Goal: Task Accomplishment & Management: Use online tool/utility

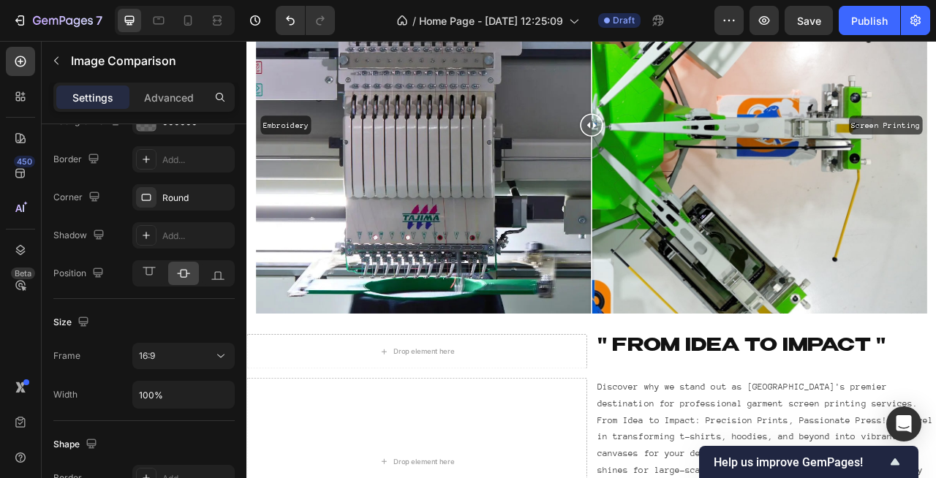
scroll to position [374, 0]
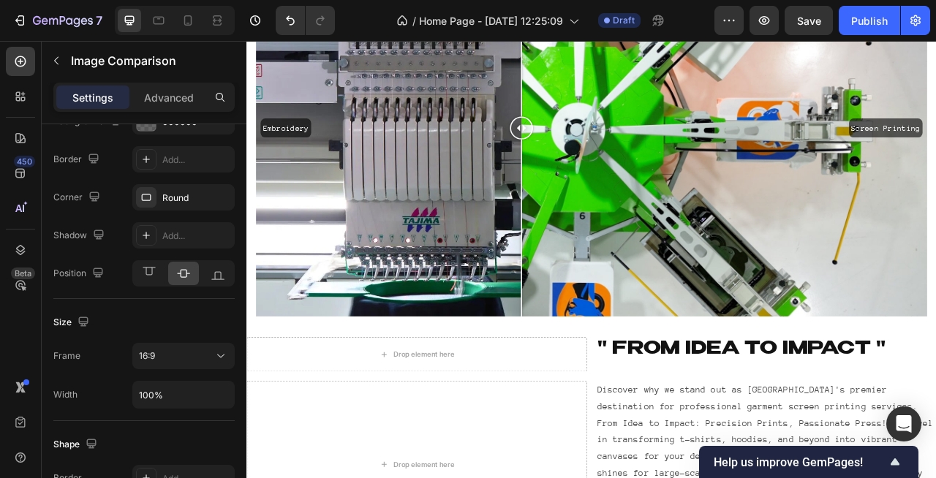
drag, startPoint x: 686, startPoint y: 156, endPoint x: 796, endPoint y: 211, distance: 123.3
click at [611, 211] on div at bounding box center [595, 151] width 29 height 480
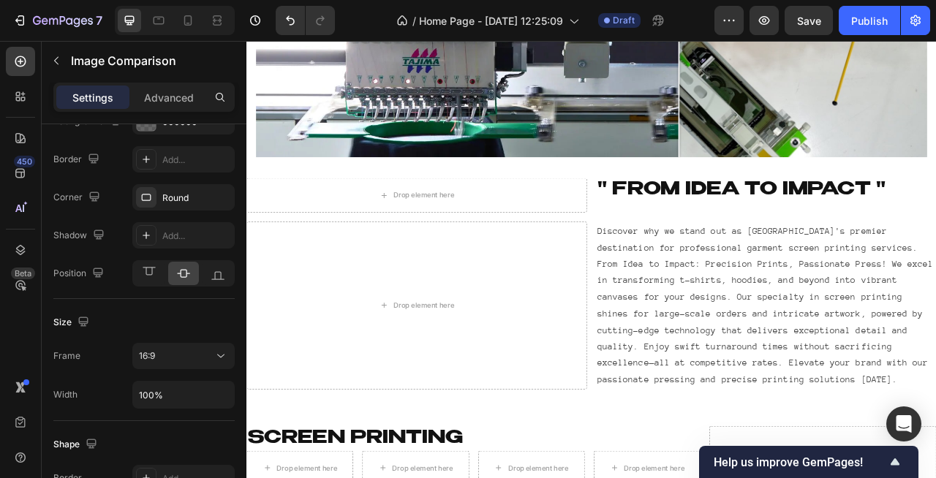
scroll to position [576, 0]
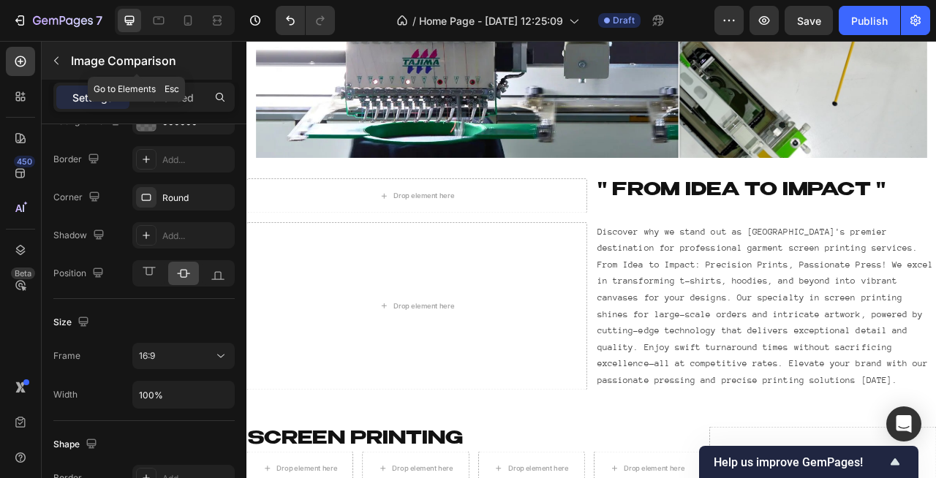
click at [59, 72] on button "button" at bounding box center [56, 60] width 23 height 23
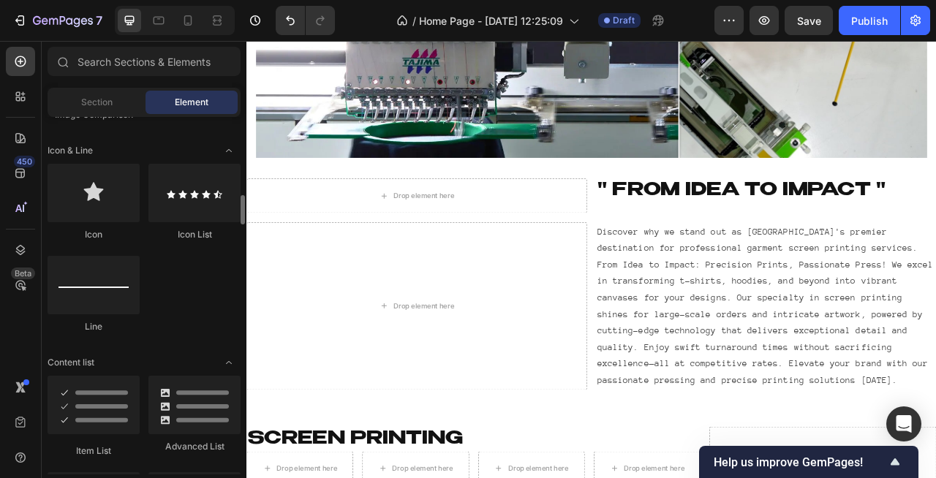
scroll to position [929, 0]
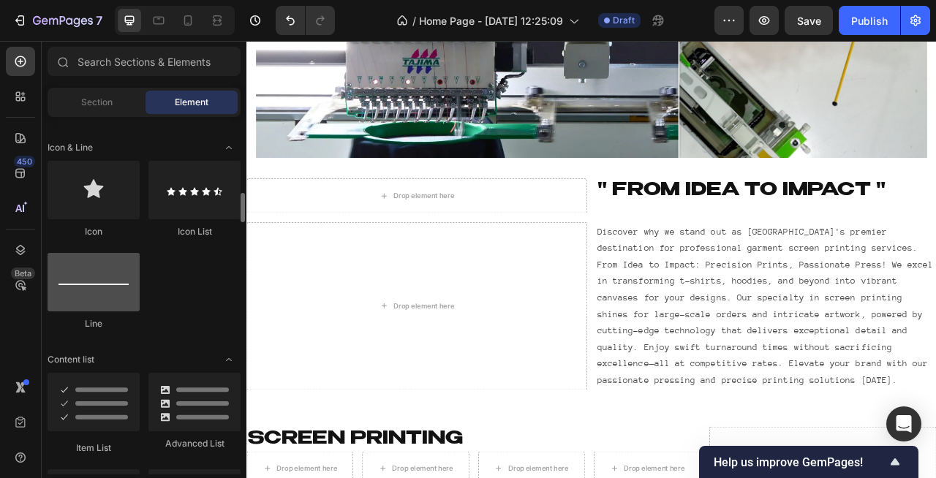
click at [98, 276] on div at bounding box center [94, 282] width 92 height 59
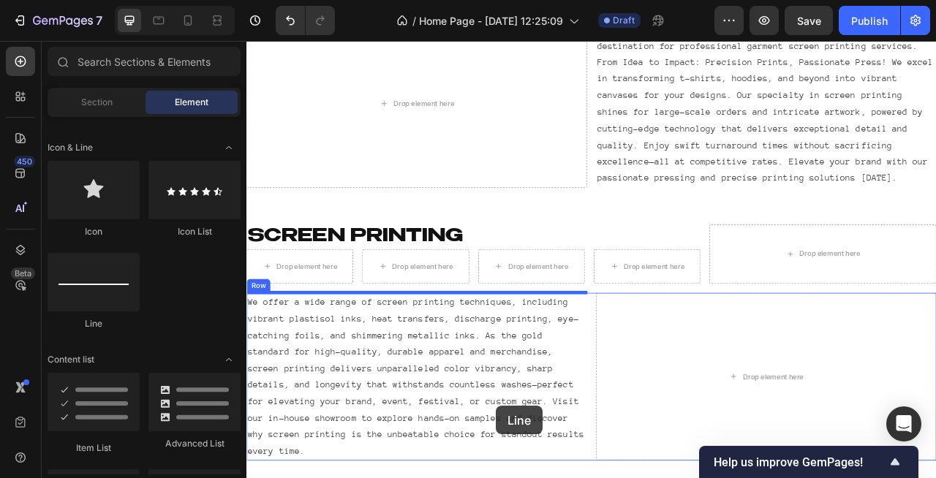
scroll to position [946, 0]
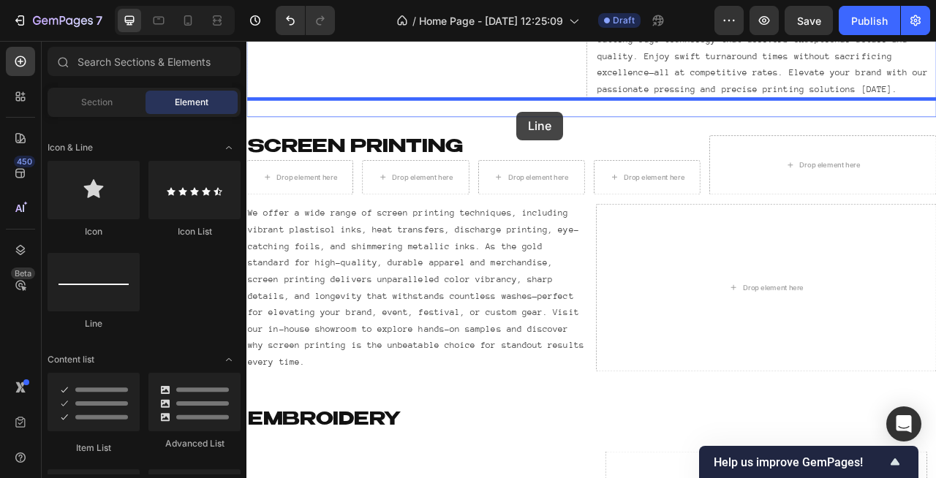
drag, startPoint x: 351, startPoint y: 333, endPoint x: 590, endPoint y: 131, distance: 312.9
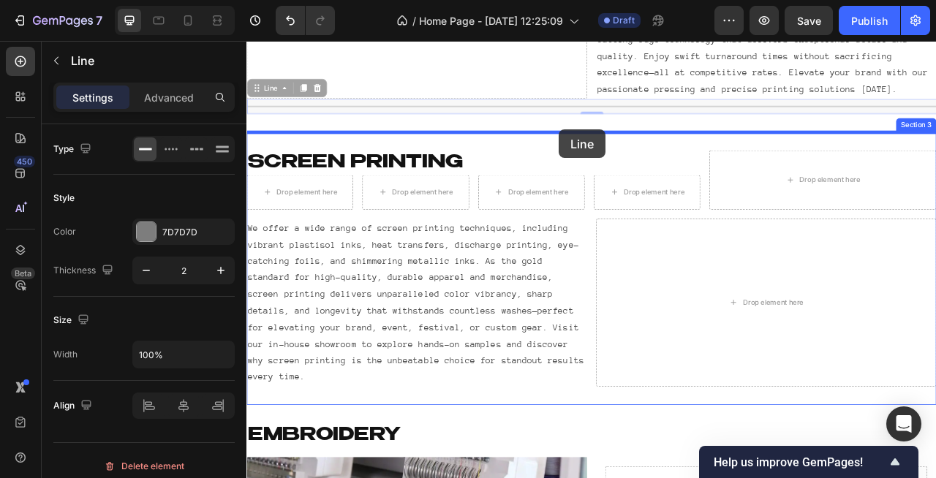
drag, startPoint x: 641, startPoint y: 130, endPoint x: 644, endPoint y: 159, distance: 28.6
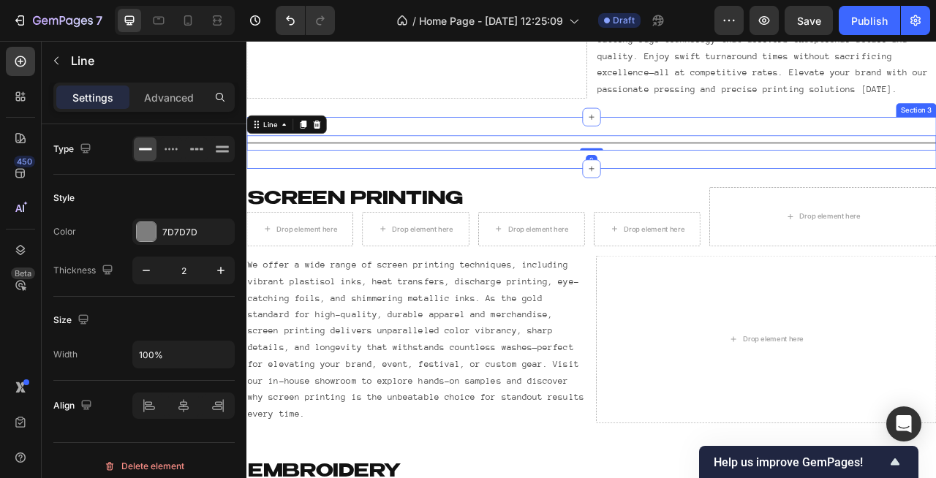
click at [641, 143] on div "Title Line 0 Section 3" at bounding box center [685, 170] width 878 height 66
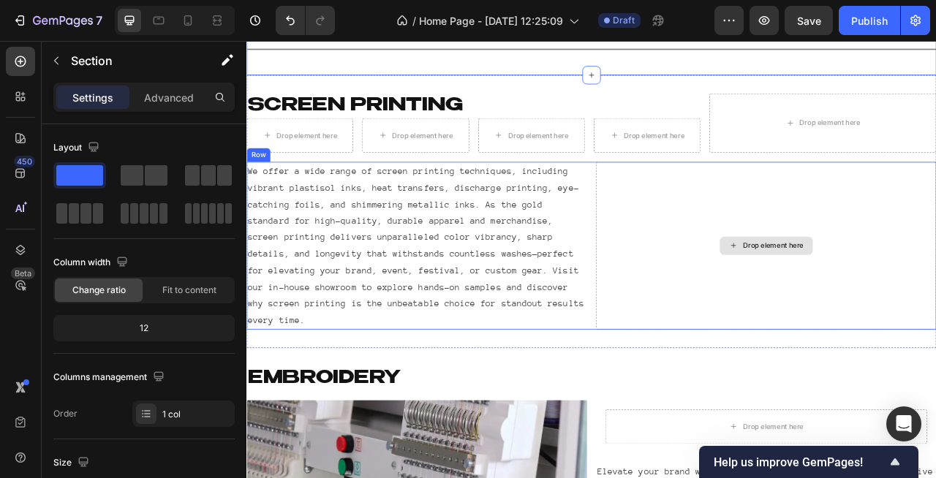
scroll to position [968, 0]
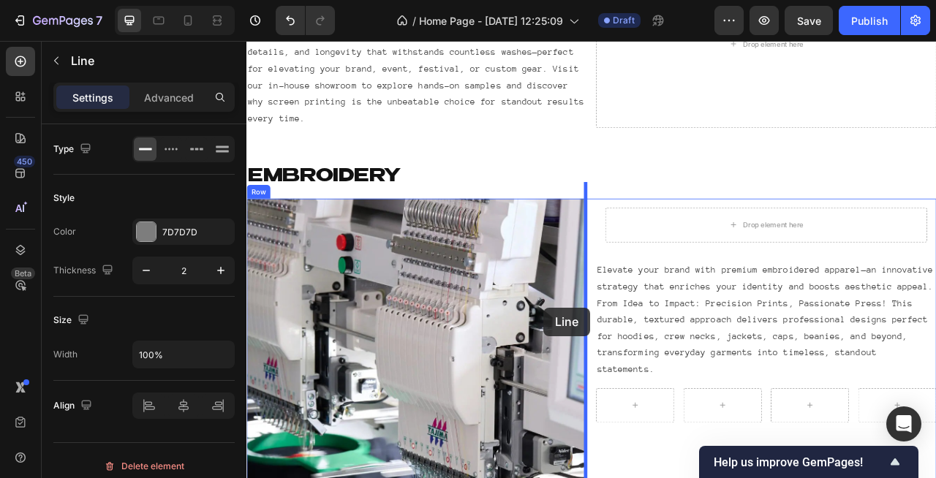
scroll to position [1395, 0]
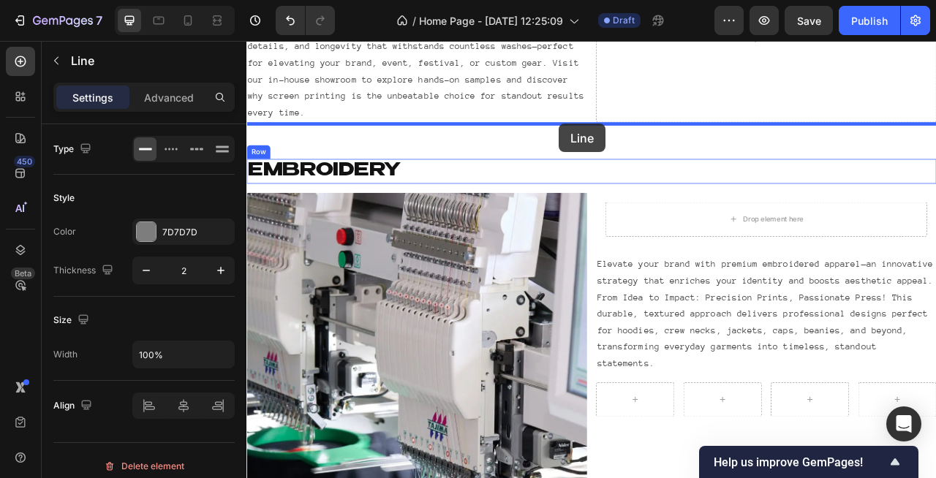
drag, startPoint x: 665, startPoint y: 219, endPoint x: 644, endPoint y: 148, distance: 73.8
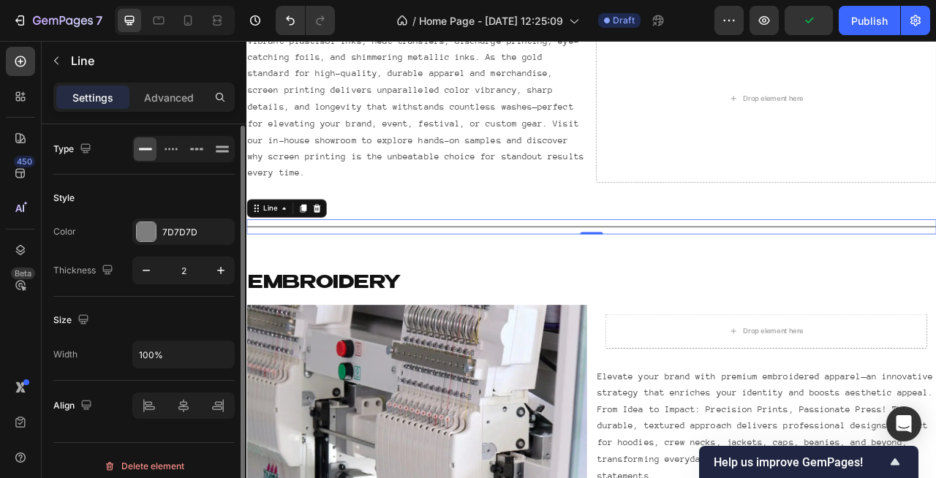
scroll to position [1, 0]
click at [146, 273] on icon "button" at bounding box center [146, 270] width 15 height 15
type input "1"
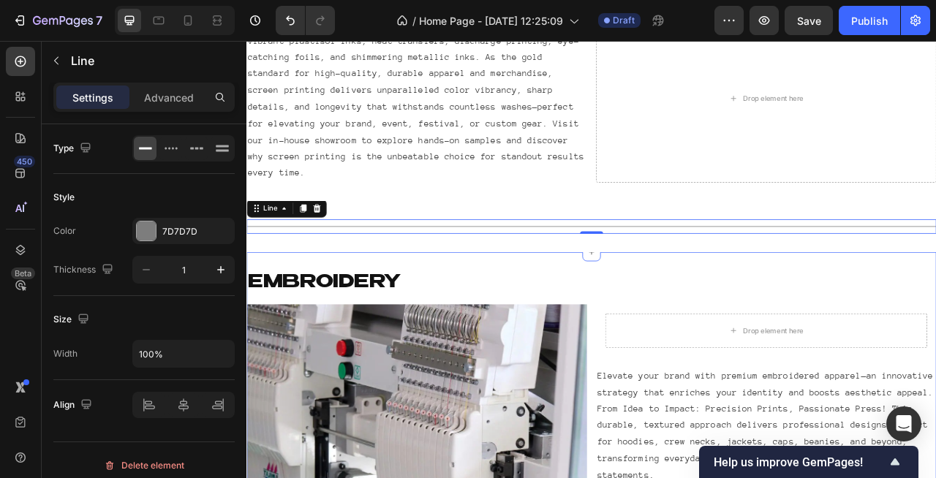
scroll to position [891, 0]
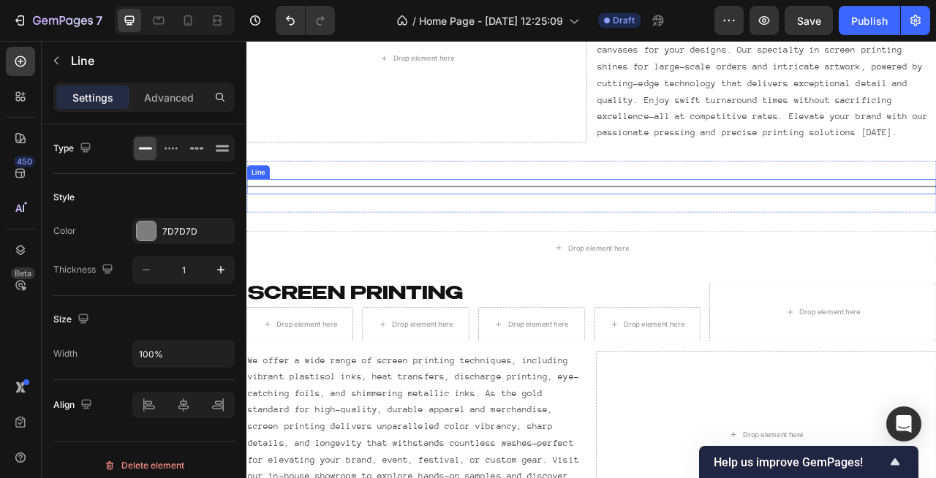
click at [480, 222] on div "Title Line" at bounding box center [685, 225] width 878 height 19
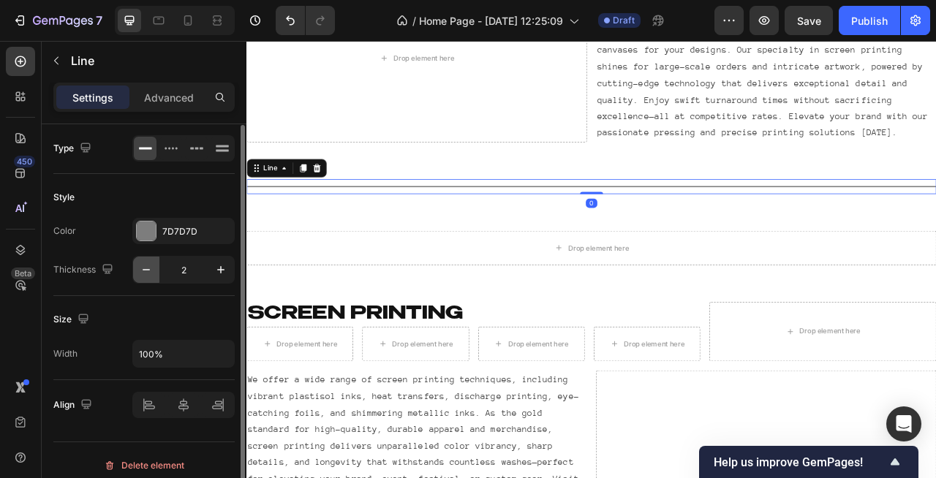
click at [146, 274] on icon "button" at bounding box center [146, 270] width 15 height 15
type input "1"
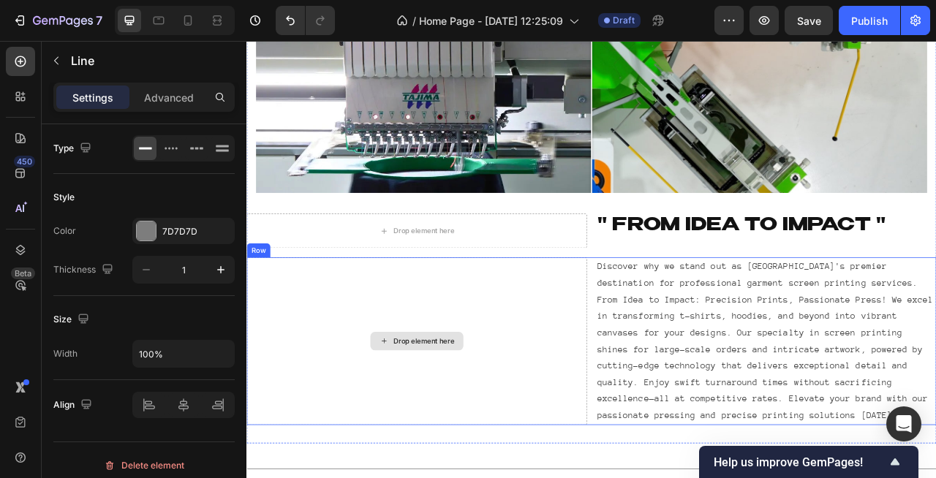
scroll to position [532, 0]
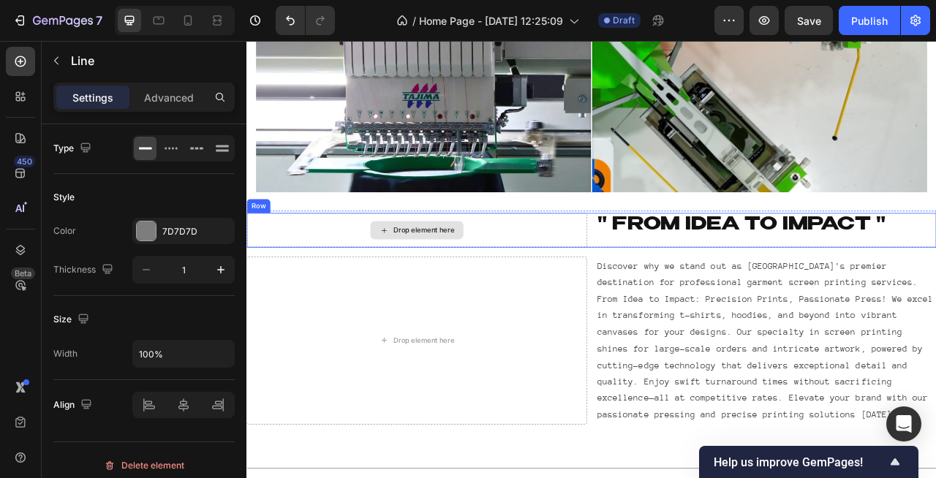
click at [548, 278] on div "Drop element here" at bounding box center [462, 282] width 433 height 44
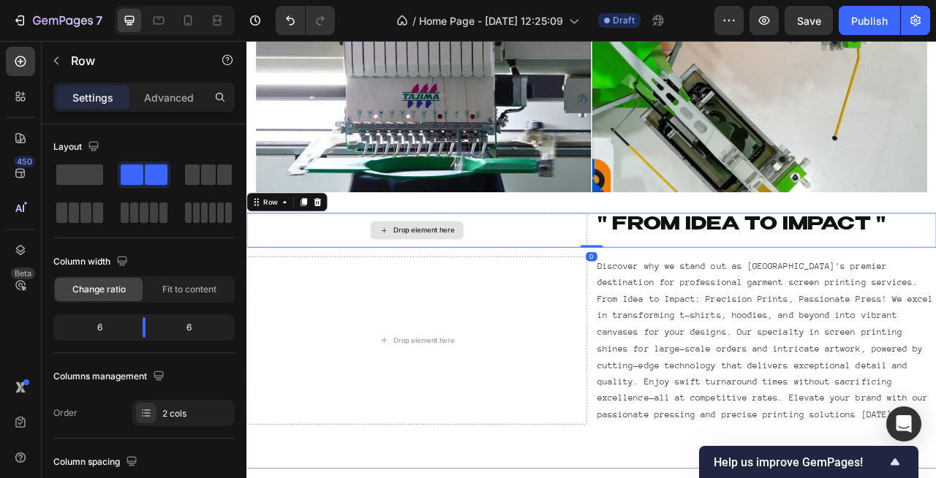
scroll to position [0, 0]
click at [333, 246] on icon at bounding box center [337, 246] width 10 height 10
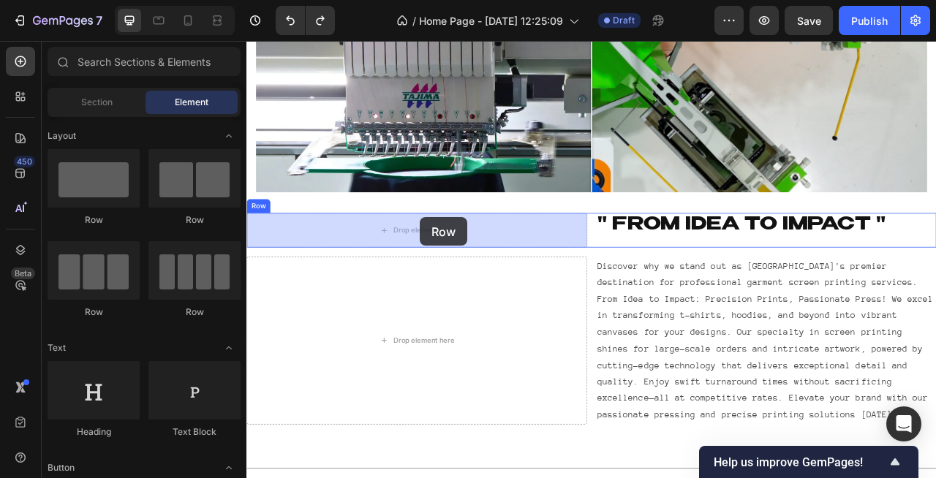
drag, startPoint x: 340, startPoint y: 235, endPoint x: 491, endPoint y: 277, distance: 157.2
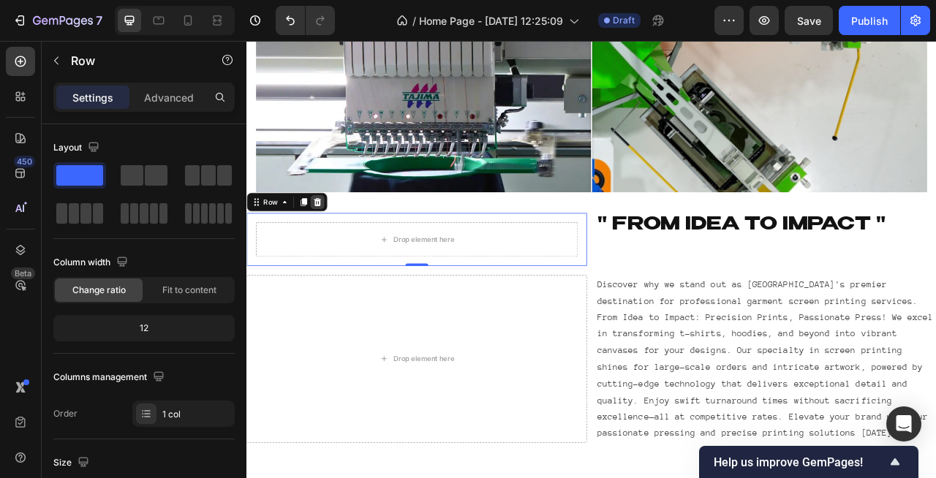
click at [333, 245] on icon at bounding box center [337, 246] width 10 height 10
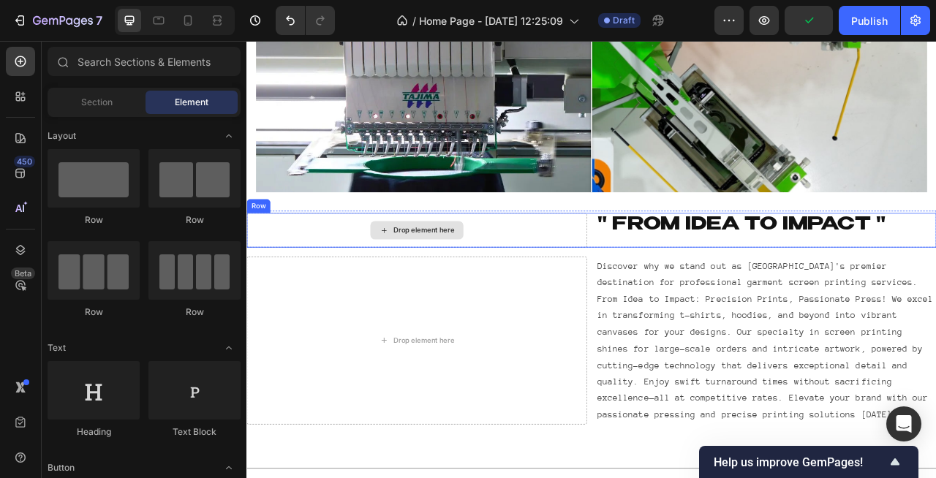
click at [651, 293] on div "Drop element here" at bounding box center [462, 282] width 433 height 44
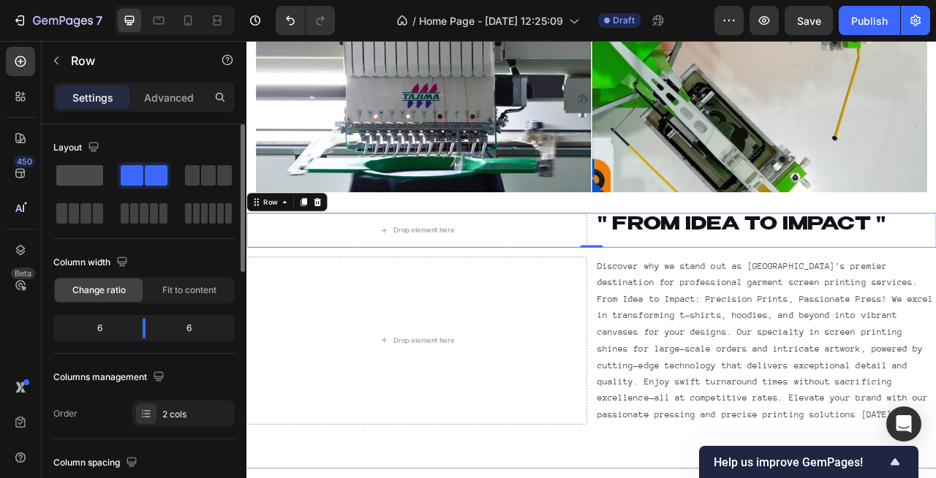
click at [78, 187] on div at bounding box center [79, 175] width 53 height 26
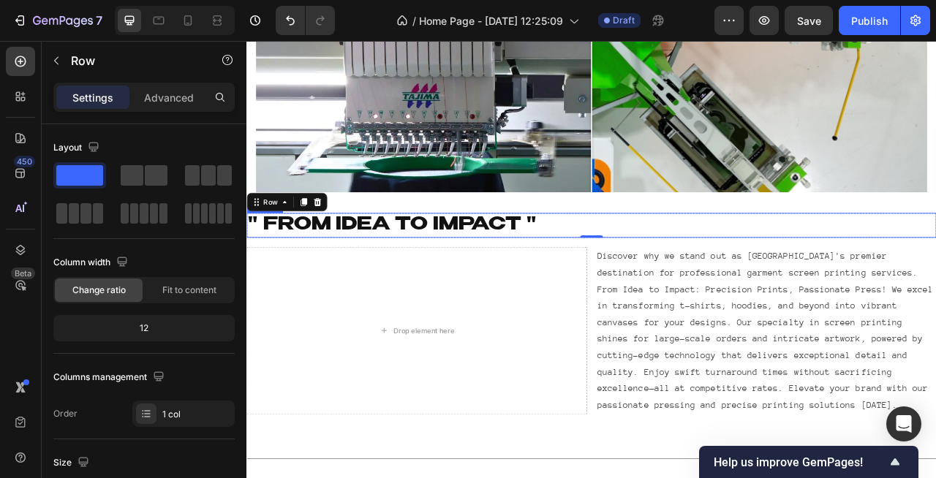
click at [388, 275] on h2 "" From Idea to Impact "" at bounding box center [685, 275] width 878 height 31
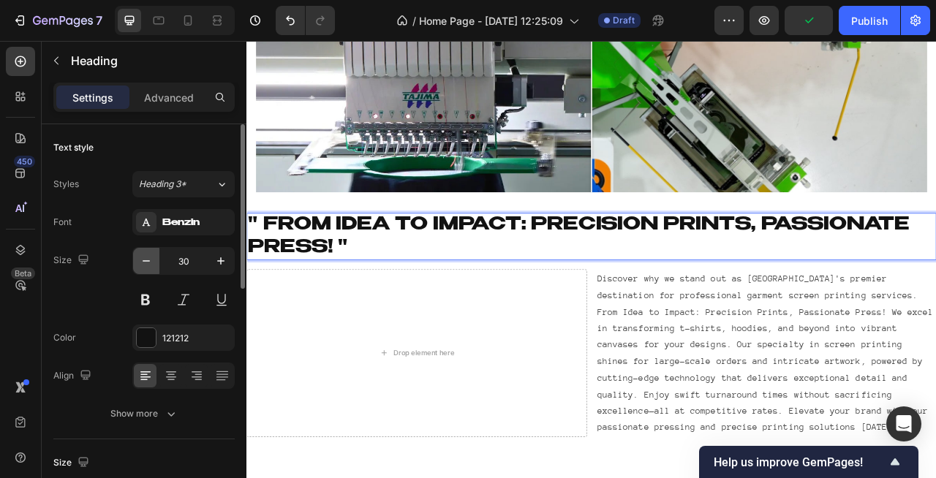
click at [148, 262] on icon "button" at bounding box center [146, 261] width 15 height 15
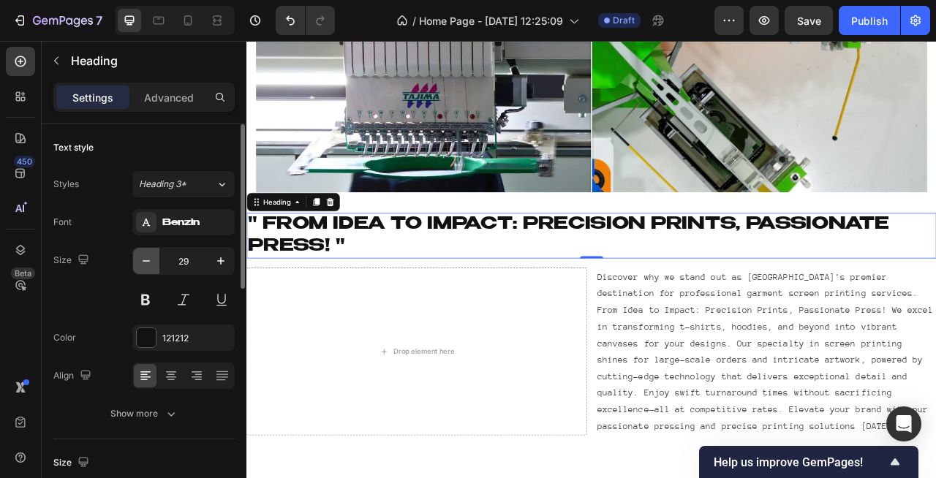
click at [148, 262] on icon "button" at bounding box center [146, 261] width 15 height 15
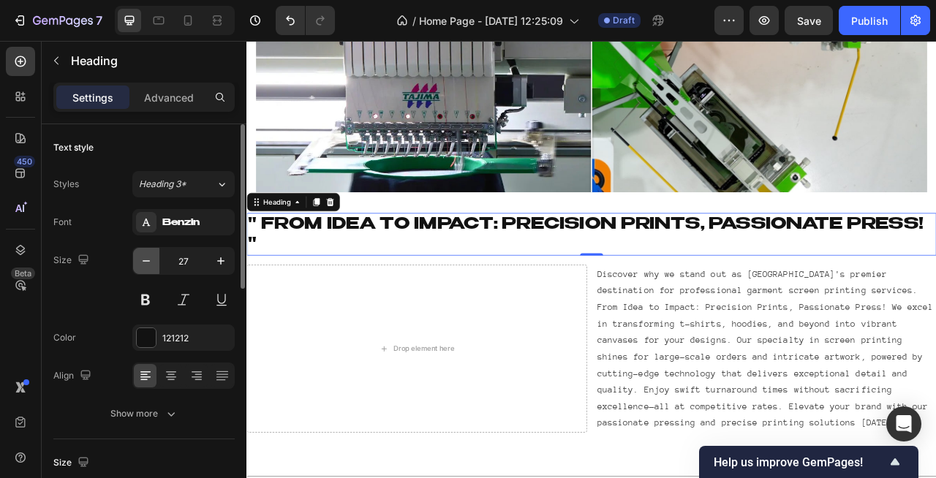
click at [148, 262] on icon "button" at bounding box center [146, 261] width 15 height 15
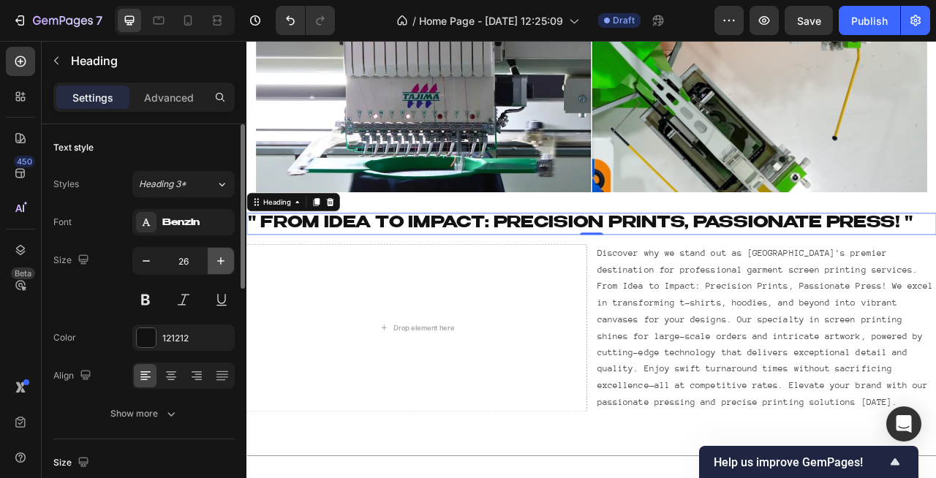
click at [220, 263] on icon "button" at bounding box center [220, 260] width 7 height 7
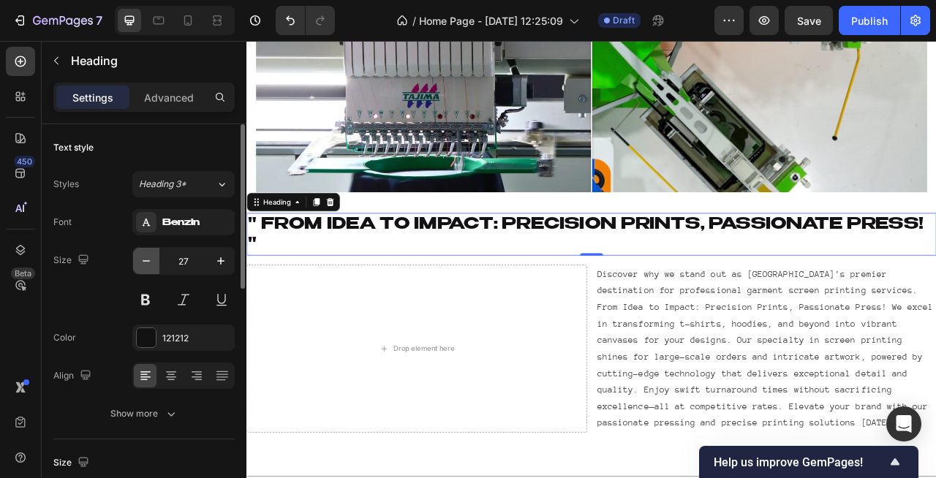
click at [156, 263] on button "button" at bounding box center [146, 261] width 26 height 26
type input "26"
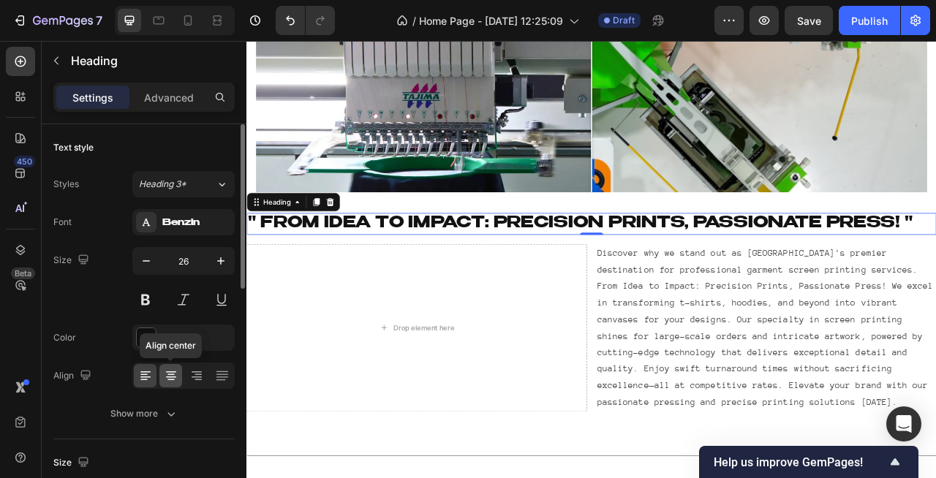
click at [170, 369] on icon at bounding box center [171, 376] width 15 height 15
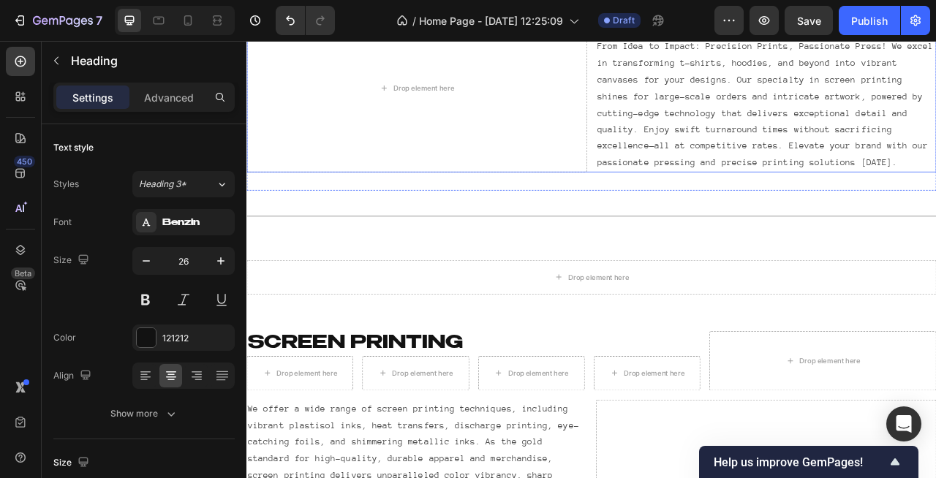
scroll to position [837, 0]
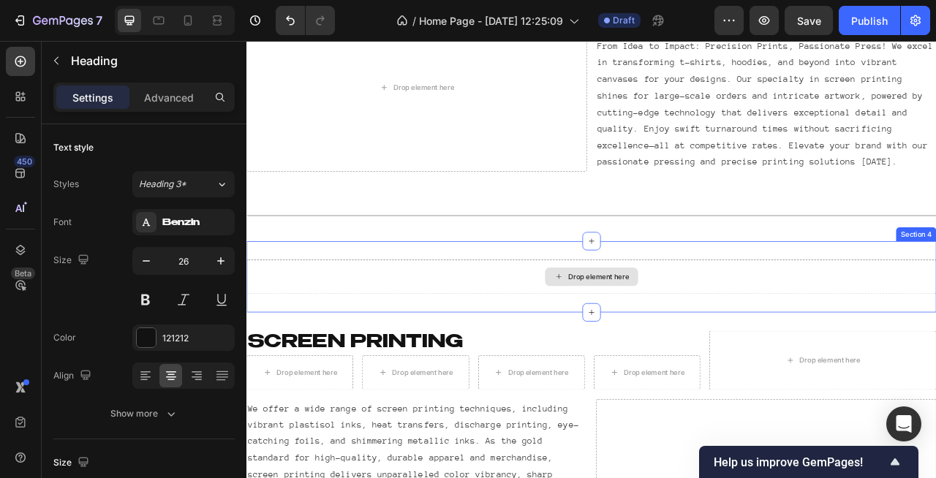
click at [869, 341] on div "Drop element here" at bounding box center [685, 341] width 878 height 44
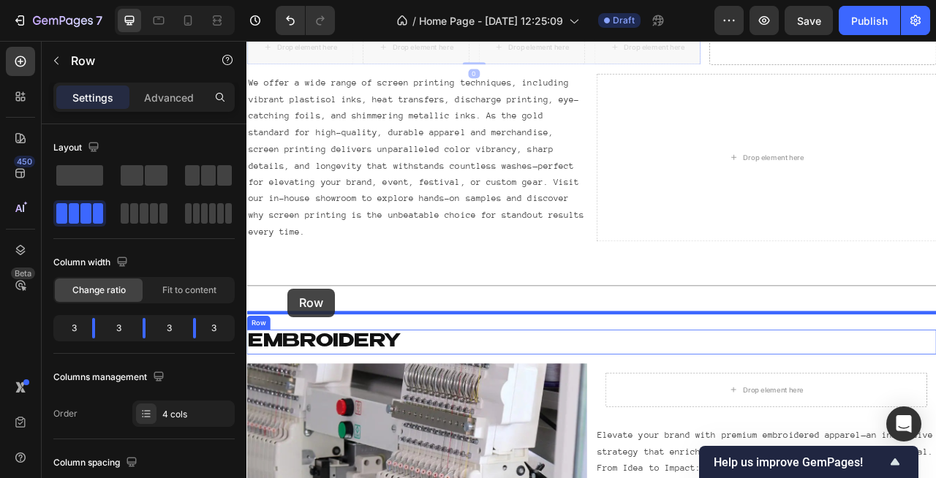
scroll to position [1167, 0]
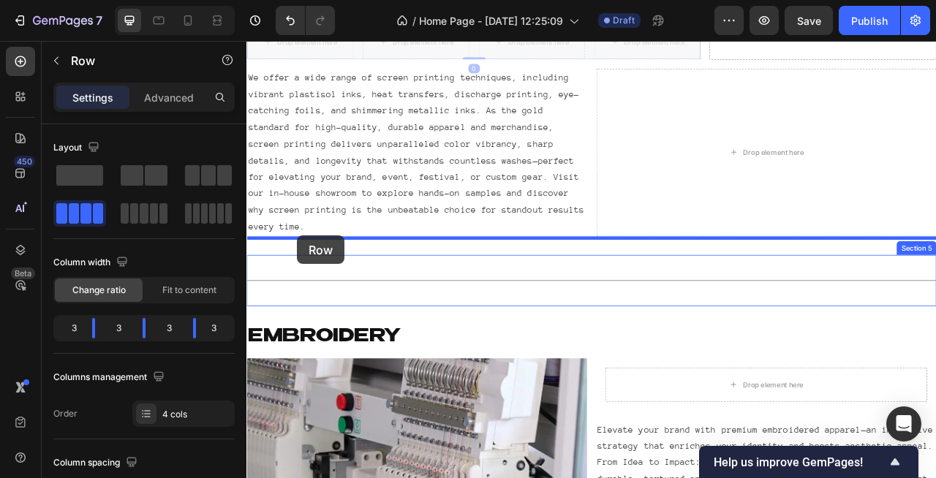
drag, startPoint x: 271, startPoint y: 283, endPoint x: 311, endPoint y: 289, distance: 40.6
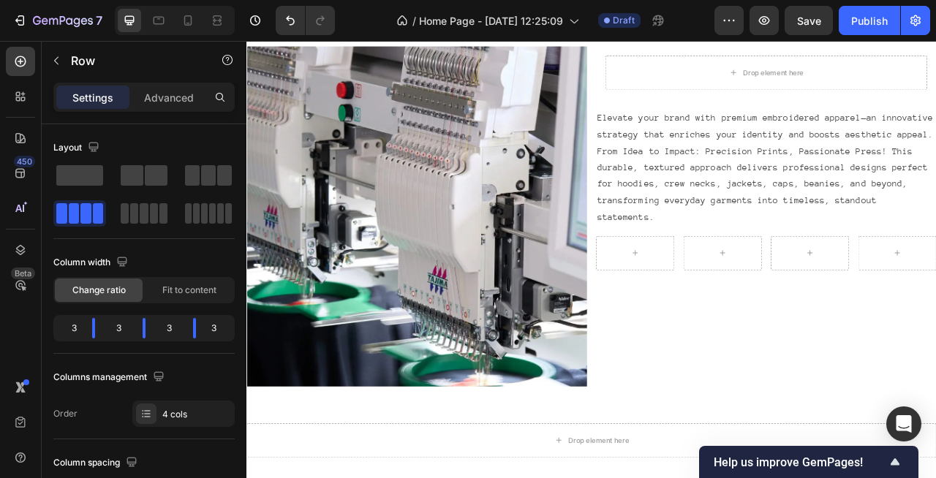
scroll to position [1604, 0]
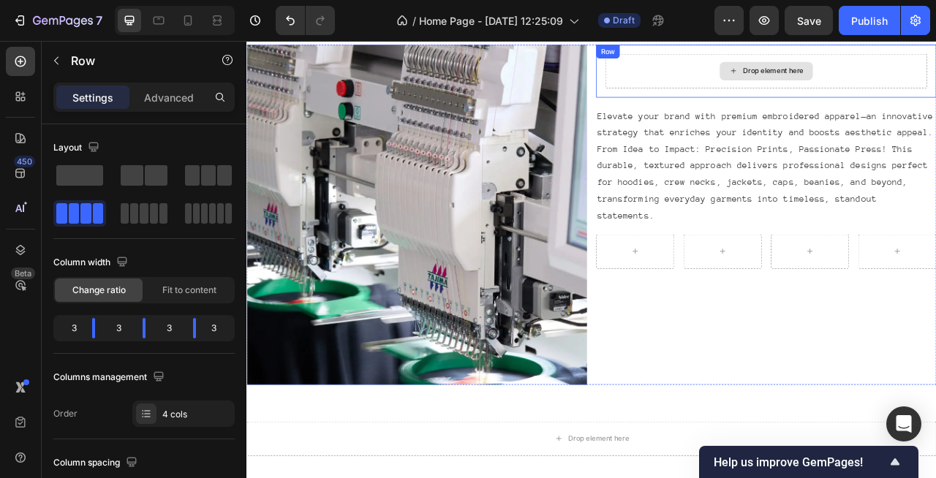
click at [891, 82] on div "Drop element here" at bounding box center [917, 79] width 78 height 12
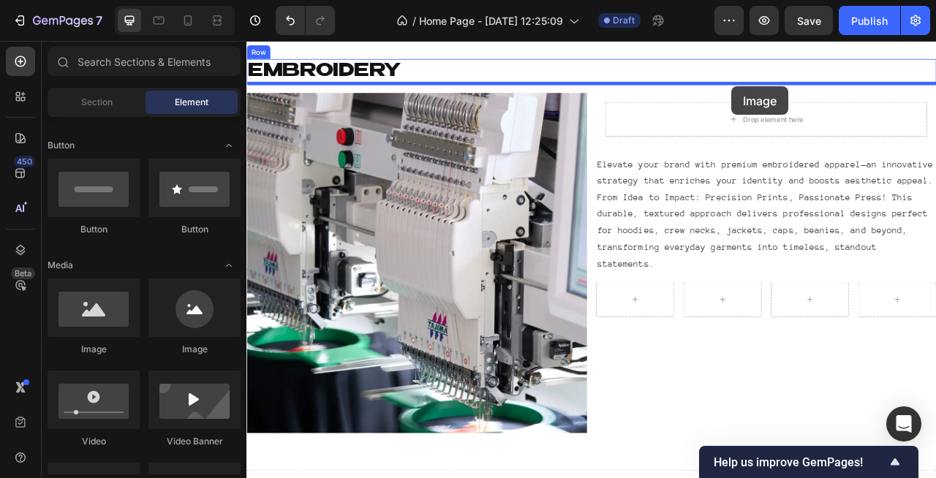
scroll to position [1470, 0]
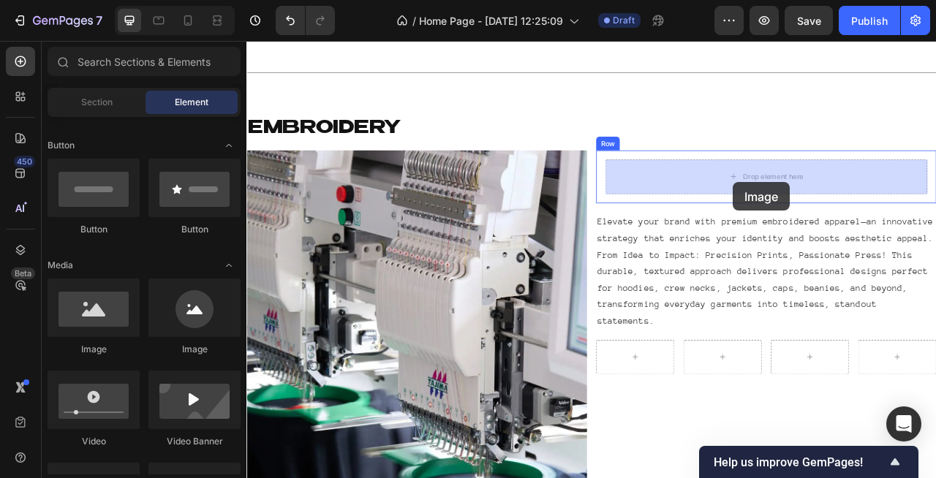
drag, startPoint x: 427, startPoint y: 361, endPoint x: 867, endPoint y: 216, distance: 463.4
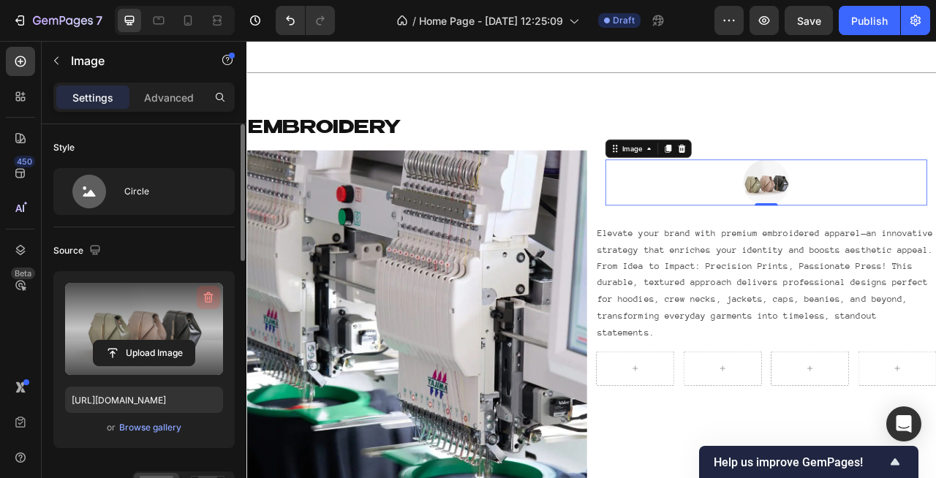
click at [208, 296] on icon "button" at bounding box center [208, 297] width 15 height 15
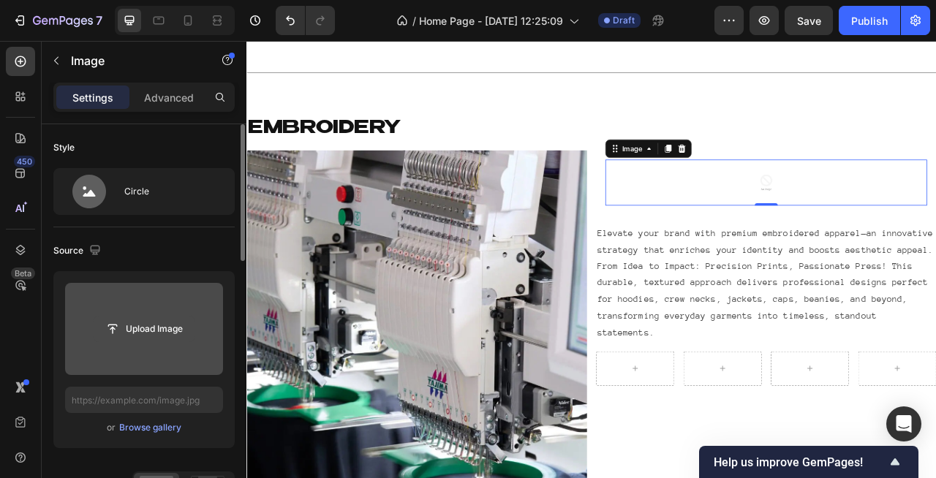
click at [139, 331] on input "file" at bounding box center [144, 329] width 101 height 25
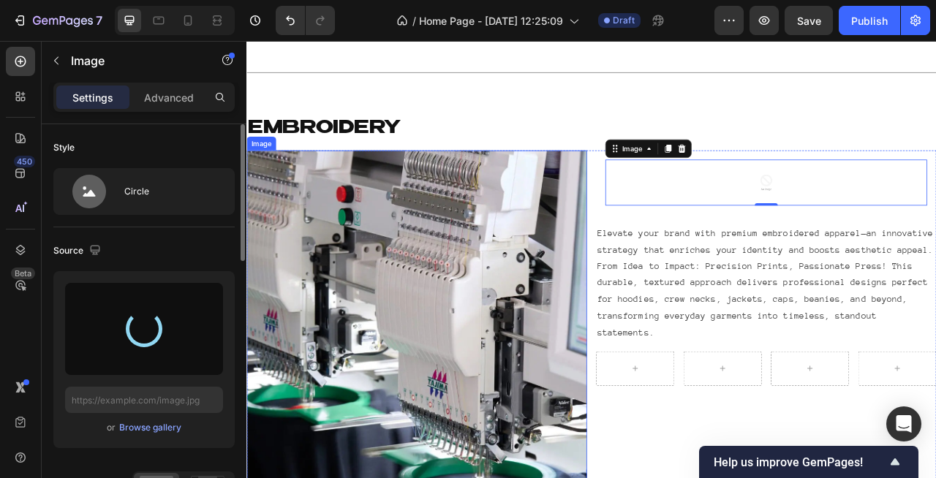
type input "https://cdn.shopify.com/s/files/1/0690/9889/7709/files/gempages_539472155084063…"
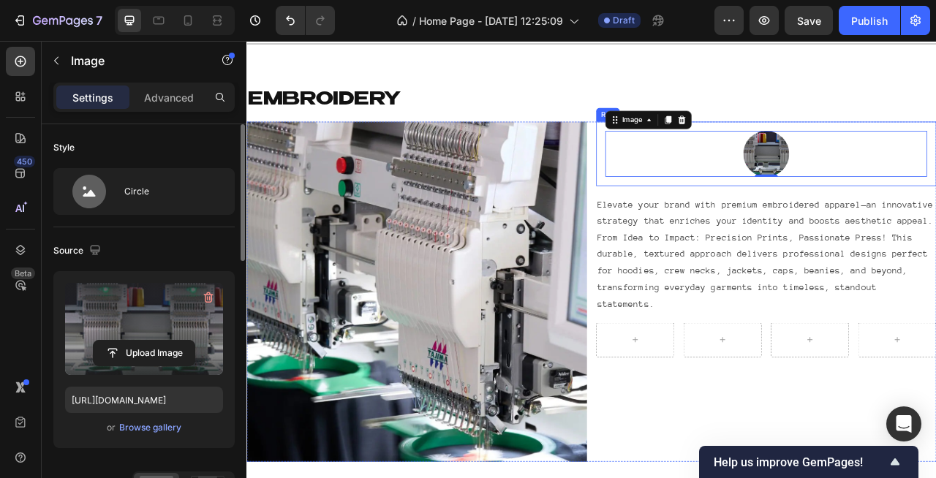
scroll to position [1512, 0]
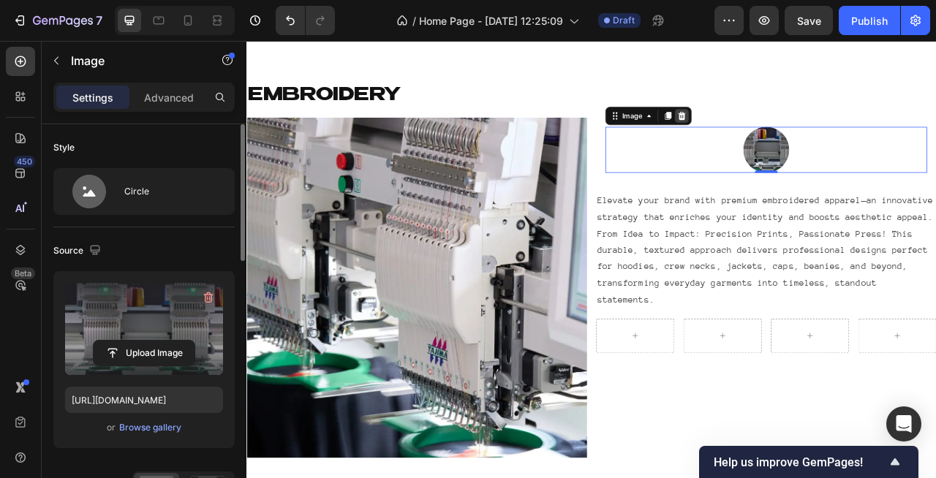
click at [799, 134] on icon at bounding box center [801, 136] width 10 height 10
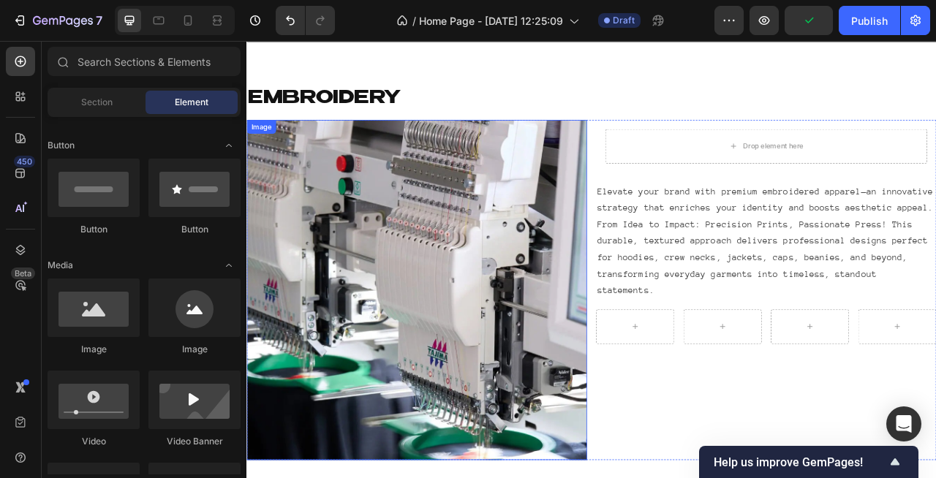
scroll to position [1430, 0]
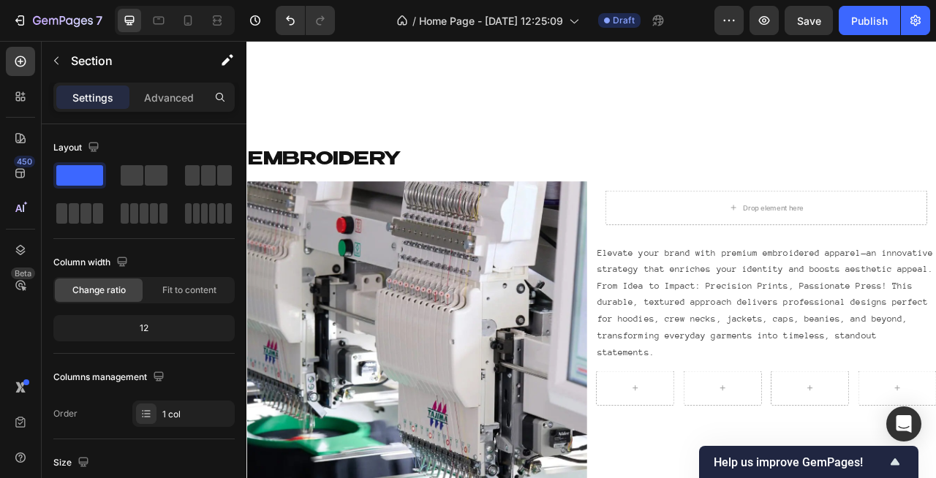
scroll to position [2014, 0]
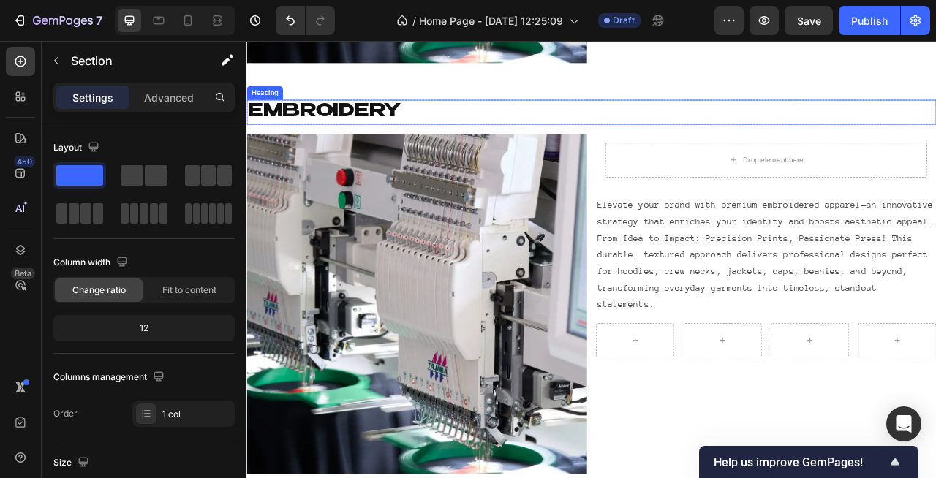
click at [400, 127] on h2 "EMBROIDERY" at bounding box center [685, 131] width 878 height 31
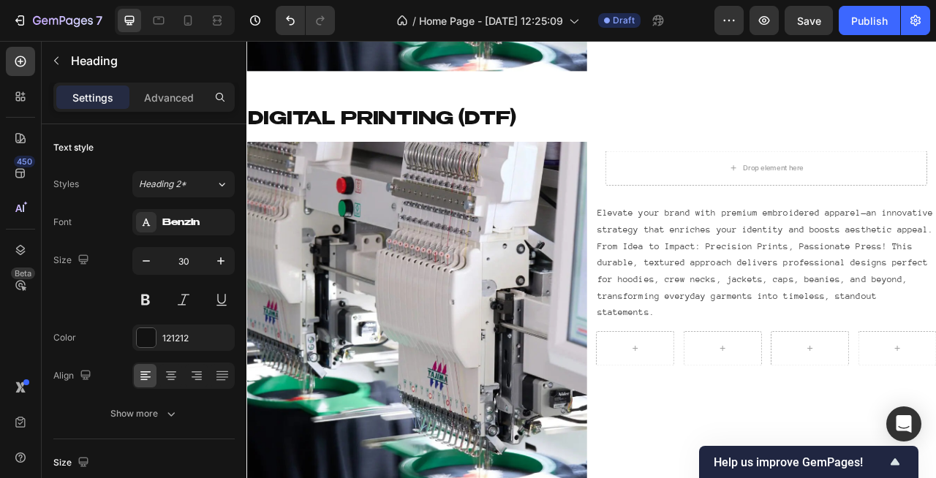
scroll to position [2029, 0]
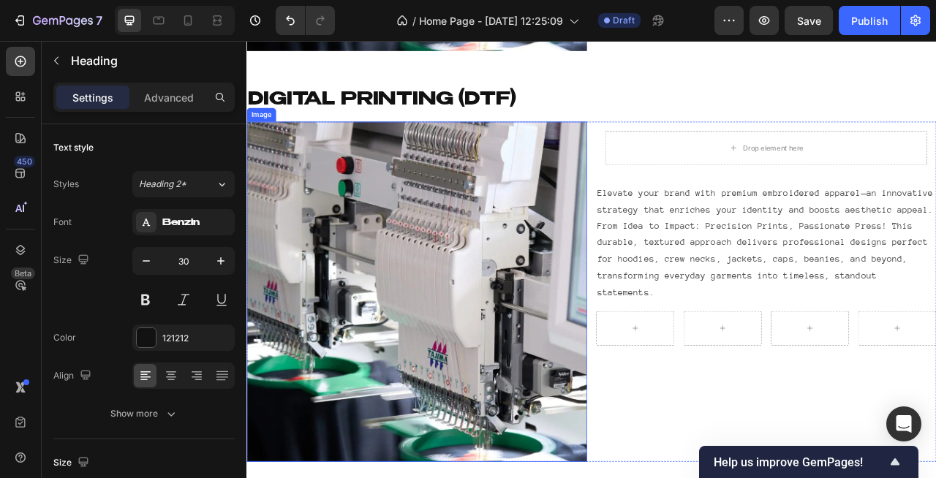
click at [494, 301] on img at bounding box center [462, 359] width 433 height 433
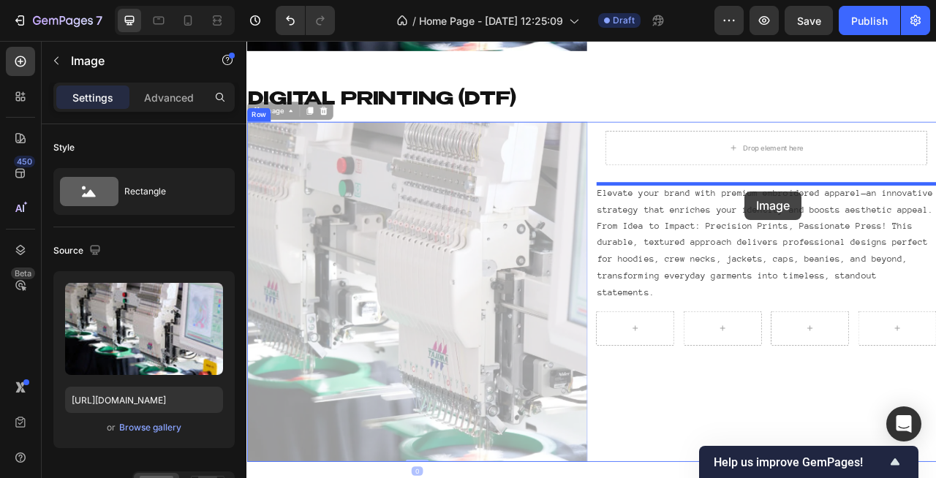
drag, startPoint x: 584, startPoint y: 341, endPoint x: 880, endPoint y: 232, distance: 316.5
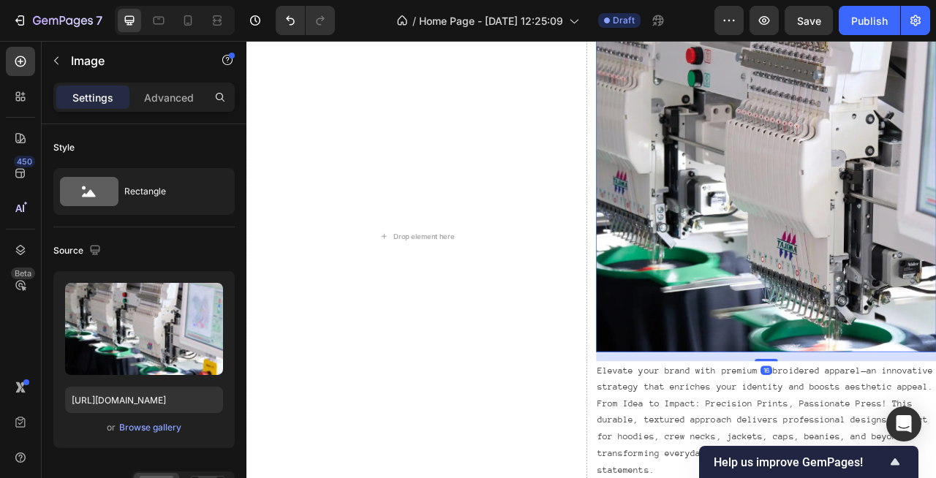
scroll to position [2340, 0]
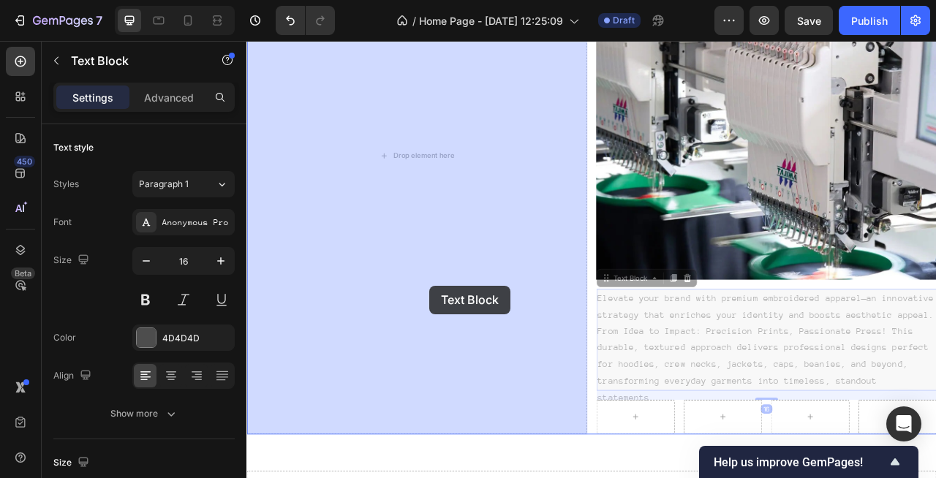
drag, startPoint x: 837, startPoint y: 399, endPoint x: 479, endPoint y: 353, distance: 361.2
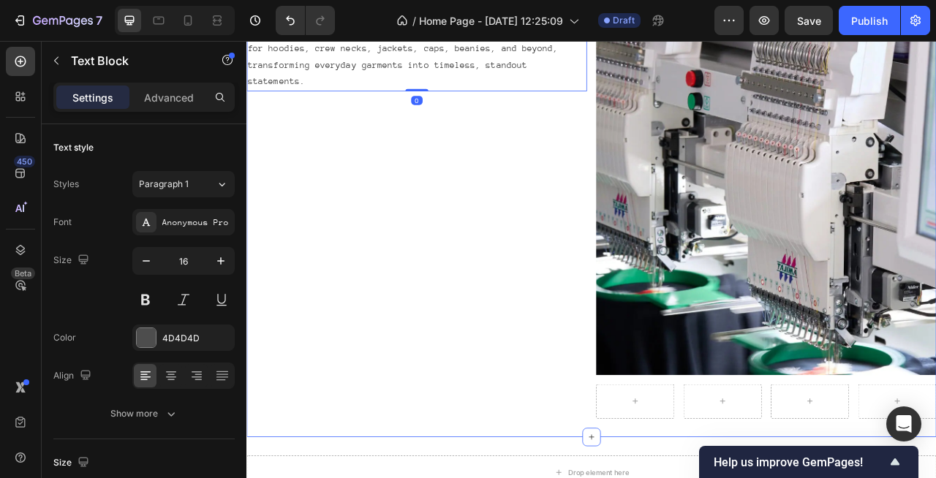
scroll to position [2244, 0]
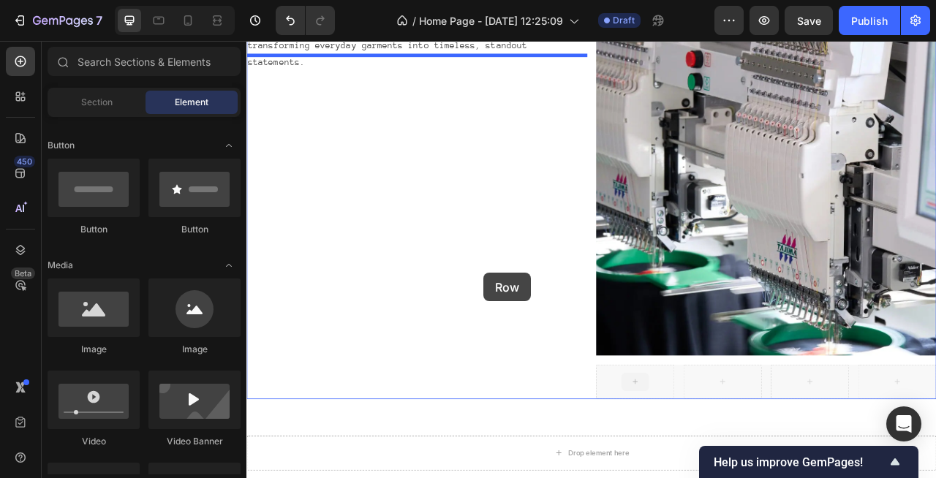
drag, startPoint x: 745, startPoint y: 465, endPoint x: 548, endPoint y: 336, distance: 235.7
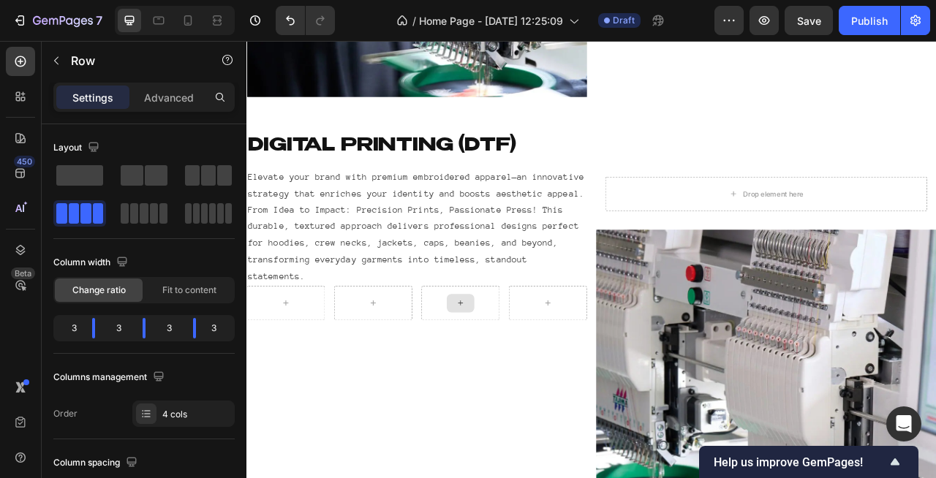
scroll to position [1971, 0]
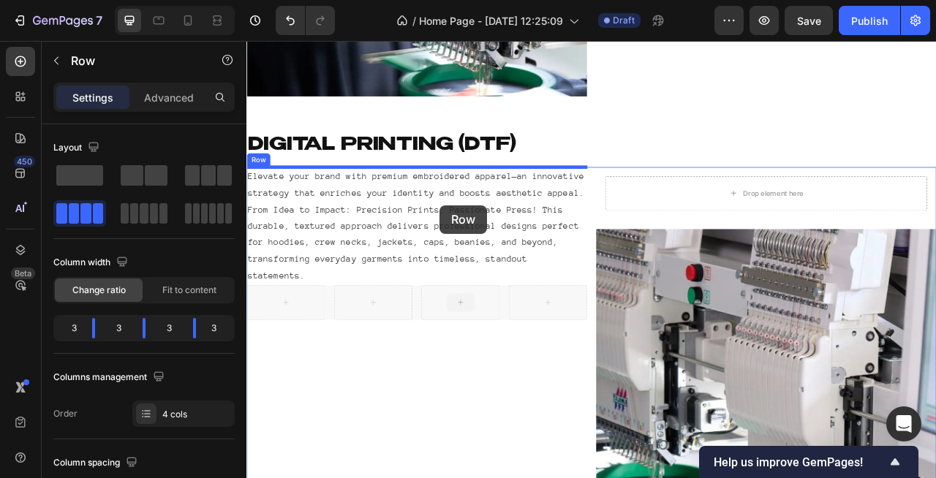
drag, startPoint x: 499, startPoint y: 368, endPoint x: 492, endPoint y: 251, distance: 117.2
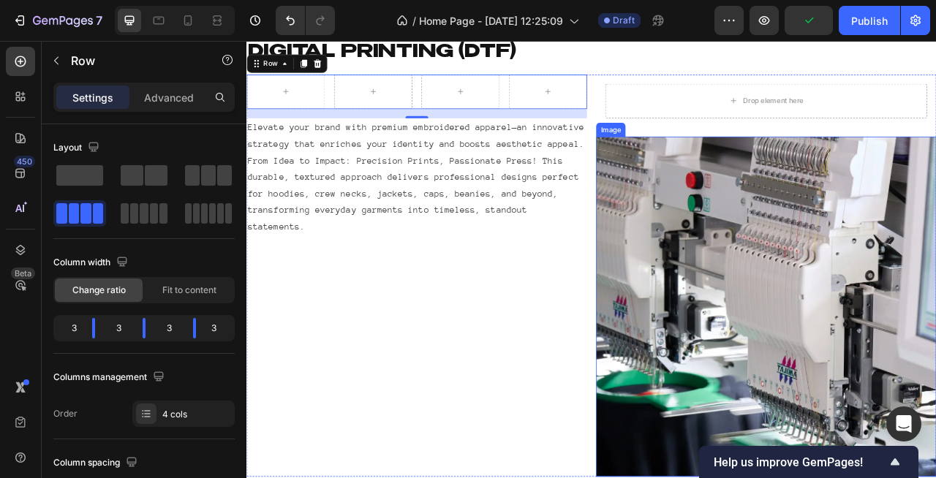
scroll to position [2094, 0]
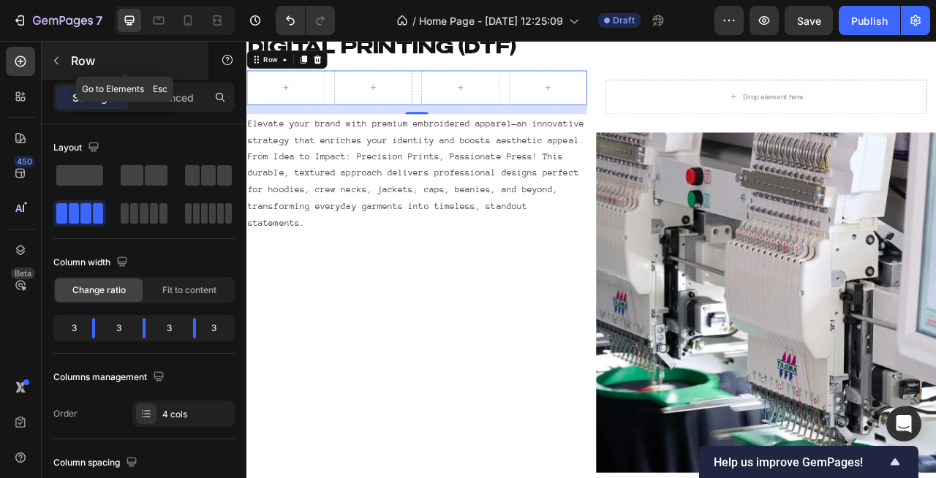
click at [64, 62] on button "button" at bounding box center [56, 60] width 23 height 23
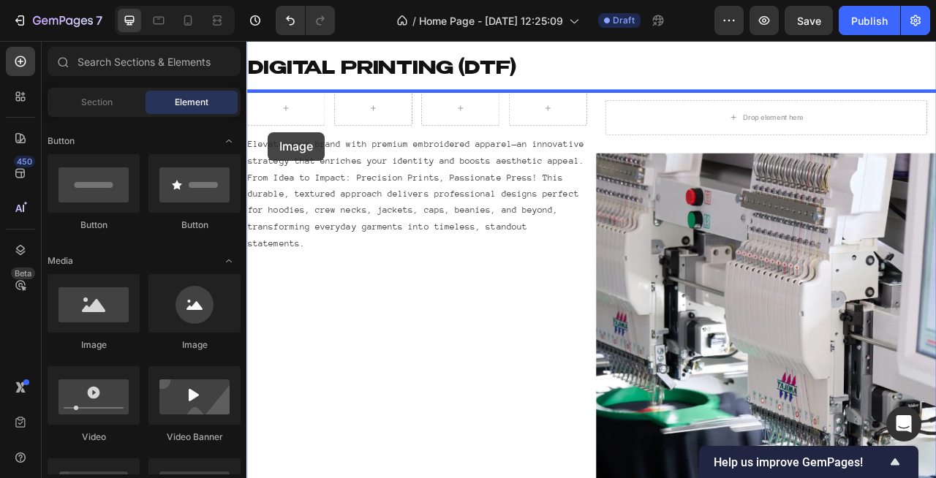
scroll to position [2020, 0]
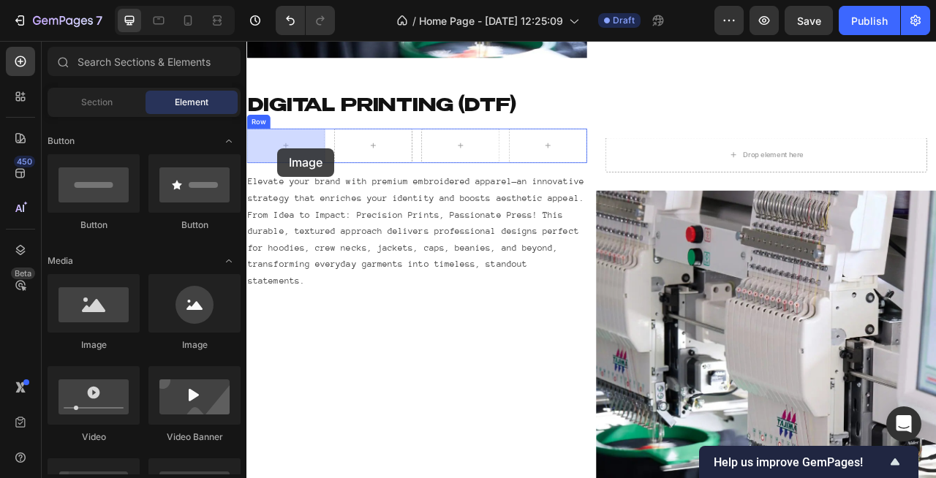
drag, startPoint x: 341, startPoint y: 318, endPoint x: 286, endPoint y: 177, distance: 151.4
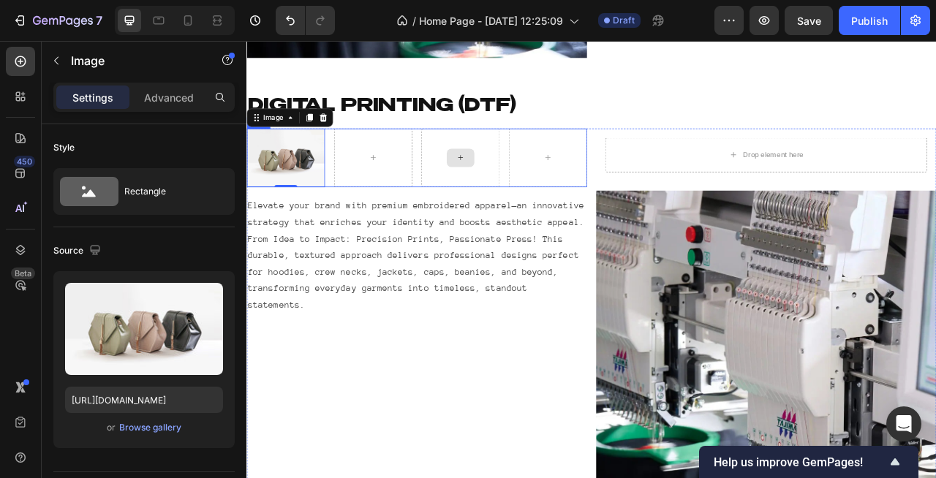
click at [551, 218] on div at bounding box center [518, 189] width 99 height 75
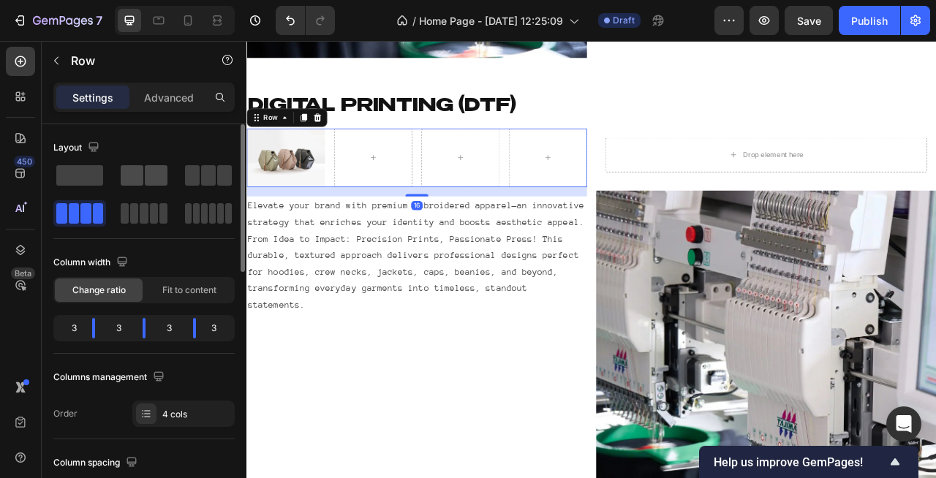
click at [151, 175] on span at bounding box center [156, 175] width 23 height 20
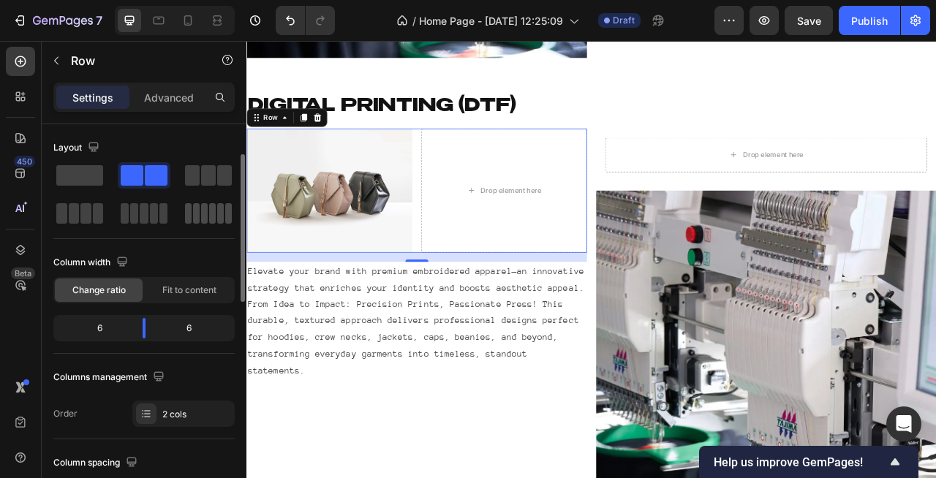
scroll to position [35, 0]
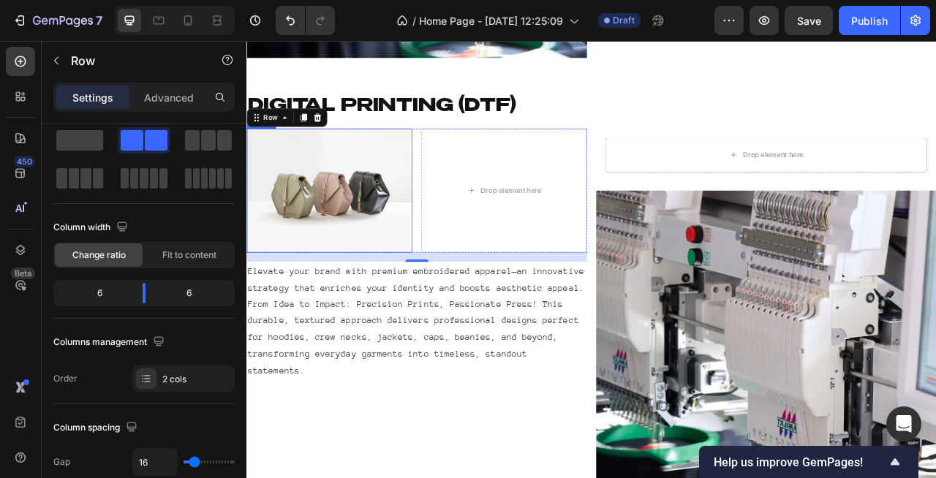
click at [301, 258] on img at bounding box center [351, 231] width 211 height 158
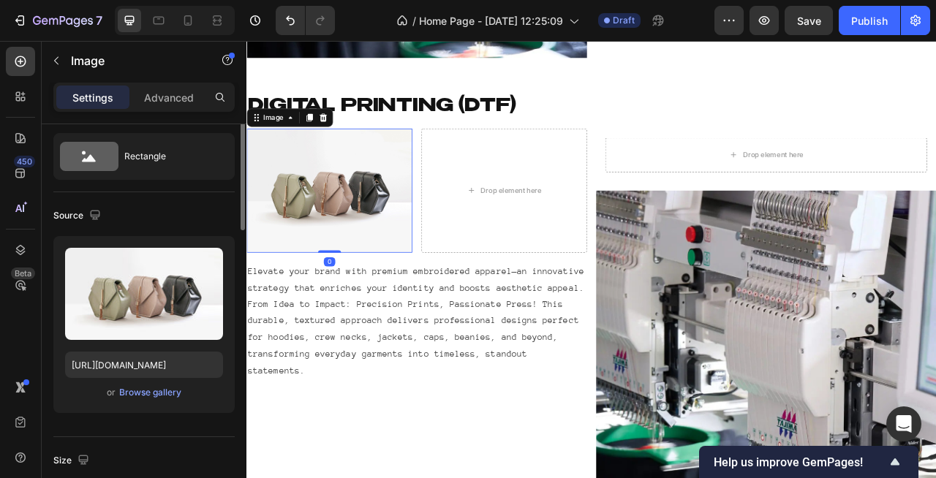
scroll to position [0, 0]
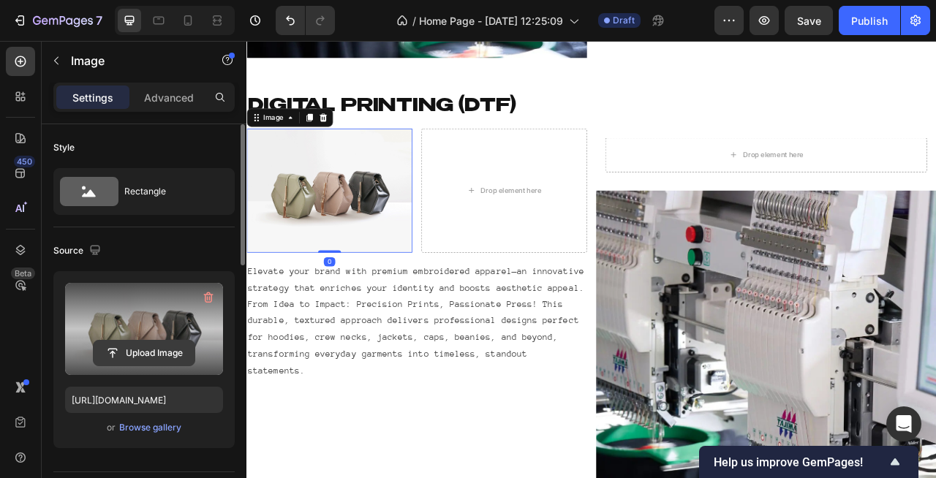
click at [159, 356] on input "file" at bounding box center [144, 353] width 101 height 25
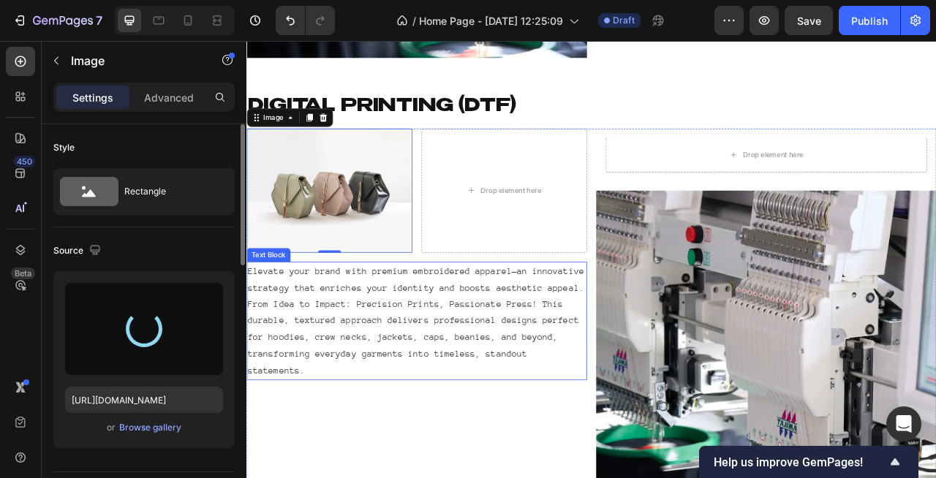
type input "[URL][DOMAIN_NAME]"
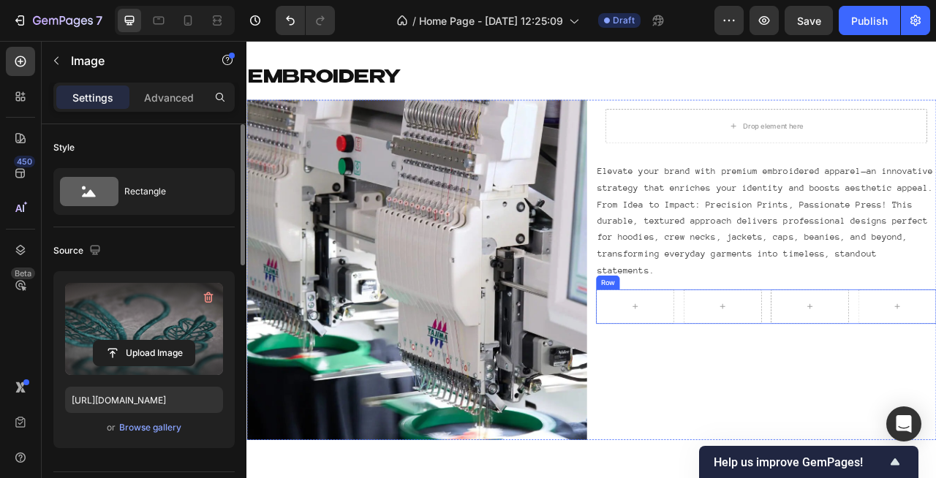
scroll to position [1454, 0]
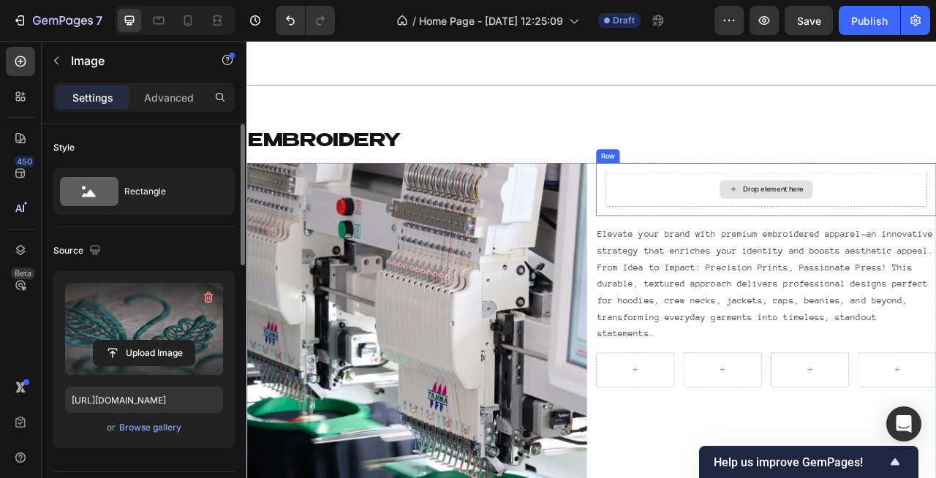
click at [825, 235] on div "Drop element here" at bounding box center [908, 230] width 410 height 44
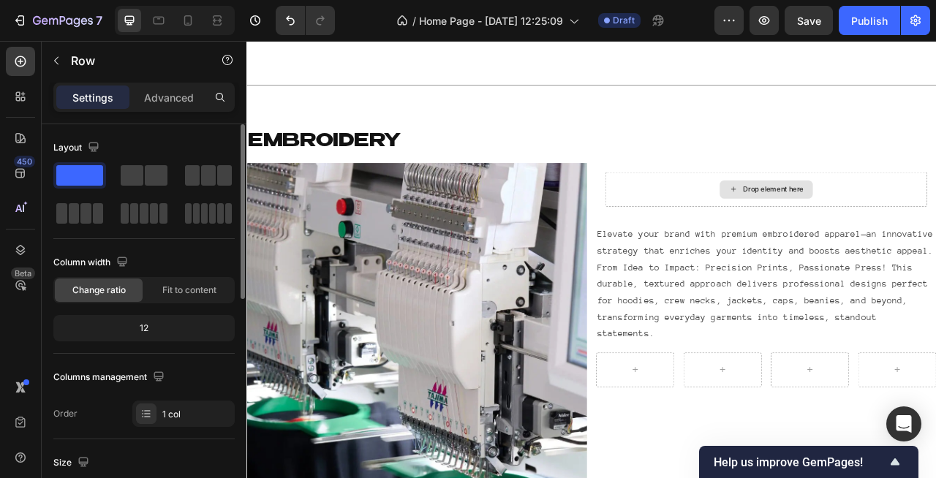
click at [897, 238] on div "Drop element here" at bounding box center [907, 229] width 118 height 23
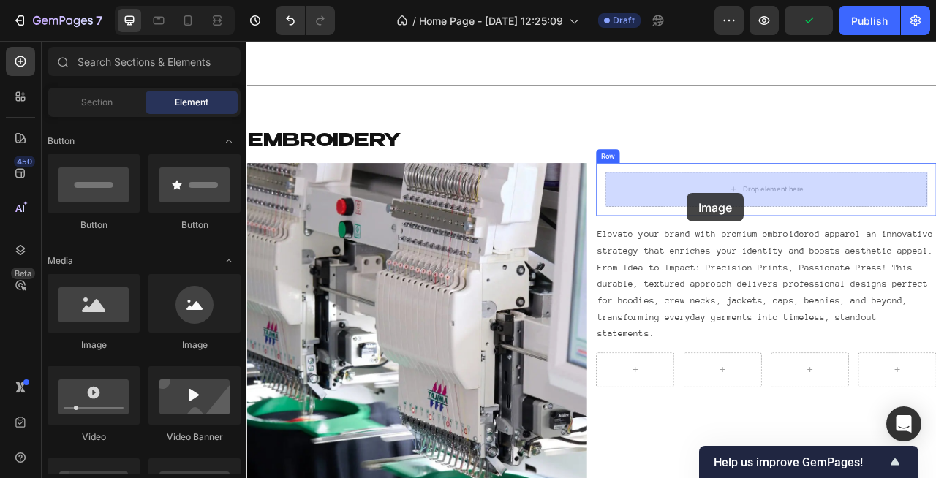
drag, startPoint x: 339, startPoint y: 359, endPoint x: 799, endPoint y: 235, distance: 475.8
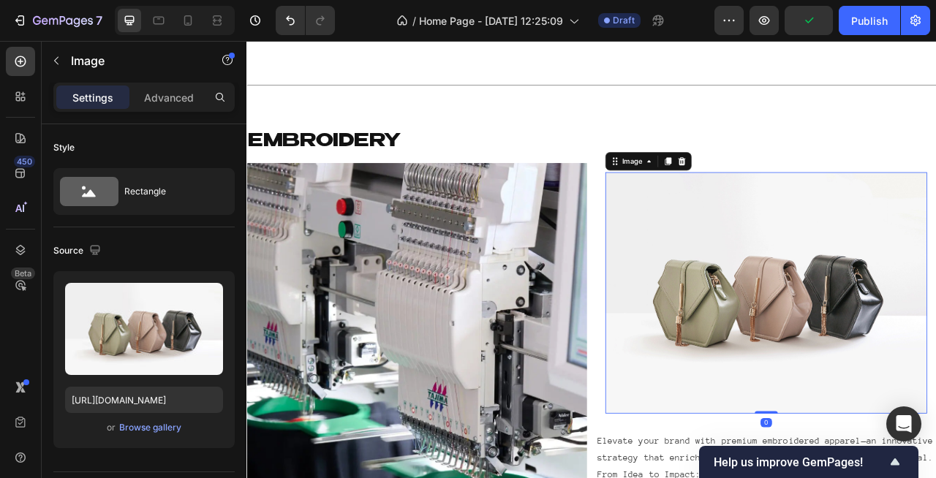
click at [772, 356] on img at bounding box center [908, 361] width 410 height 307
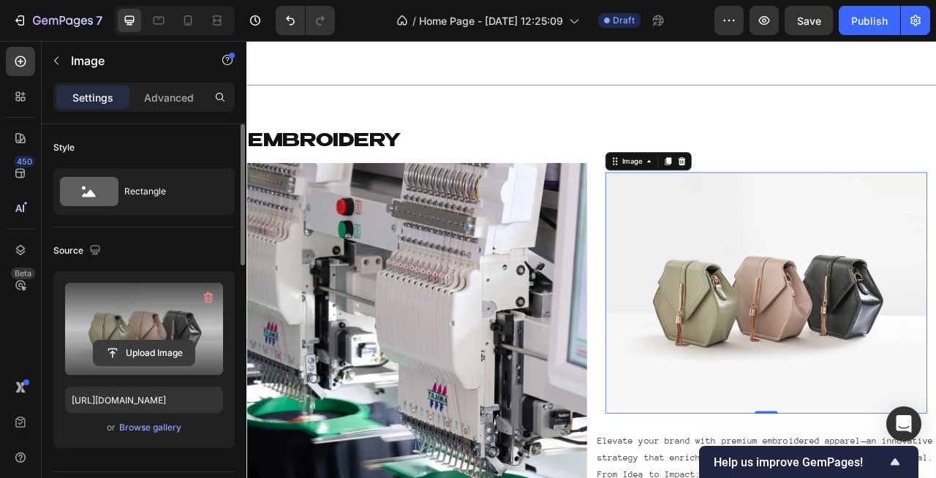
click at [146, 353] on input "file" at bounding box center [144, 353] width 101 height 25
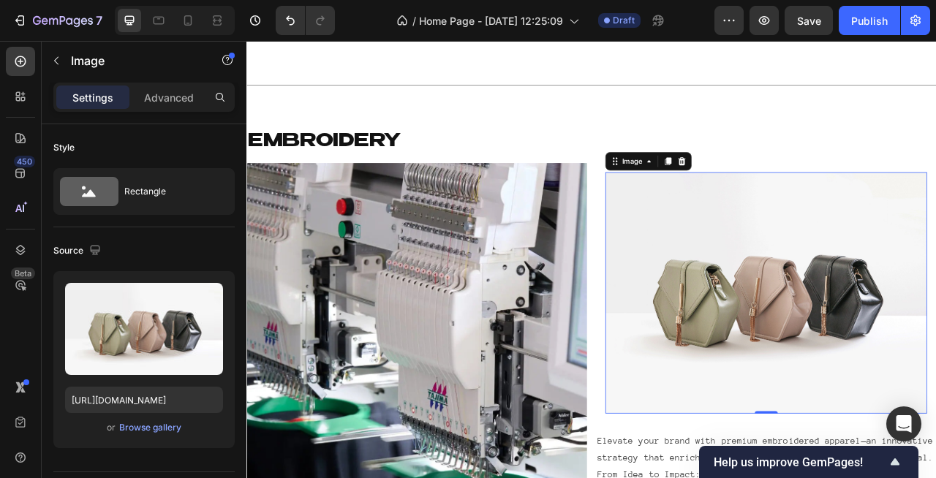
type input "[URL][DOMAIN_NAME]"
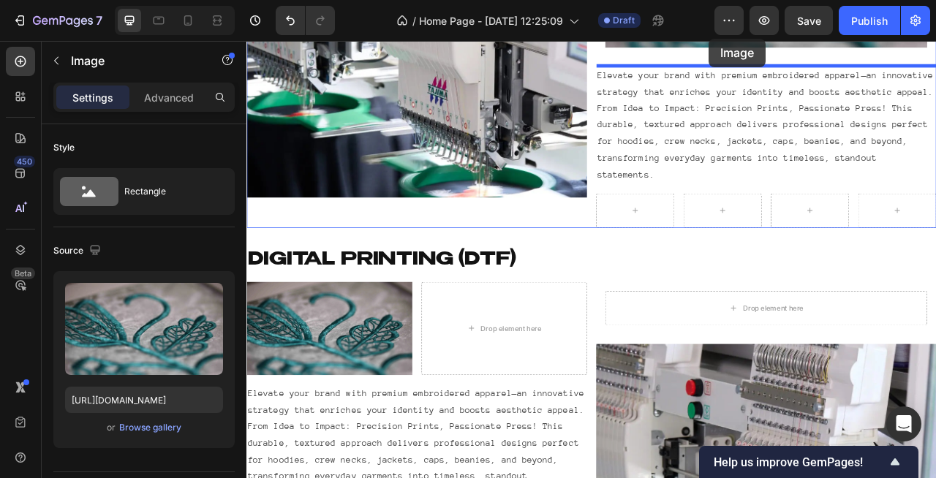
scroll to position [1795, 0]
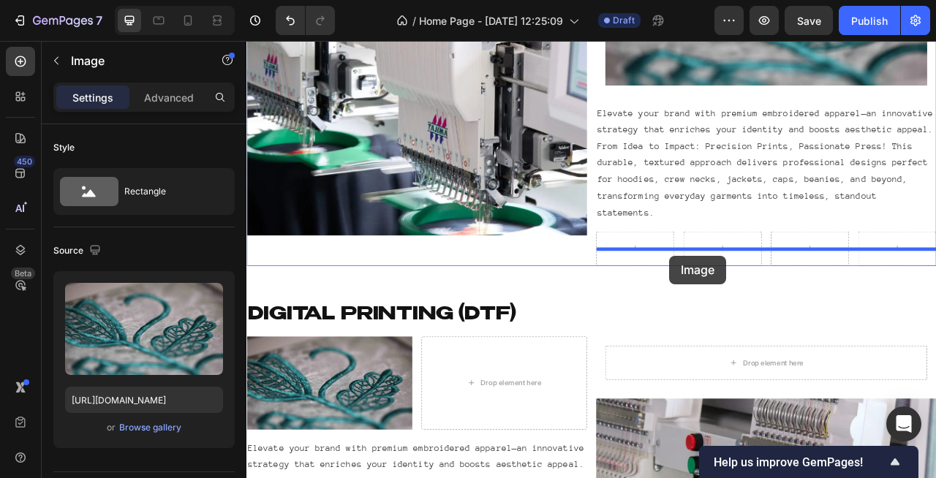
drag, startPoint x: 869, startPoint y: 129, endPoint x: 784, endPoint y: 315, distance: 204.5
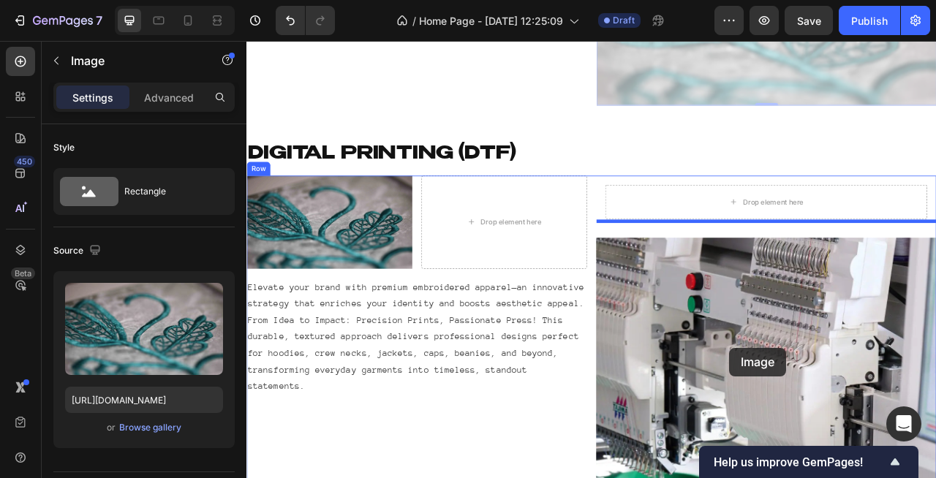
scroll to position [2080, 0]
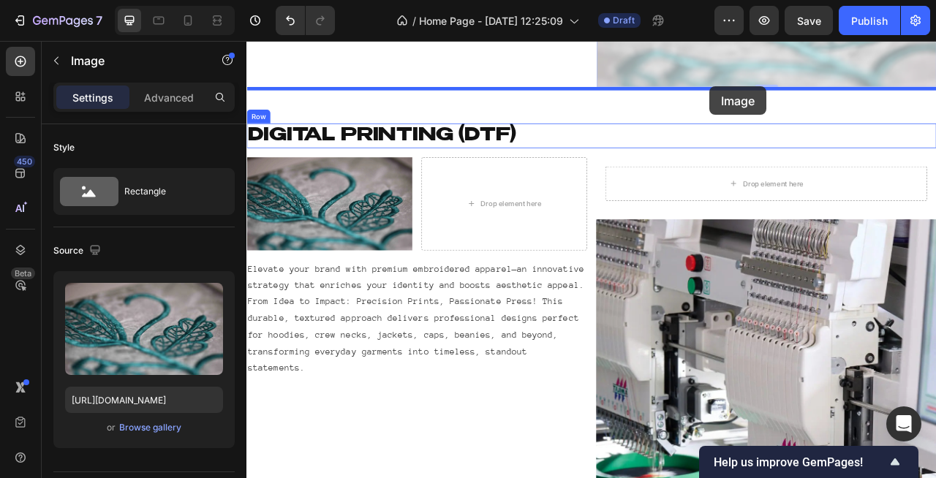
drag, startPoint x: 869, startPoint y: 306, endPoint x: 836, endPoint y: 103, distance: 205.3
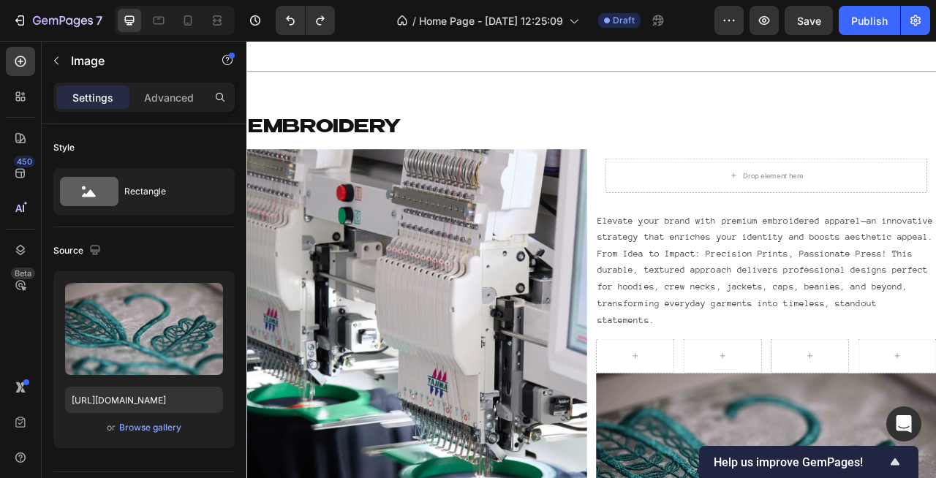
scroll to position [1484, 0]
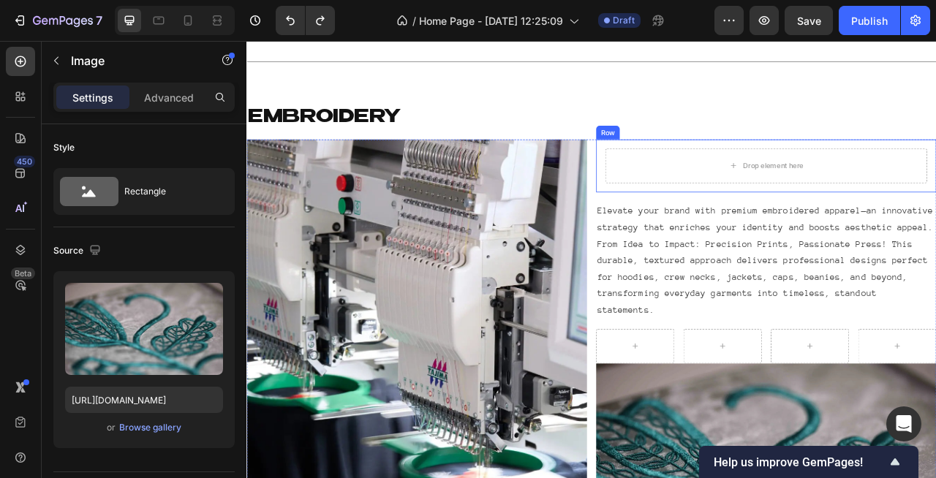
click at [709, 162] on div "Row" at bounding box center [706, 157] width 30 height 18
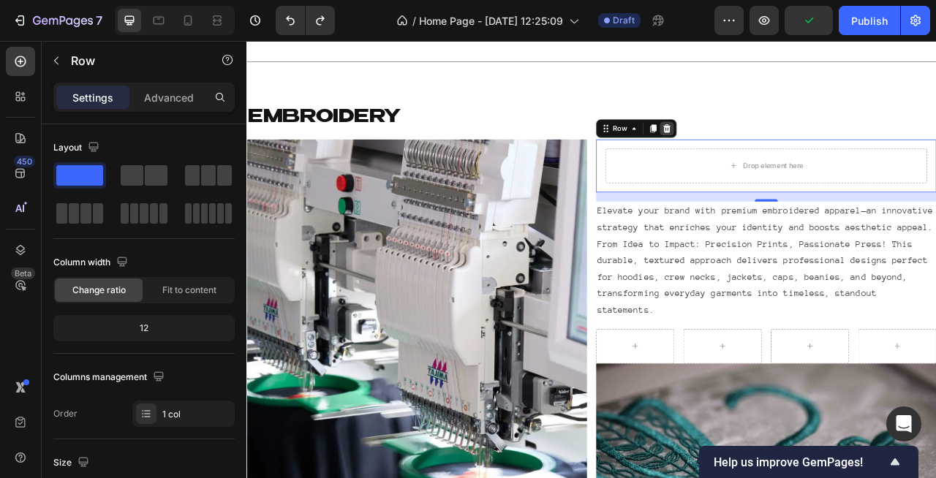
click at [781, 151] on icon at bounding box center [781, 152] width 12 height 12
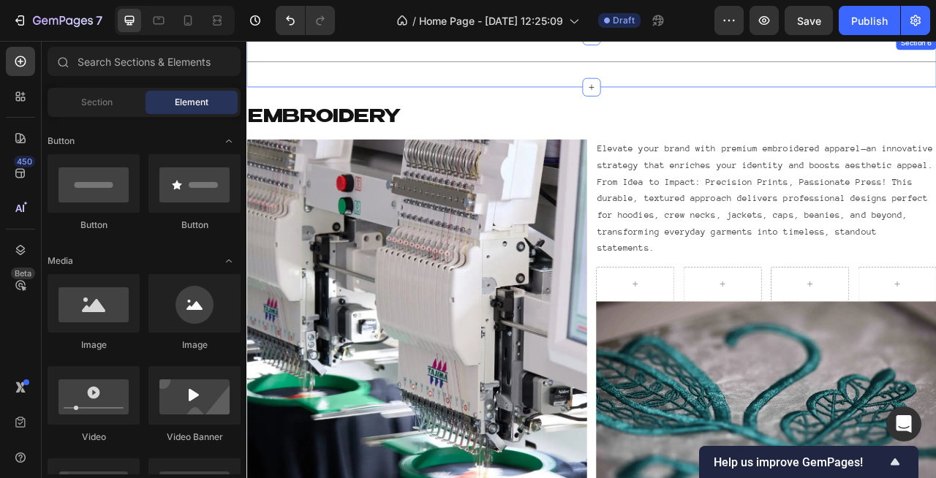
click at [856, 93] on div "Title Line Section 6" at bounding box center [685, 66] width 878 height 65
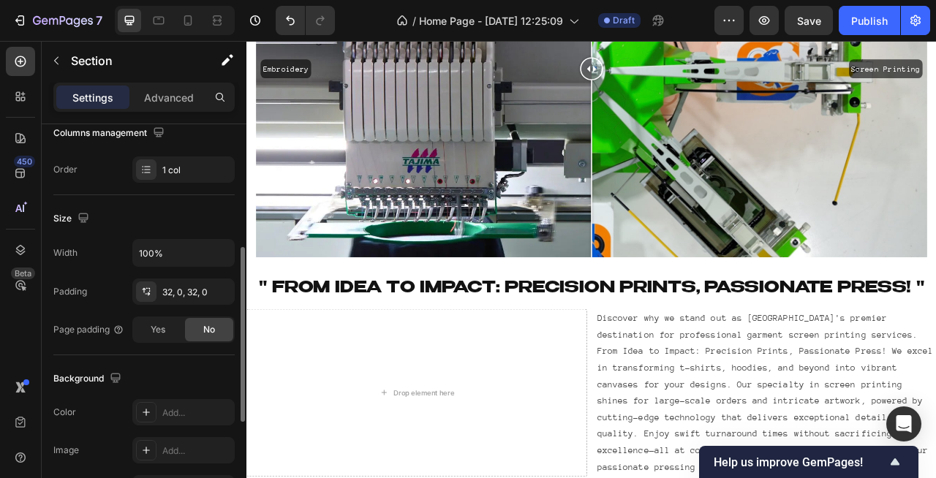
scroll to position [161, 0]
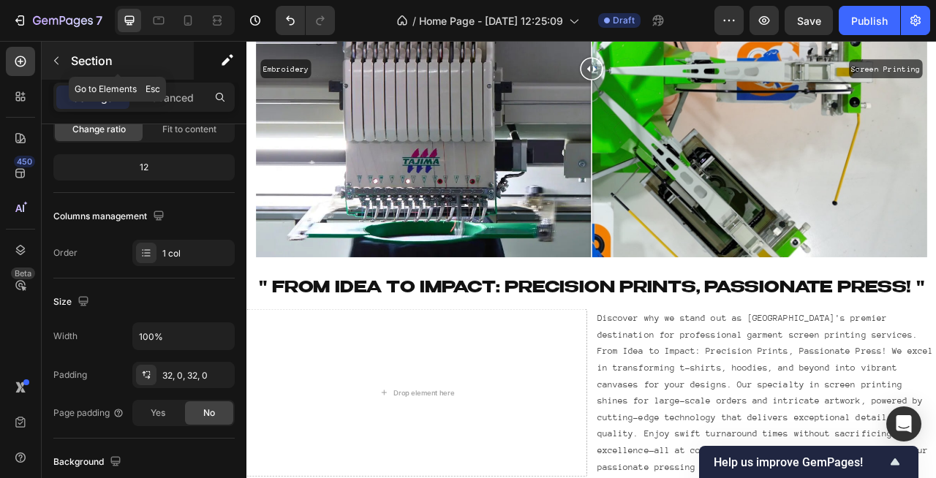
click at [56, 57] on icon "button" at bounding box center [56, 61] width 12 height 12
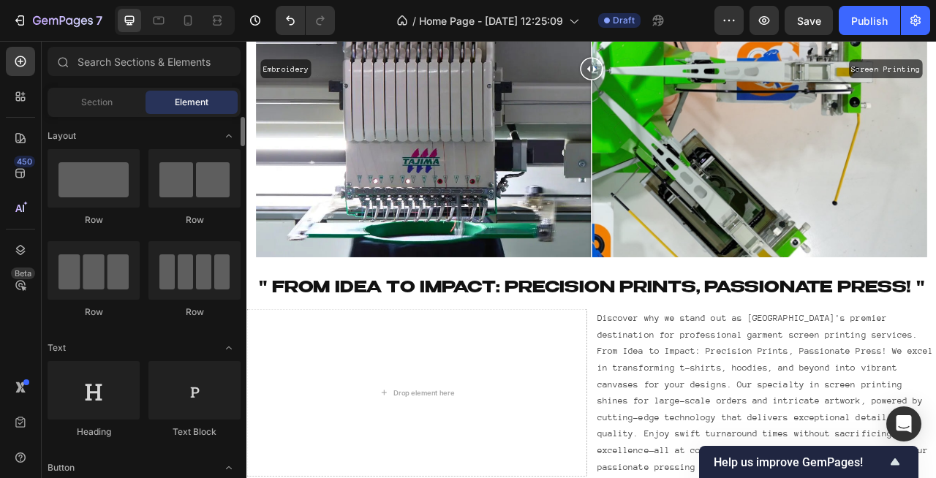
scroll to position [59, 0]
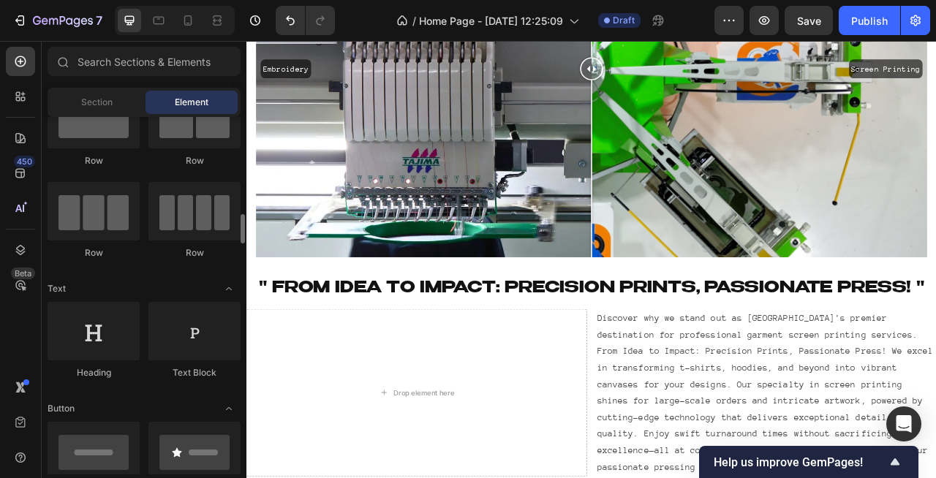
scroll to position [146, 0]
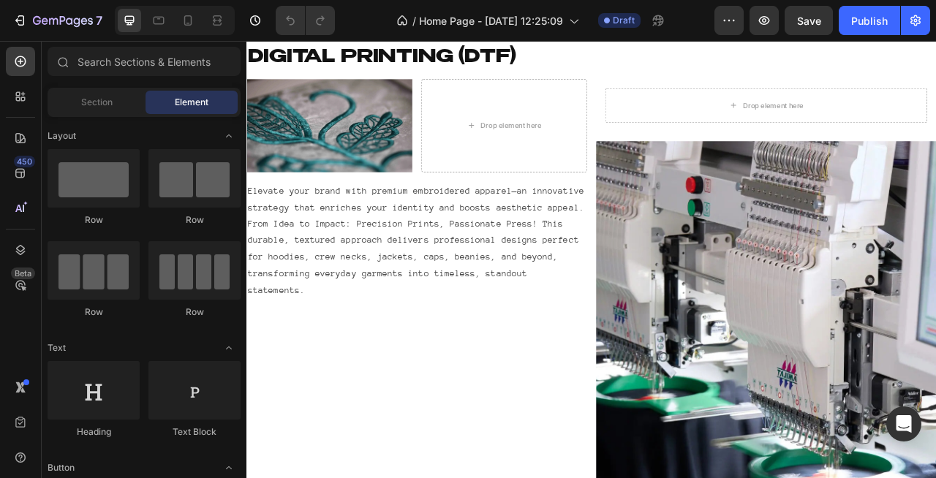
scroll to position [1762, 0]
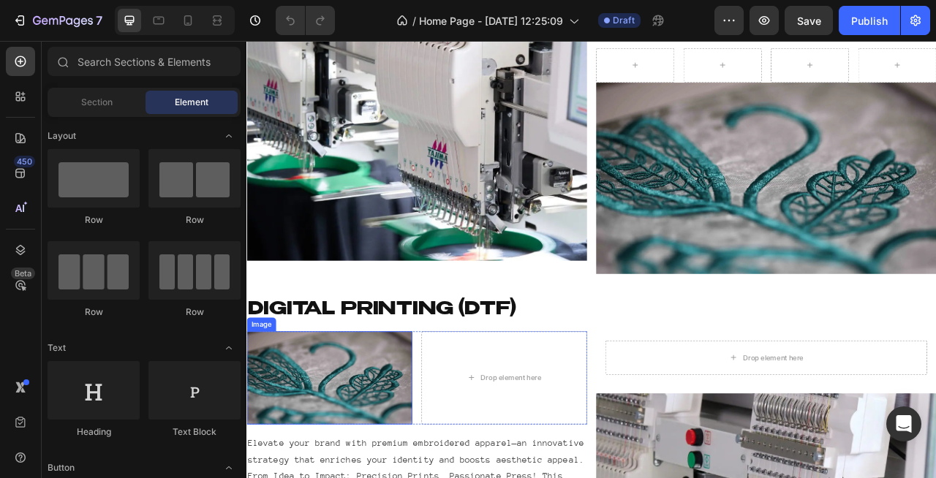
click at [370, 478] on img at bounding box center [351, 469] width 211 height 118
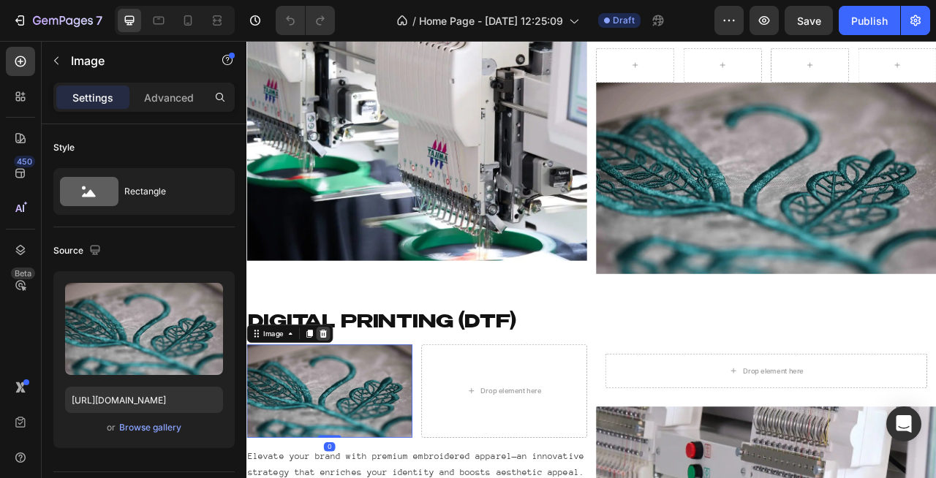
click at [350, 407] on icon at bounding box center [344, 413] width 12 height 12
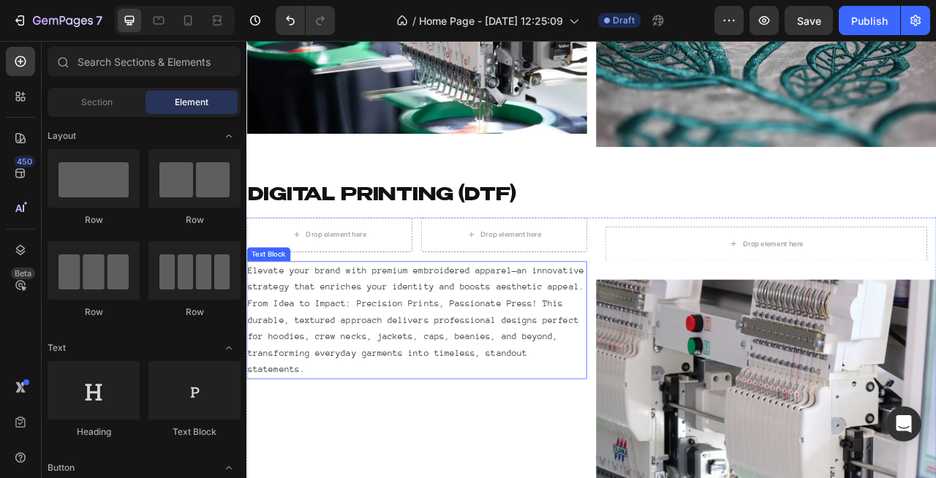
scroll to position [1931, 0]
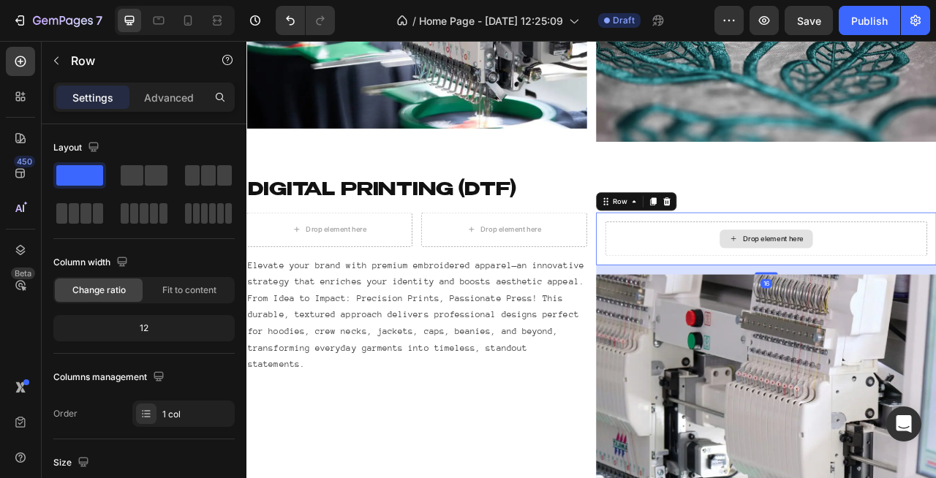
click at [775, 276] on div "Drop element here" at bounding box center [908, 293] width 410 height 44
click at [785, 239] on icon at bounding box center [781, 245] width 12 height 12
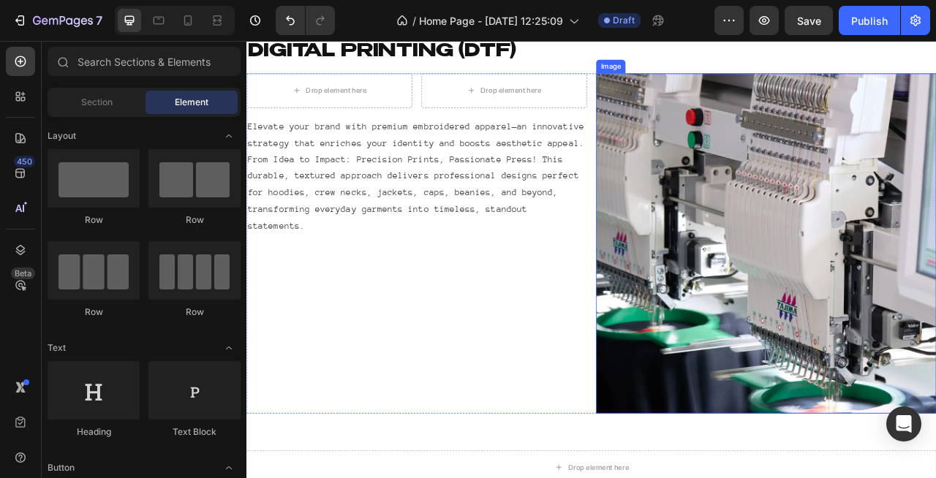
scroll to position [2086, 0]
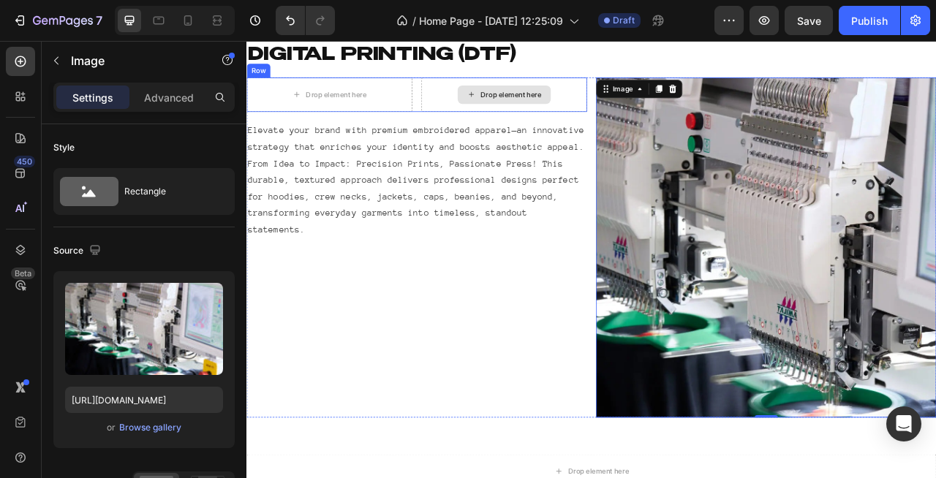
click at [491, 123] on div "Drop element here" at bounding box center [574, 109] width 211 height 44
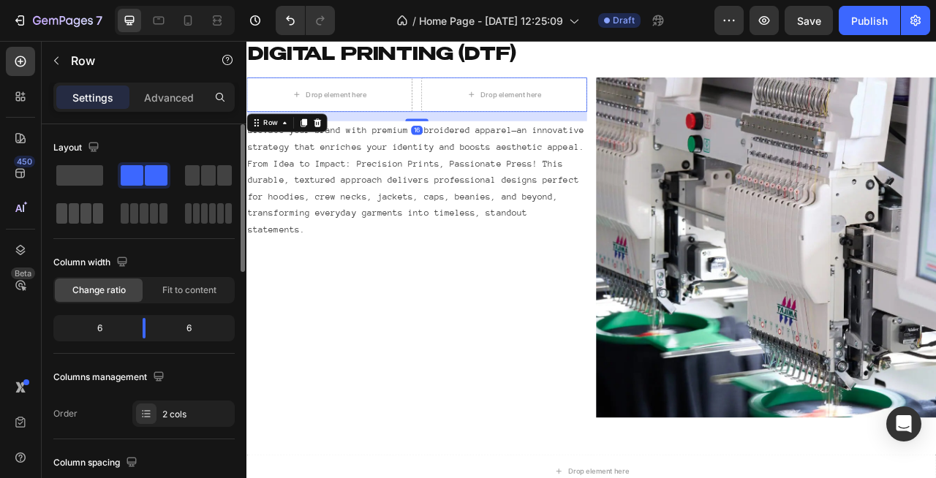
click at [88, 210] on span at bounding box center [85, 213] width 11 height 20
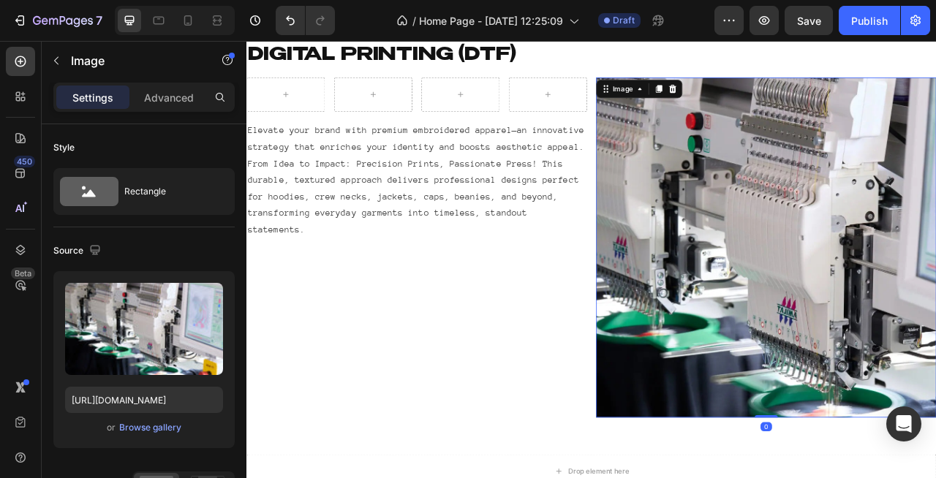
click at [790, 110] on div "Image 0" at bounding box center [907, 303] width 433 height 433
click at [788, 104] on icon at bounding box center [789, 102] width 10 height 10
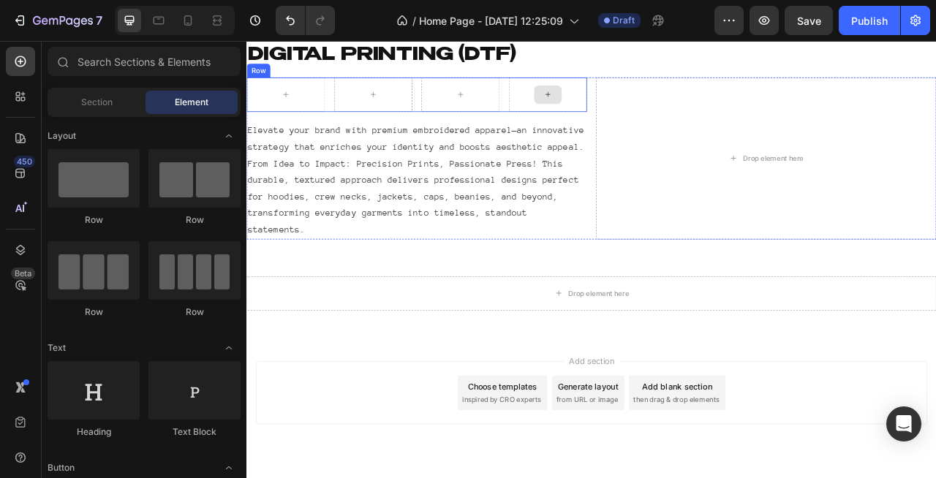
click at [750, 135] on div "Drop element here" at bounding box center [907, 190] width 433 height 206
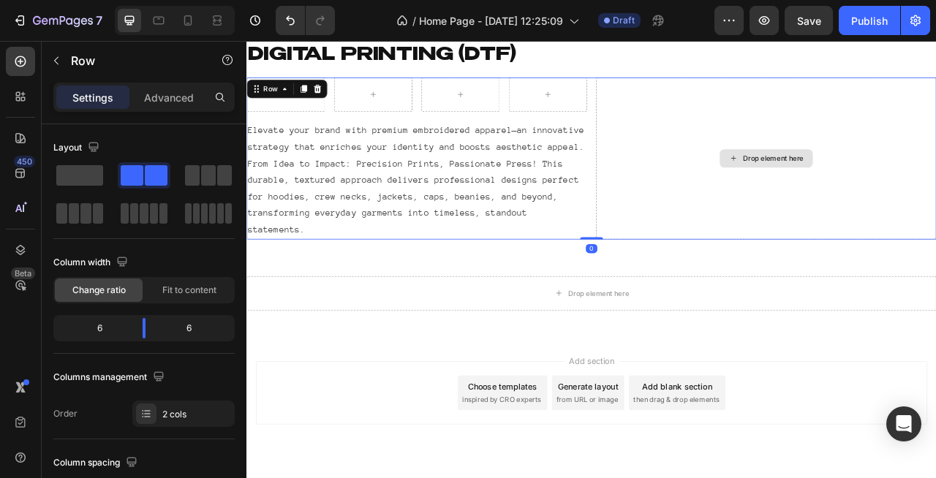
click at [935, 126] on div "Drop element here" at bounding box center [907, 190] width 433 height 206
click at [919, 184] on div "Drop element here" at bounding box center [917, 190] width 78 height 12
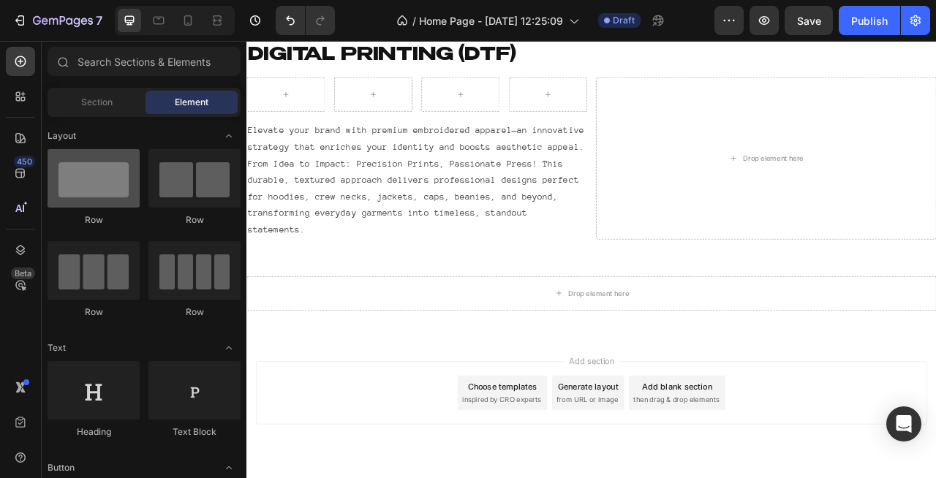
click at [126, 187] on div at bounding box center [94, 178] width 92 height 59
click at [117, 195] on div at bounding box center [94, 178] width 92 height 59
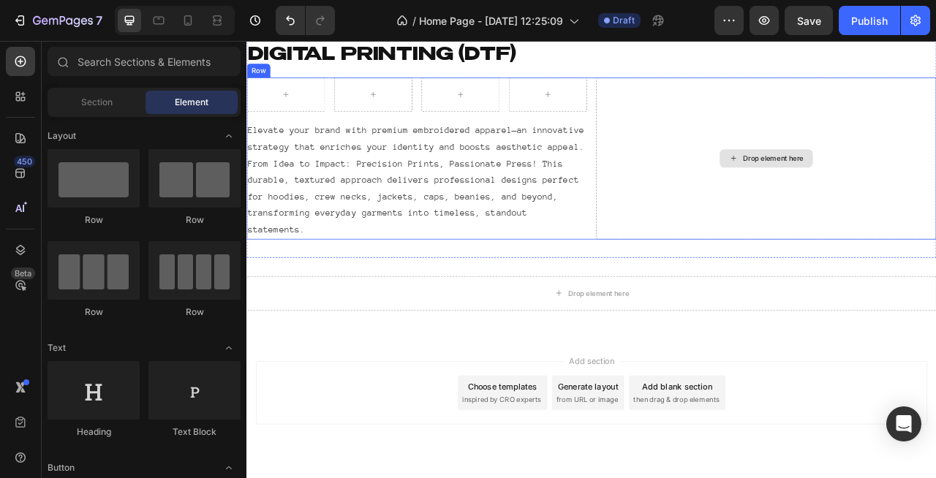
click at [812, 107] on div "Drop element here" at bounding box center [907, 190] width 433 height 206
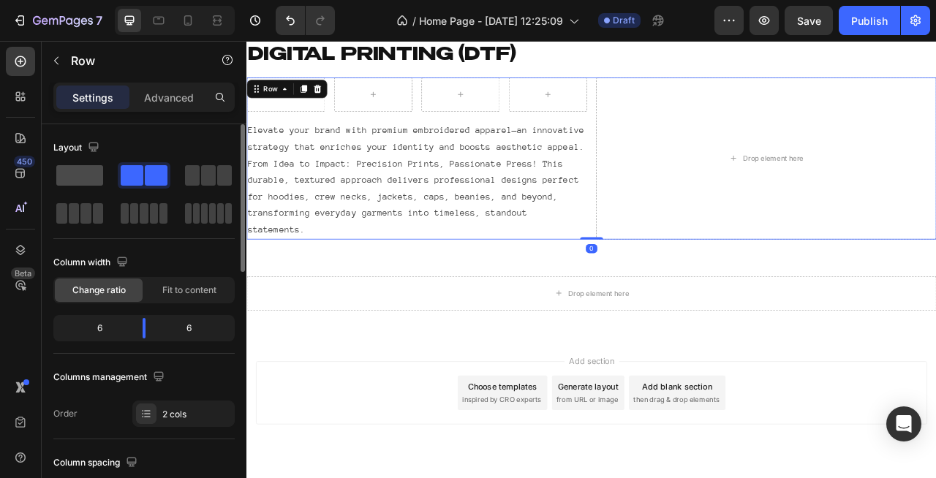
click at [80, 178] on span at bounding box center [79, 175] width 47 height 20
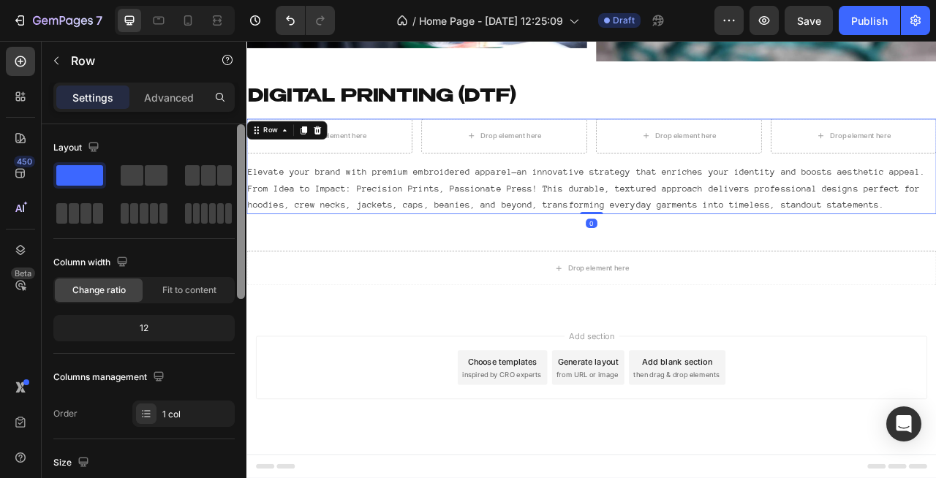
scroll to position [2033, 0]
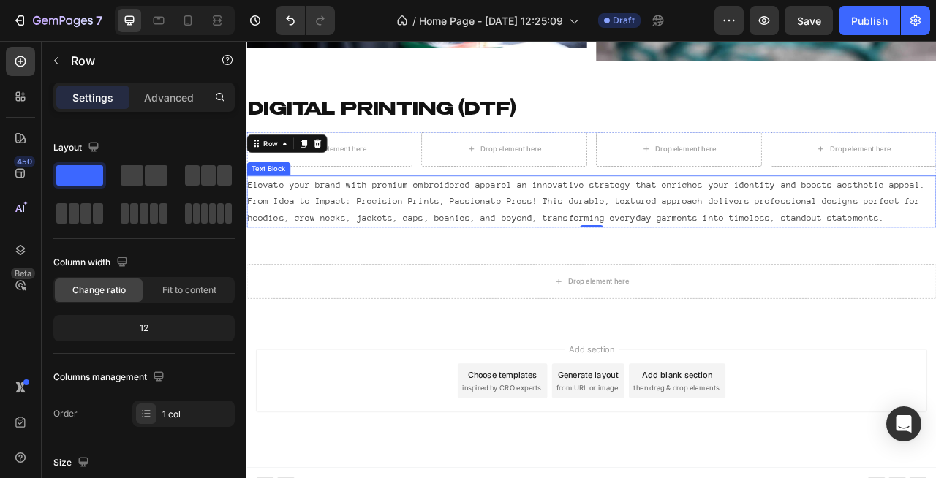
click at [725, 239] on p "Elevate your brand with premium embroidered apparel—an innovative strategy that…" at bounding box center [685, 245] width 875 height 63
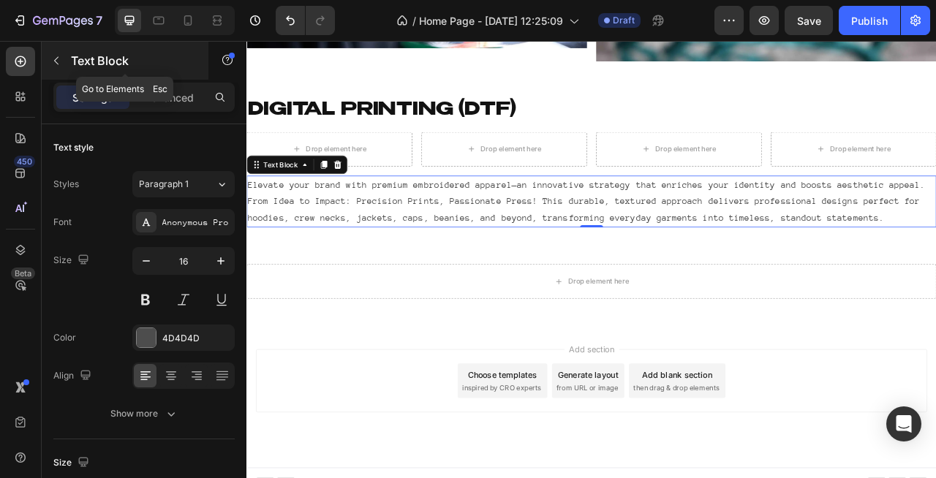
click at [56, 67] on button "button" at bounding box center [56, 60] width 23 height 23
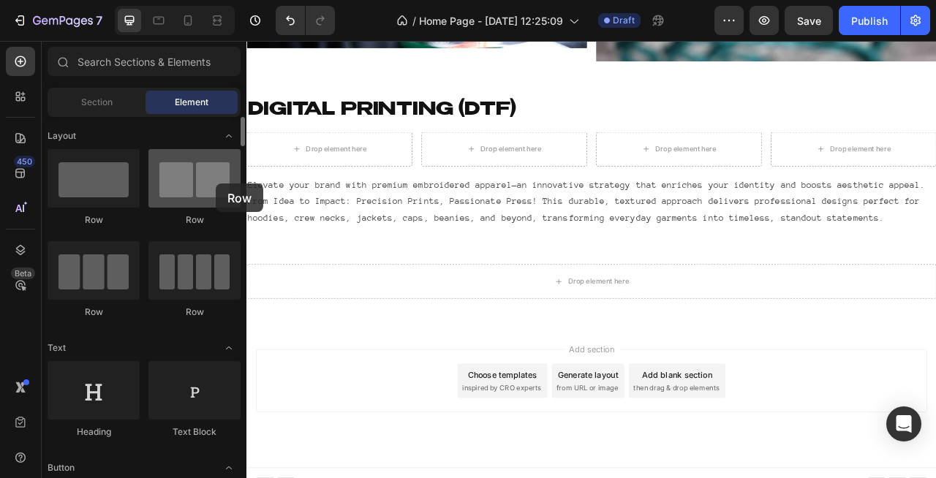
click at [216, 184] on div at bounding box center [194, 178] width 92 height 59
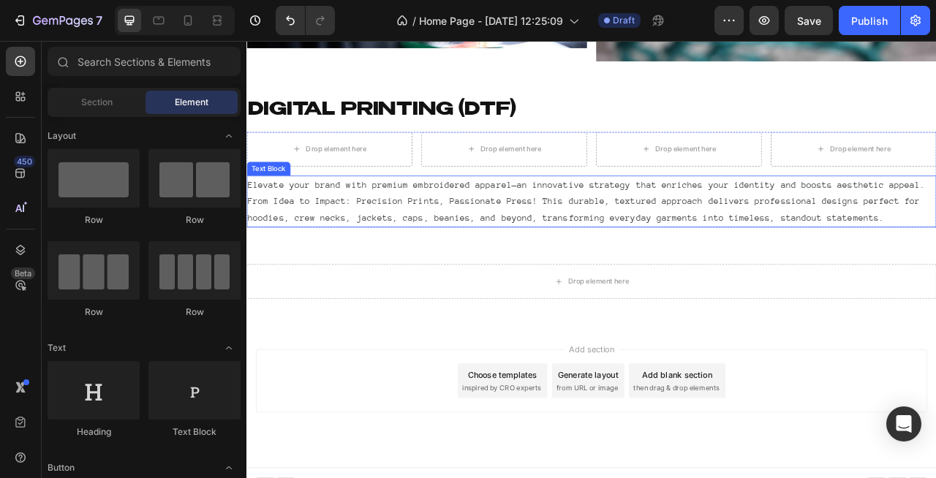
click at [429, 252] on p "Elevate your brand with premium embroidered apparel—an innovative strategy that…" at bounding box center [685, 245] width 875 height 63
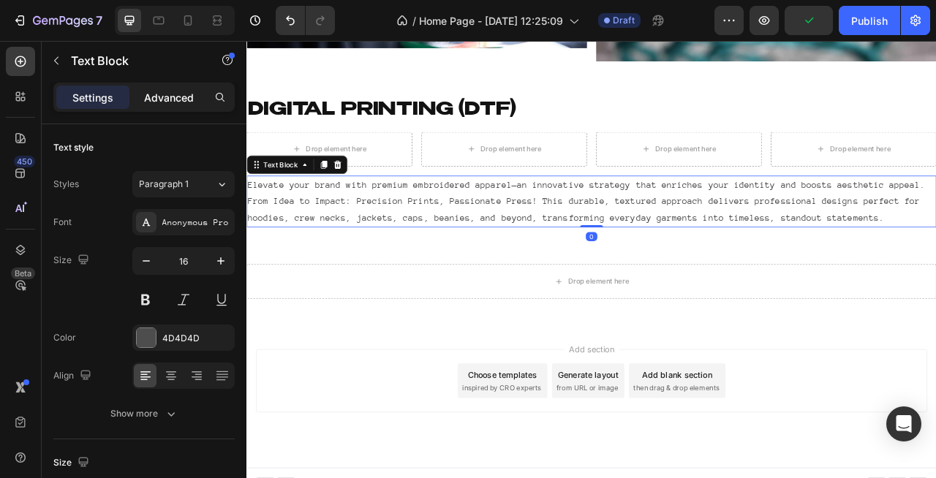
click at [163, 99] on p "Advanced" at bounding box center [169, 97] width 50 height 15
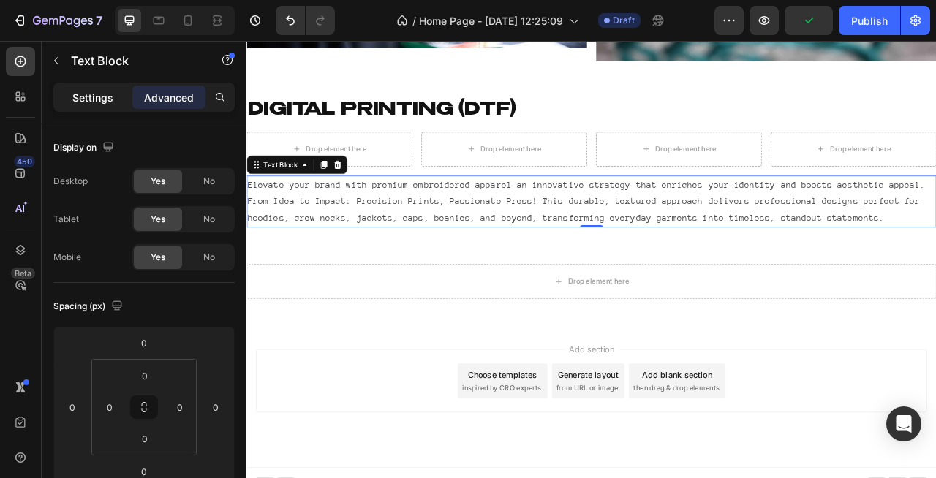
click at [102, 97] on p "Settings" at bounding box center [92, 97] width 41 height 15
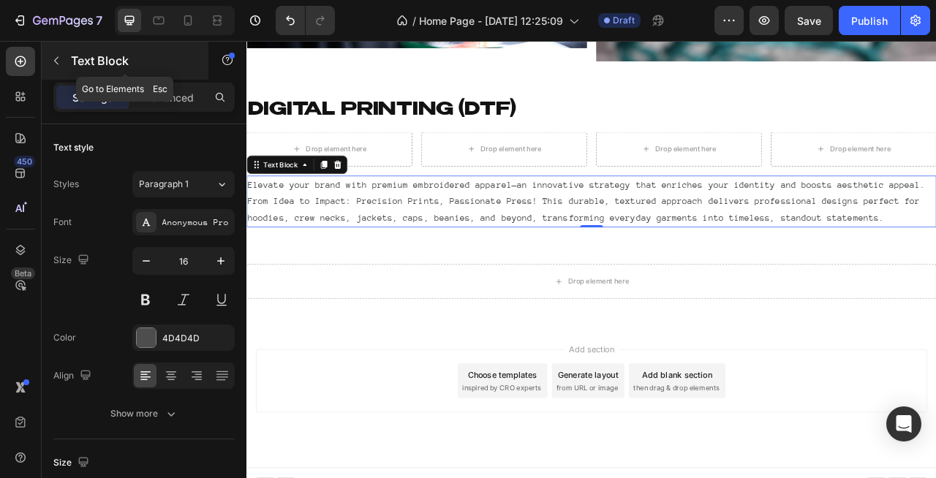
click at [60, 61] on icon "button" at bounding box center [56, 61] width 12 height 12
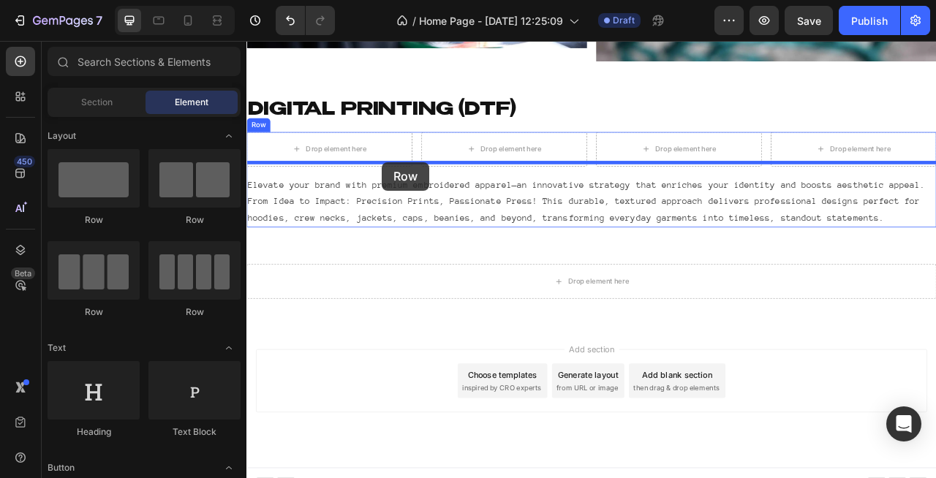
drag, startPoint x: 440, startPoint y: 246, endPoint x: 419, endPoint y: 195, distance: 55.4
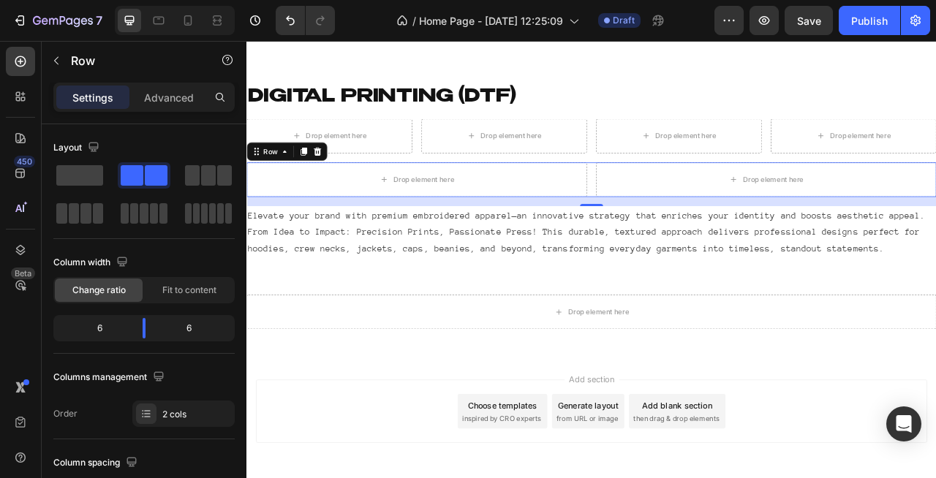
scroll to position [2086, 0]
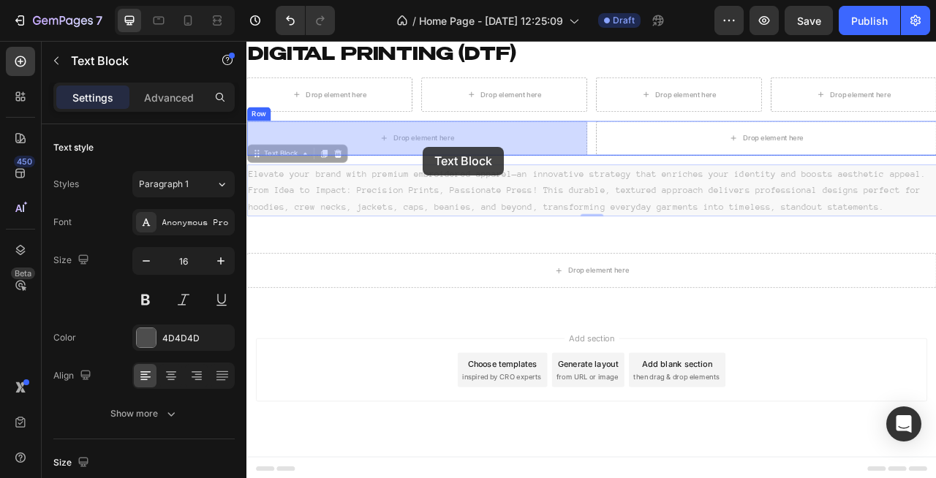
drag, startPoint x: 482, startPoint y: 238, endPoint x: 470, endPoint y: 175, distance: 64.0
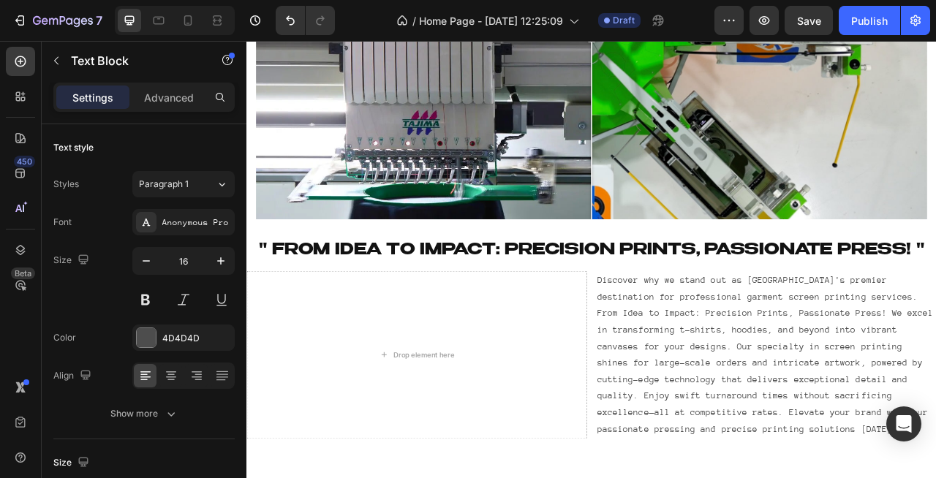
scroll to position [489, 0]
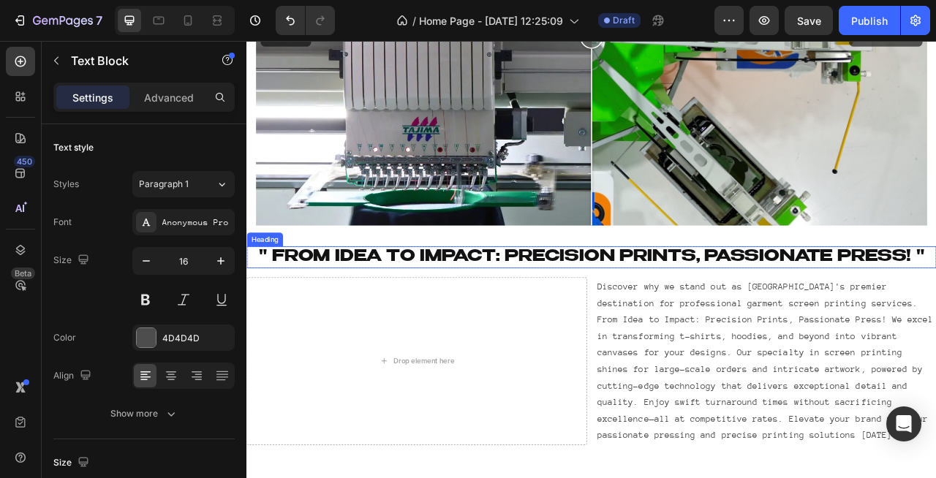
click at [532, 304] on h2 "" From Idea to Impact: Precision Prints, Passionate Press! "" at bounding box center [685, 316] width 878 height 28
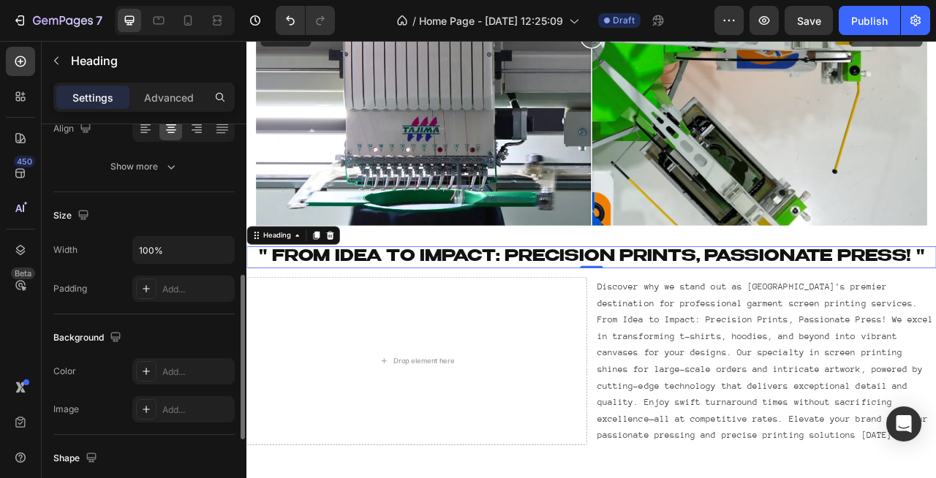
scroll to position [0, 0]
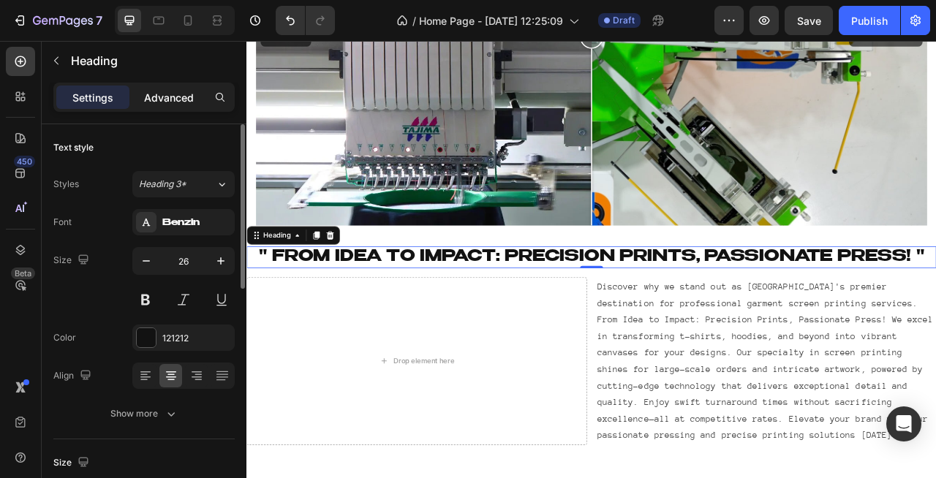
click at [154, 105] on div "Advanced" at bounding box center [168, 97] width 73 height 23
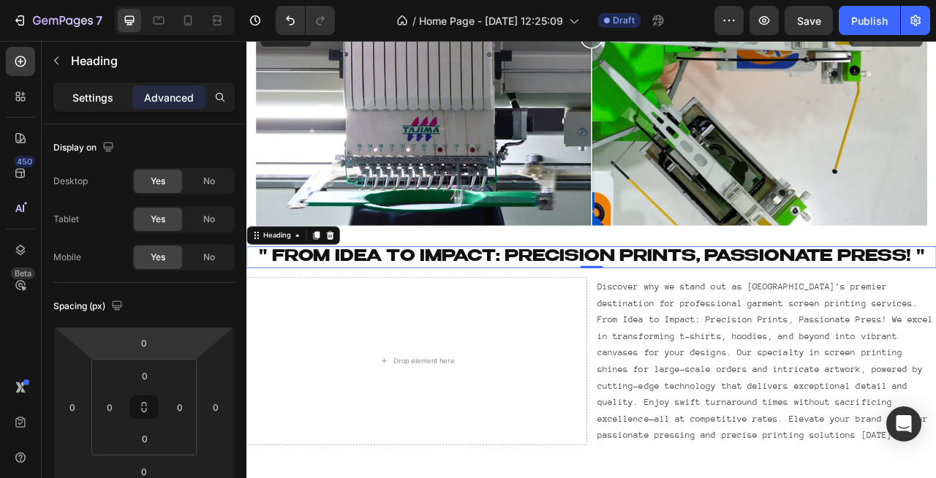
click at [86, 91] on p "Settings" at bounding box center [92, 97] width 41 height 15
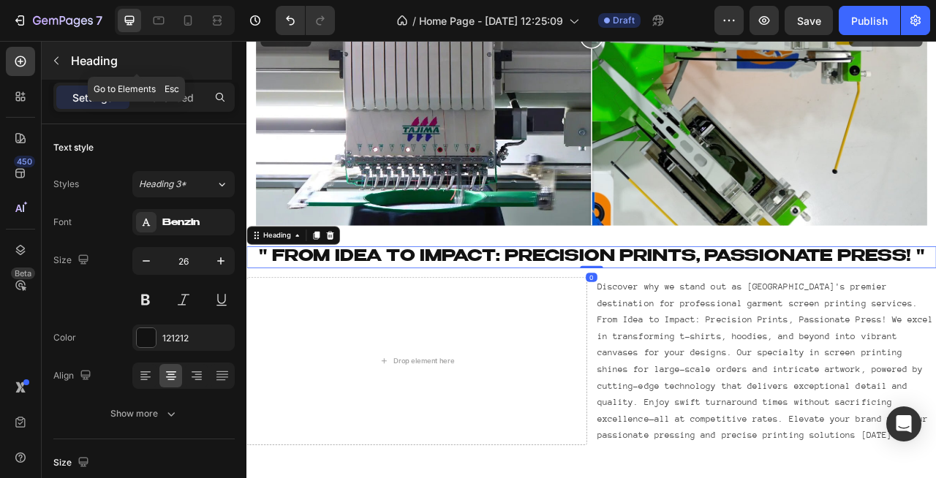
click at [63, 64] on button "button" at bounding box center [56, 60] width 23 height 23
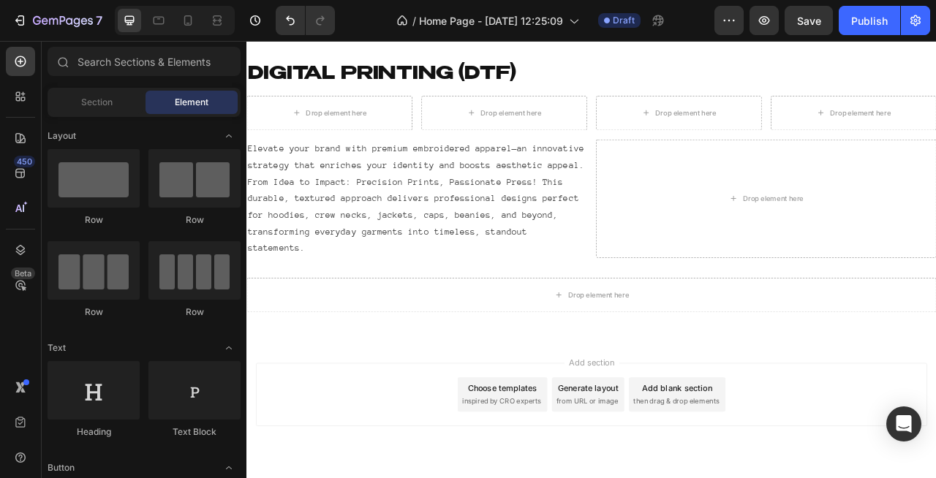
scroll to position [2096, 0]
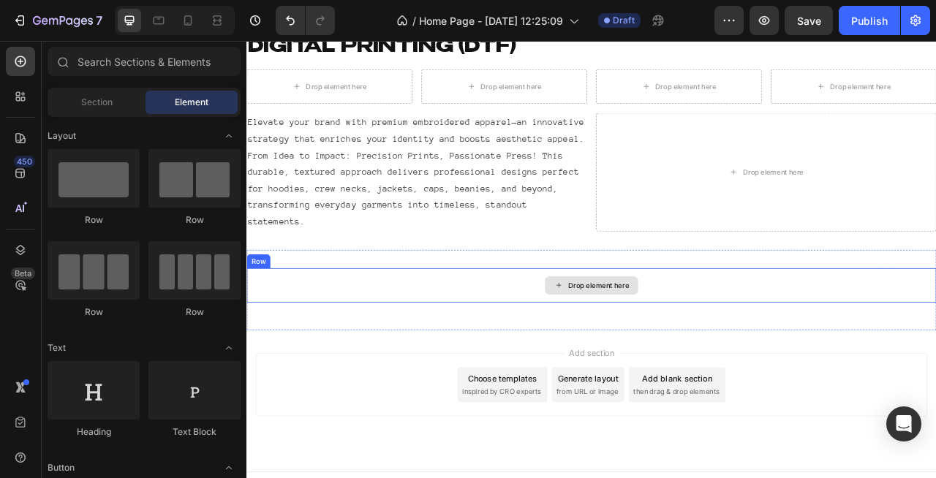
click at [693, 346] on div "Drop element here" at bounding box center [694, 352] width 78 height 12
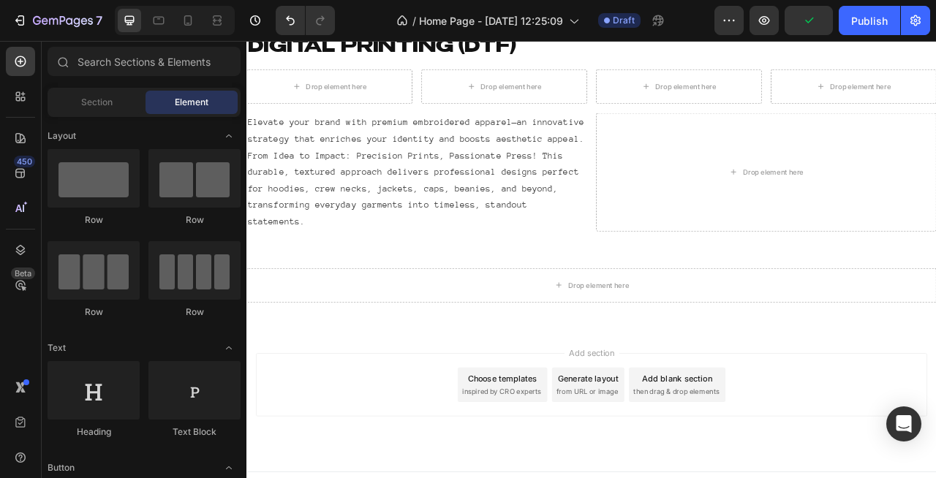
click at [685, 478] on span "from URL or image" at bounding box center [680, 486] width 78 height 13
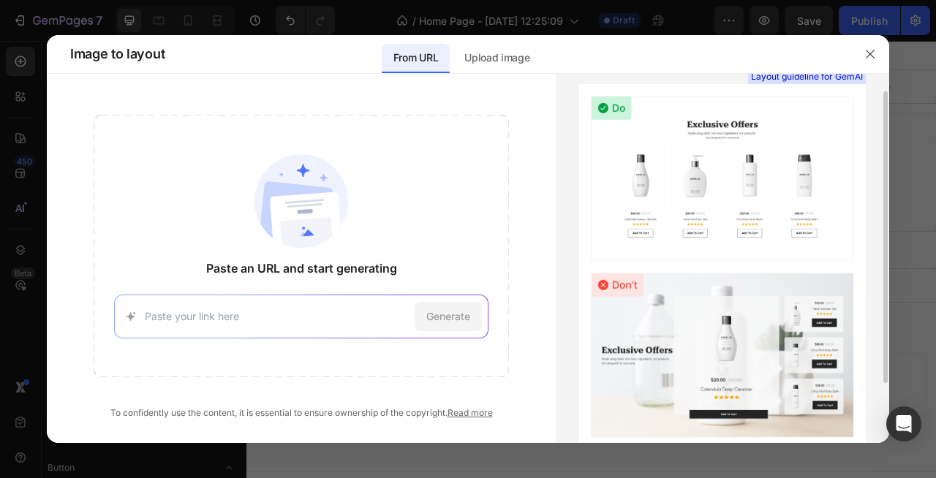
scroll to position [31, 0]
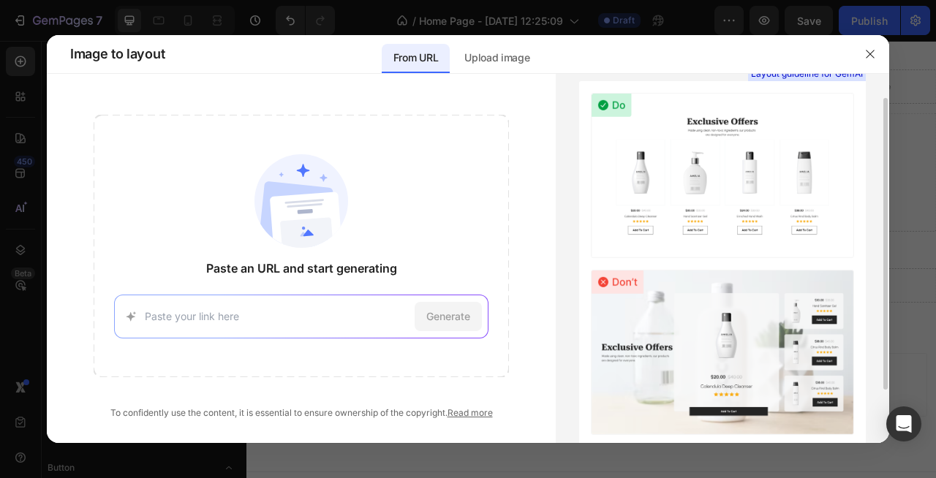
click at [360, 312] on input at bounding box center [276, 316] width 263 height 15
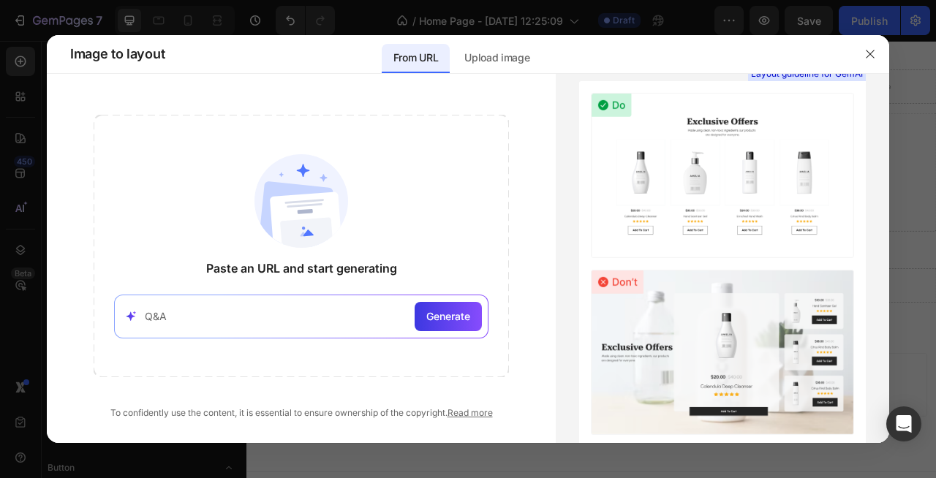
type input "Q&A"
click at [471, 311] on div "Generate" at bounding box center [448, 316] width 67 height 29
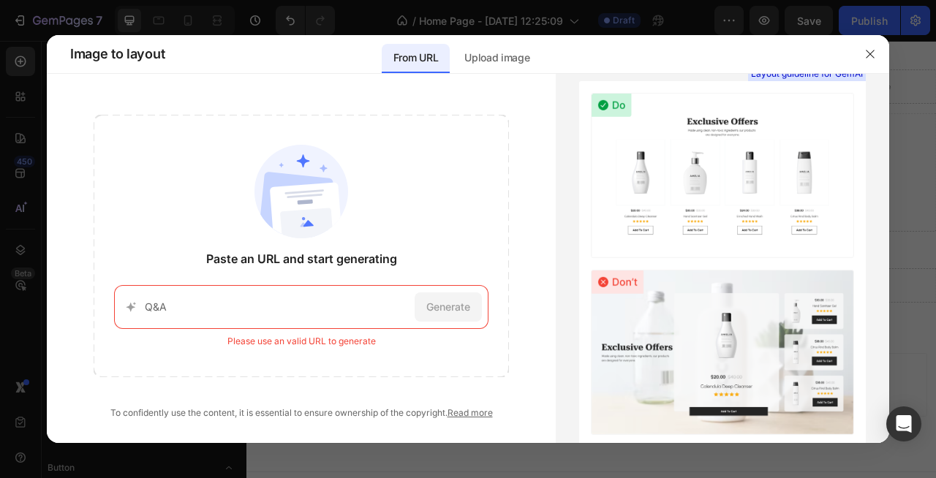
drag, startPoint x: 312, startPoint y: 302, endPoint x: 31, endPoint y: 284, distance: 281.4
click at [46, 284] on div "Image to layout From URL Upload image Paste an URL and start generating Q&A Gen…" at bounding box center [468, 239] width 936 height 478
click at [422, 308] on div "Generate" at bounding box center [448, 307] width 67 height 29
click at [331, 309] on input "QA" at bounding box center [276, 306] width 263 height 15
type input "Q"
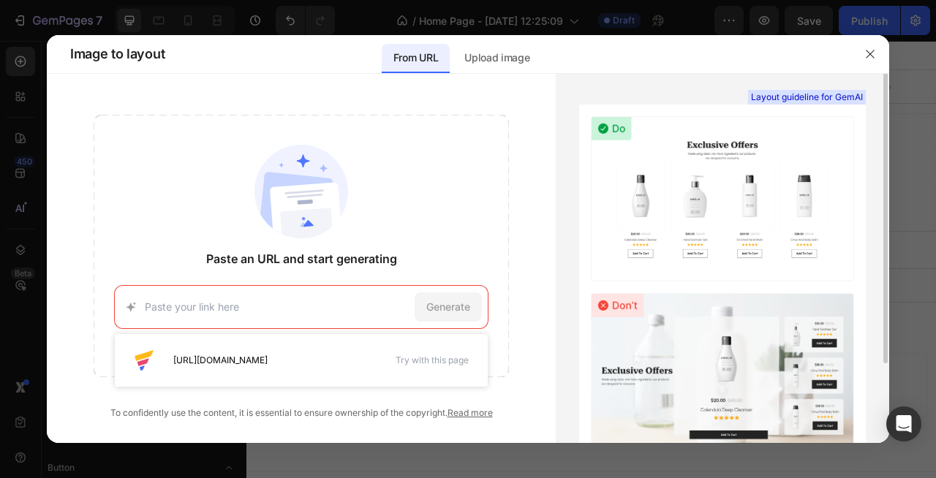
scroll to position [0, 0]
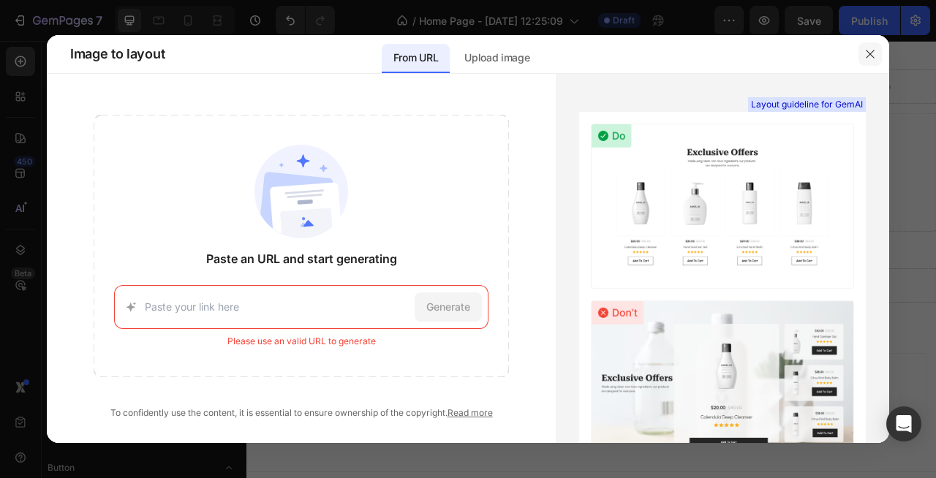
click at [872, 53] on icon "button" at bounding box center [870, 54] width 12 height 12
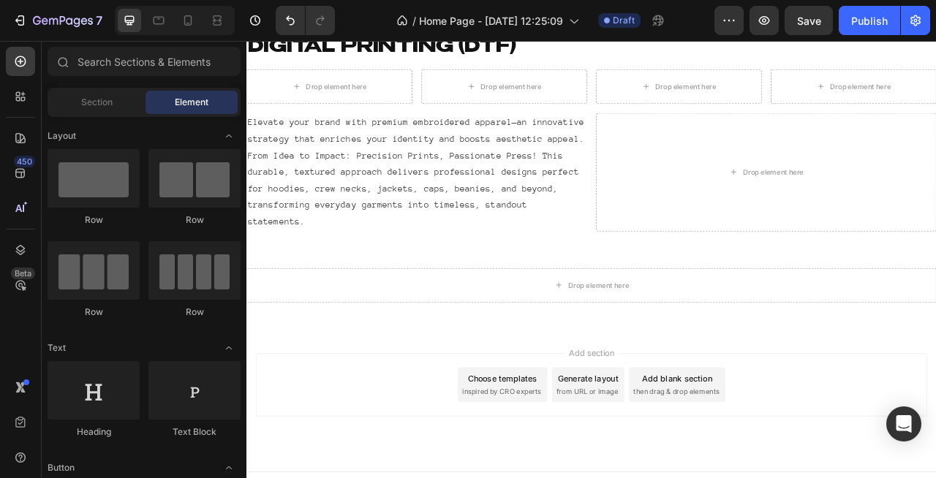
click at [586, 478] on span "inspired by CRO experts" at bounding box center [571, 486] width 100 height 13
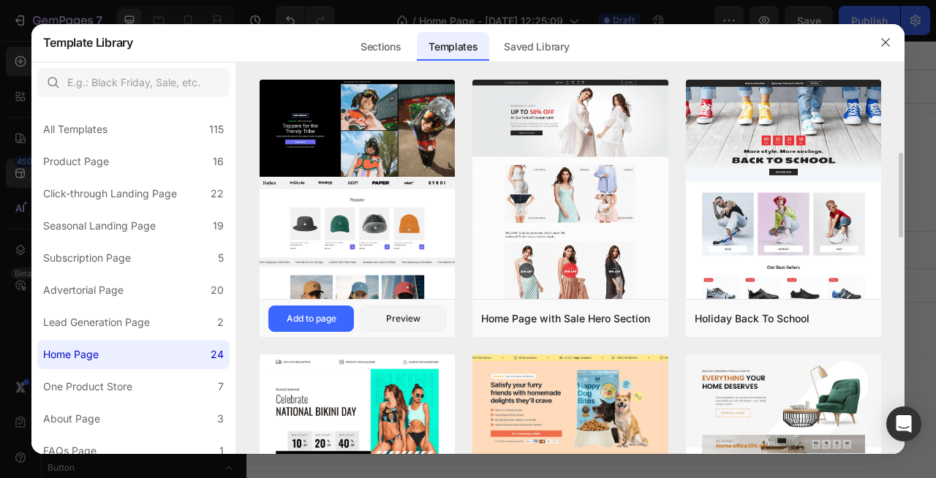
scroll to position [71, 0]
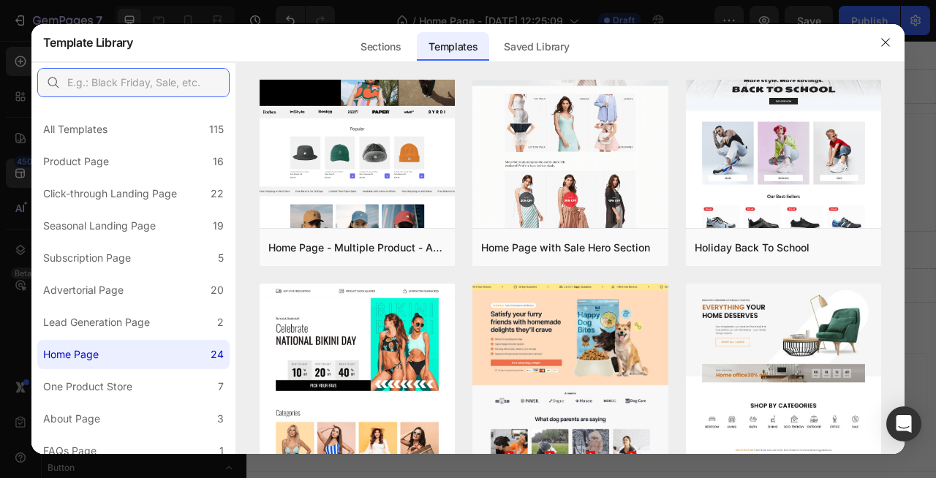
click at [99, 85] on input "text" at bounding box center [133, 82] width 192 height 29
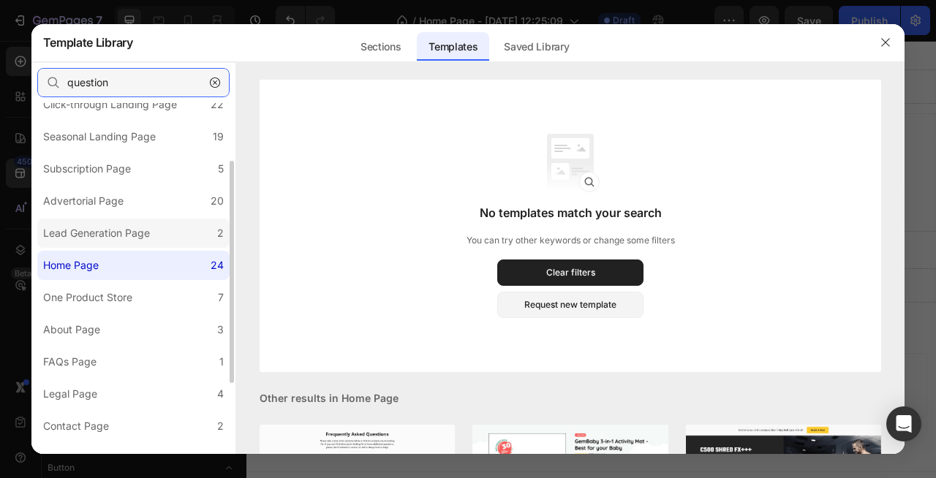
scroll to position [94, 0]
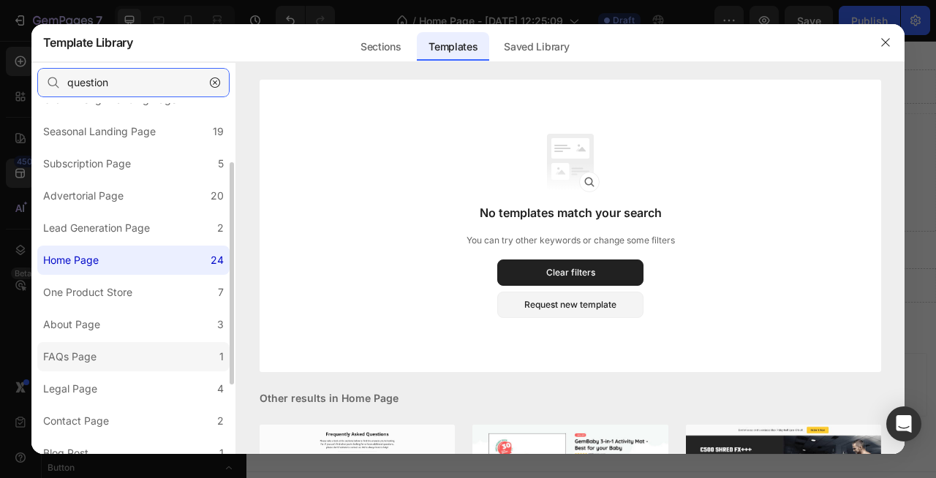
type input "question"
click at [80, 357] on div "FAQs Page" at bounding box center [69, 357] width 53 height 18
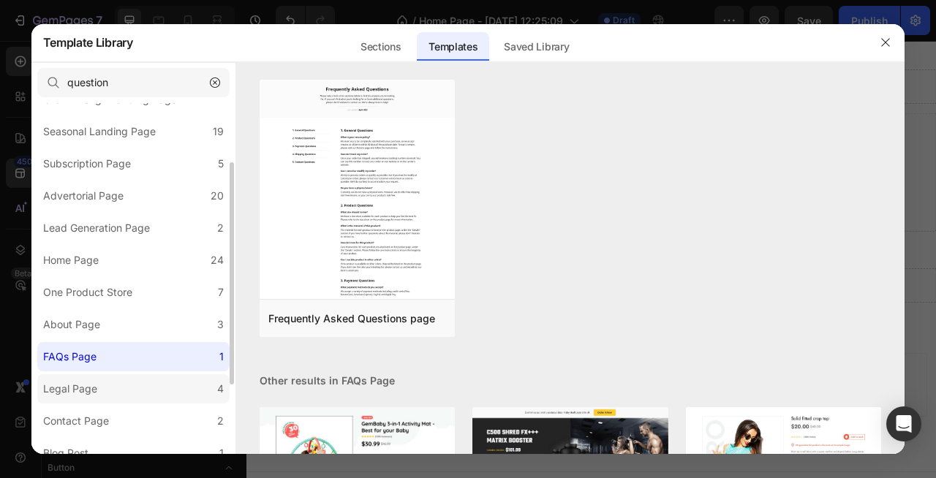
click at [137, 385] on label "Legal Page 4" at bounding box center [133, 388] width 192 height 29
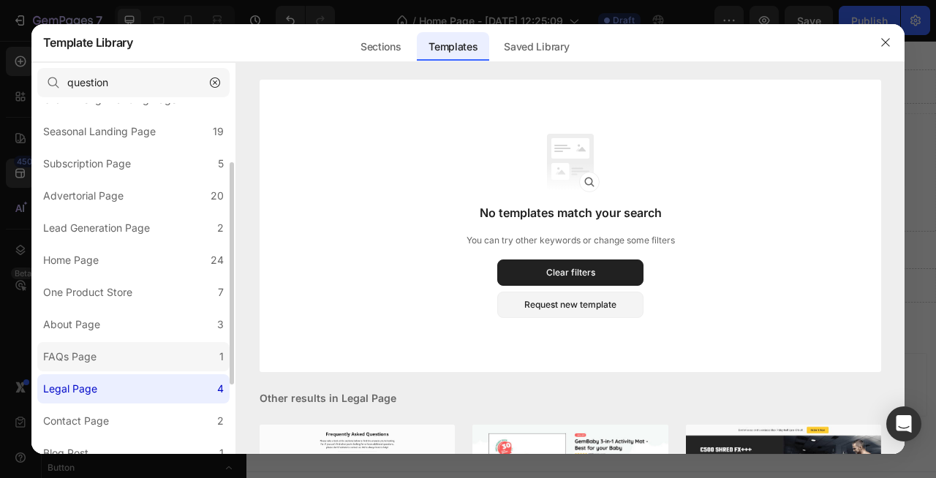
click at [145, 353] on label "FAQs Page 1" at bounding box center [133, 356] width 192 height 29
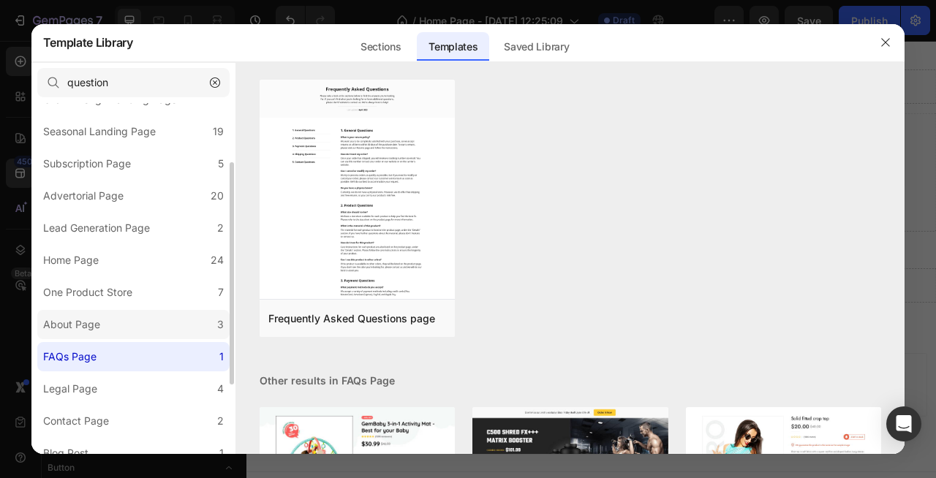
click at [148, 336] on label "About Page 3" at bounding box center [133, 324] width 192 height 29
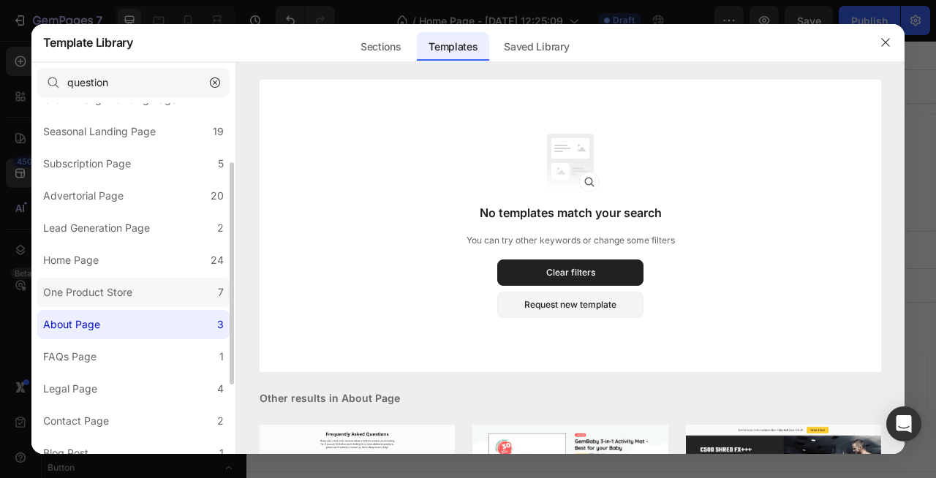
click at [147, 298] on label "One Product Store 7" at bounding box center [133, 292] width 192 height 29
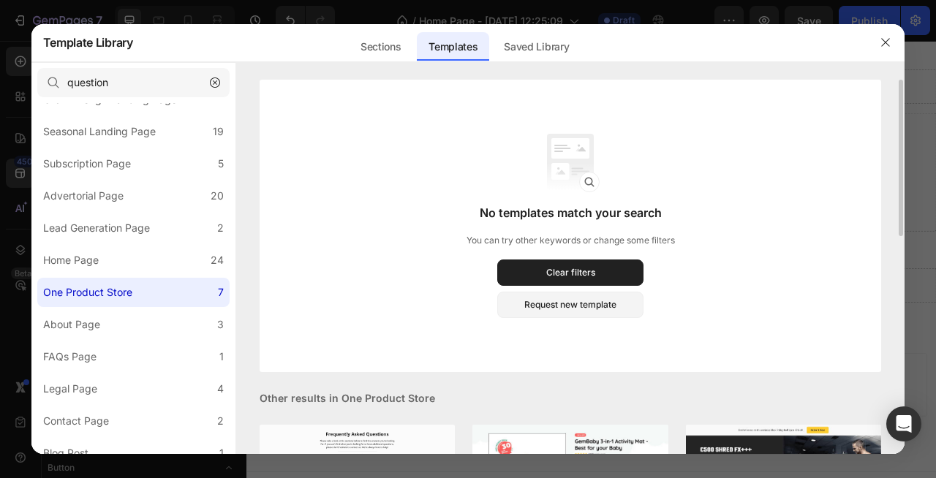
scroll to position [4, 0]
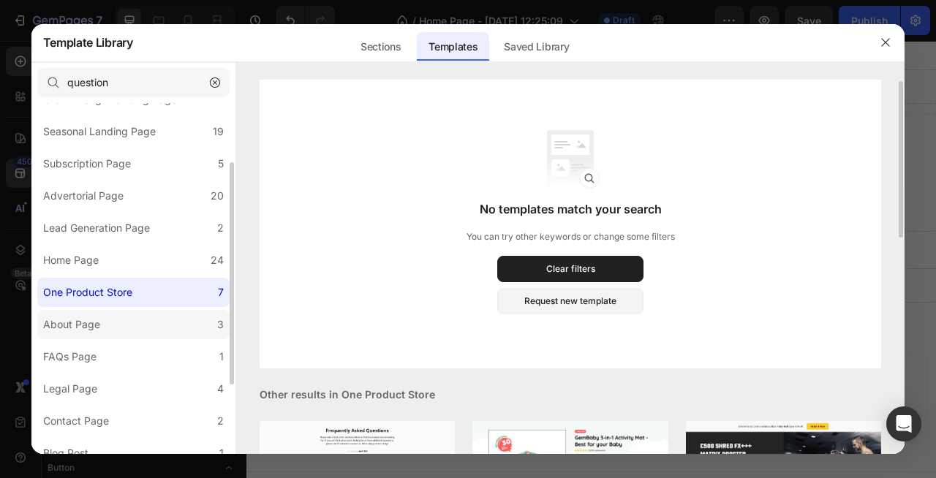
click at [133, 328] on label "About Page 3" at bounding box center [133, 324] width 192 height 29
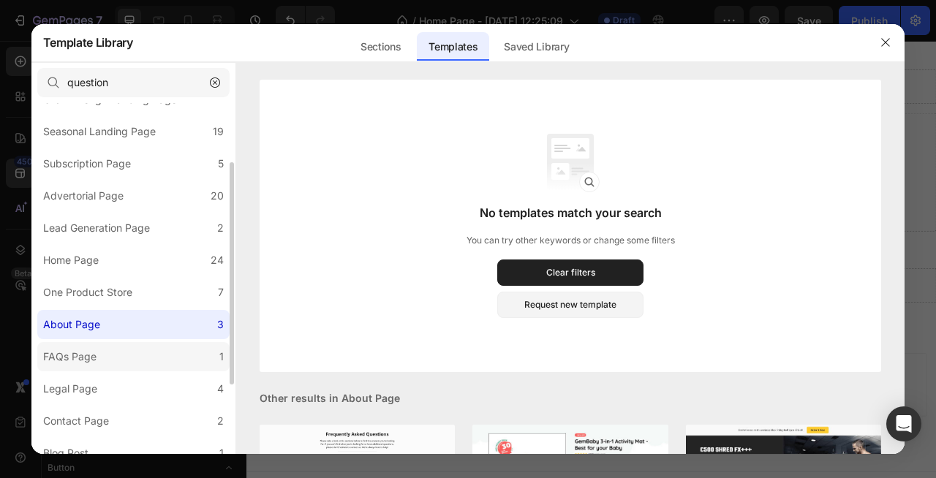
click at [148, 361] on label "FAQs Page 1" at bounding box center [133, 356] width 192 height 29
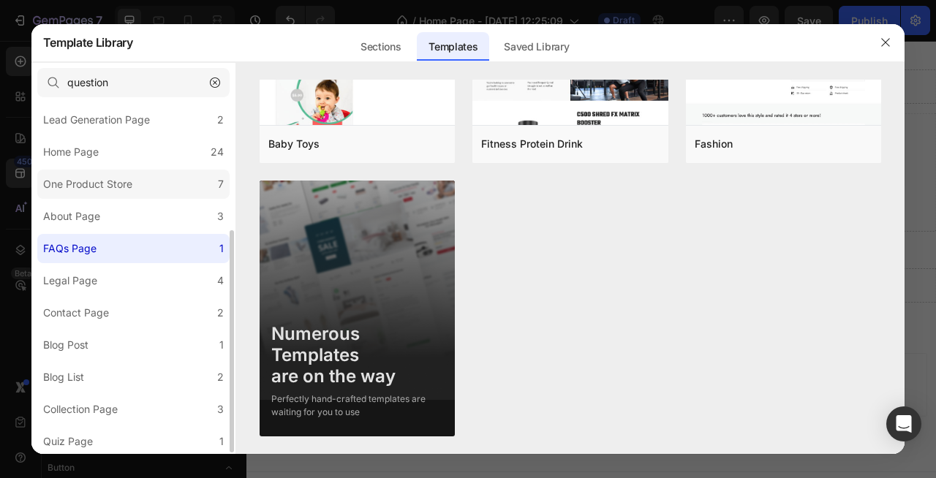
scroll to position [204, 0]
click at [96, 447] on div "Quiz Page" at bounding box center [71, 440] width 56 height 18
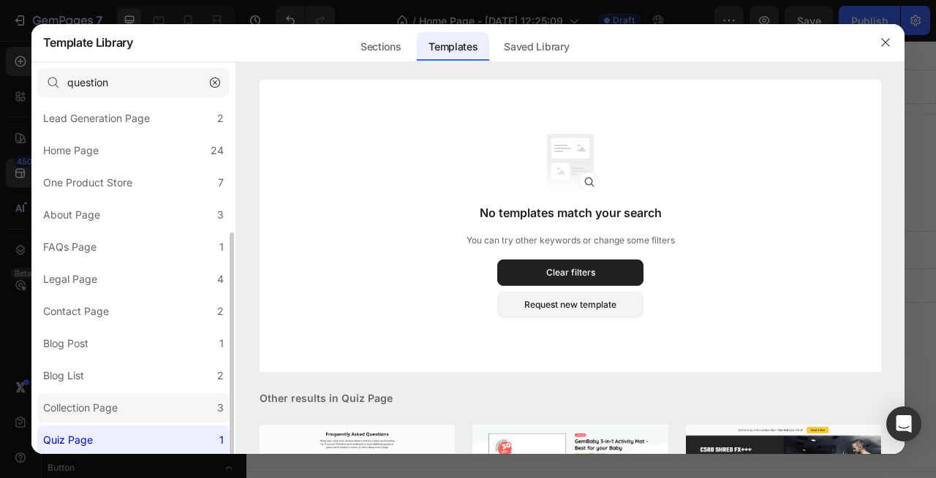
click at [135, 401] on label "Collection Page 3" at bounding box center [133, 407] width 192 height 29
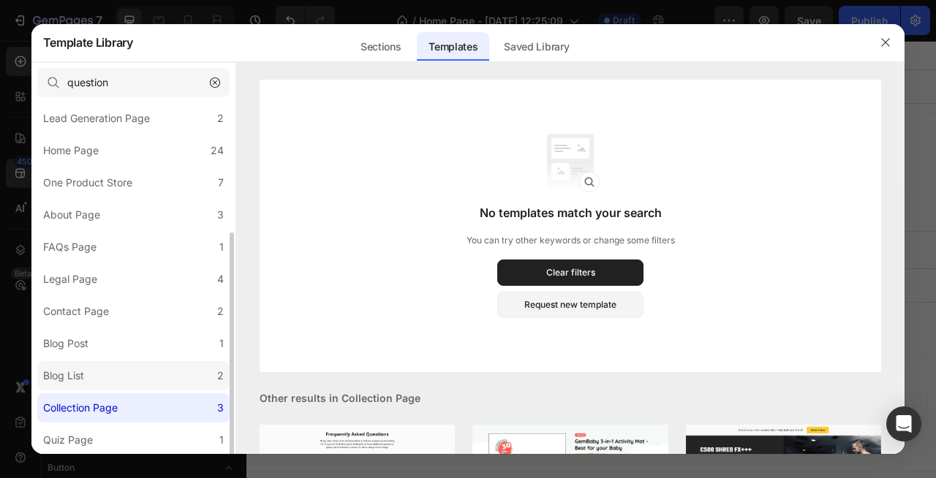
click at [133, 368] on label "Blog List 2" at bounding box center [133, 375] width 192 height 29
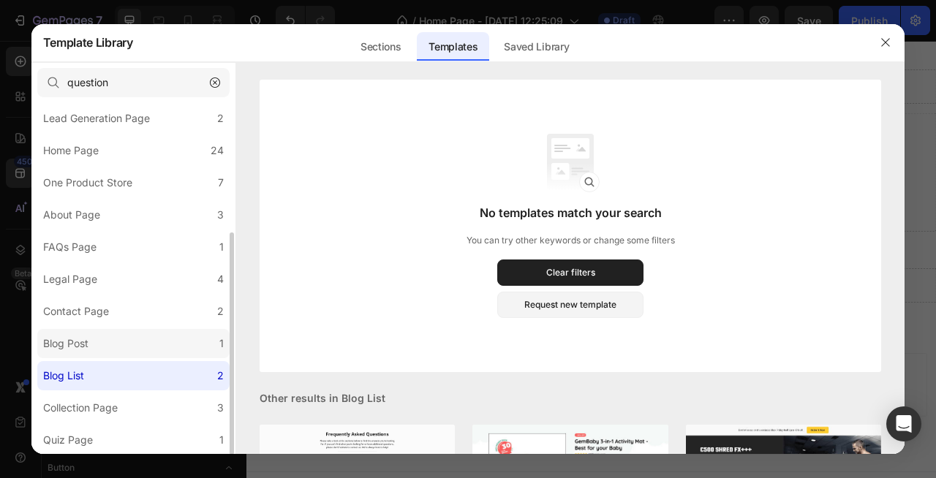
click at [149, 335] on label "Blog Post 1" at bounding box center [133, 343] width 192 height 29
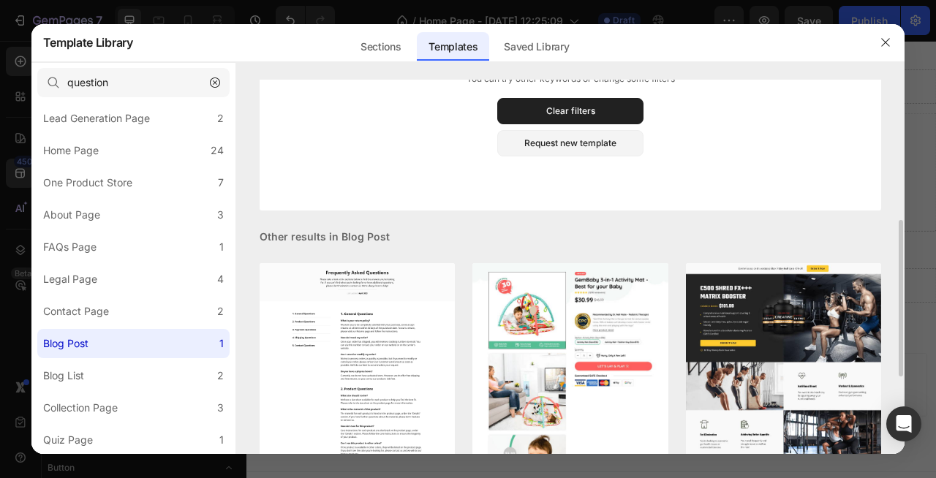
scroll to position [213, 0]
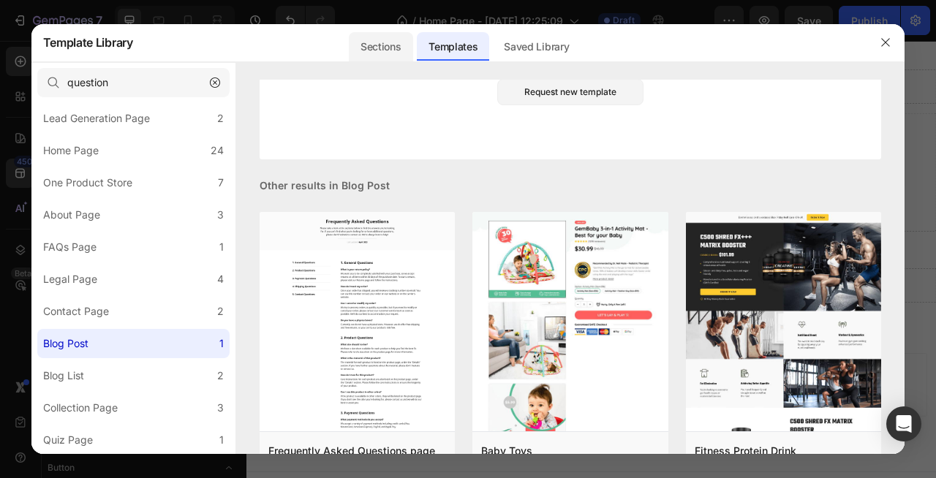
click at [388, 56] on div "Sections" at bounding box center [381, 46] width 64 height 29
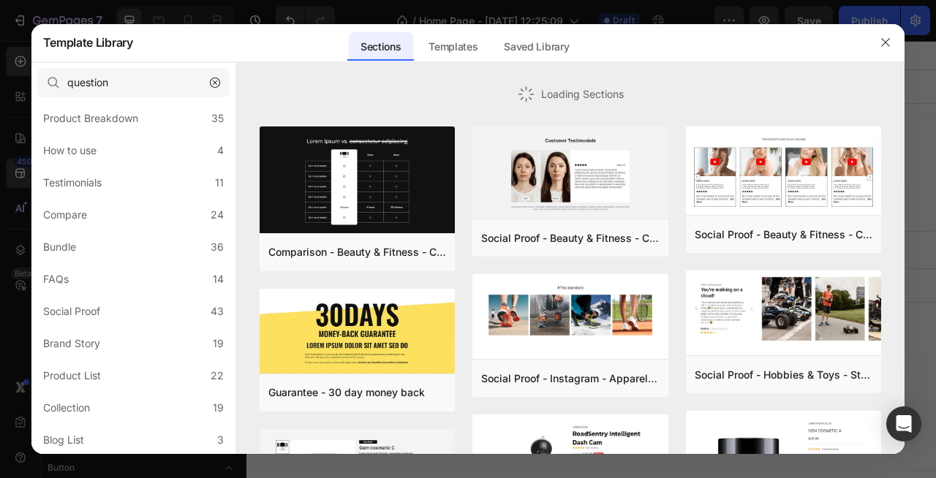
scroll to position [0, 0]
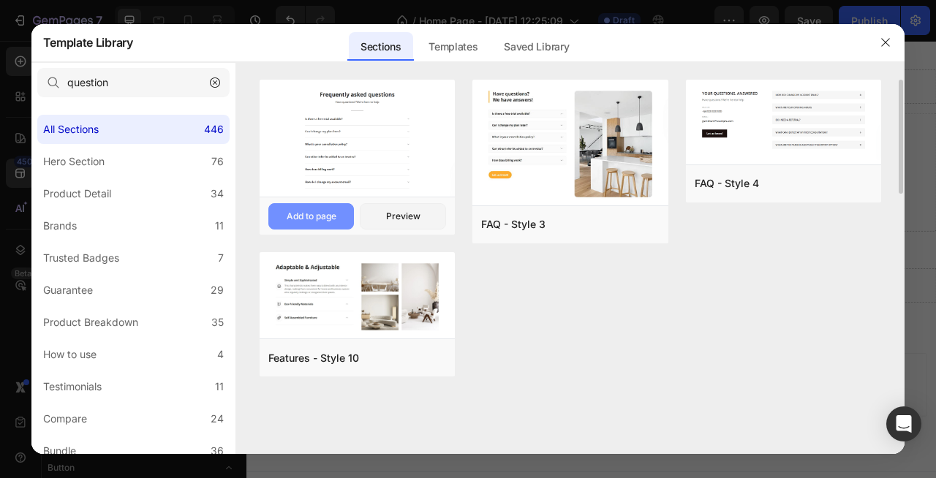
click at [301, 219] on div "Add to page" at bounding box center [312, 216] width 50 height 13
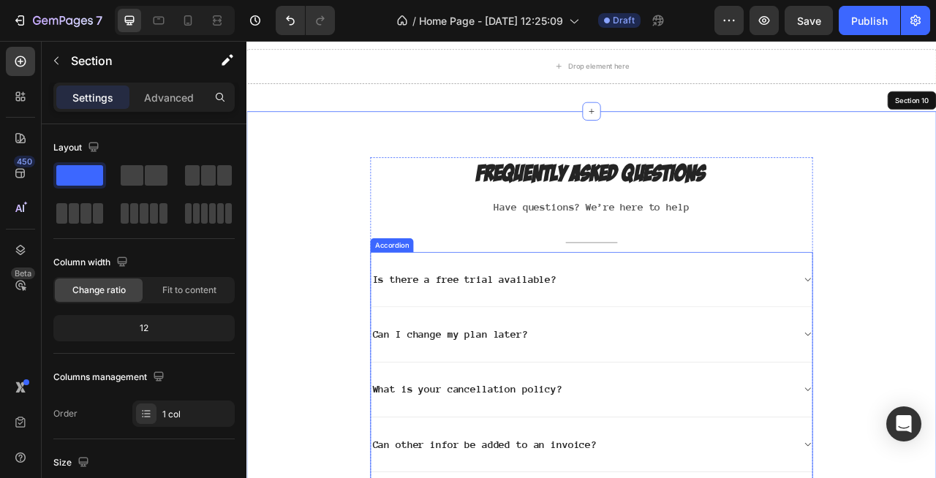
scroll to position [2334, 0]
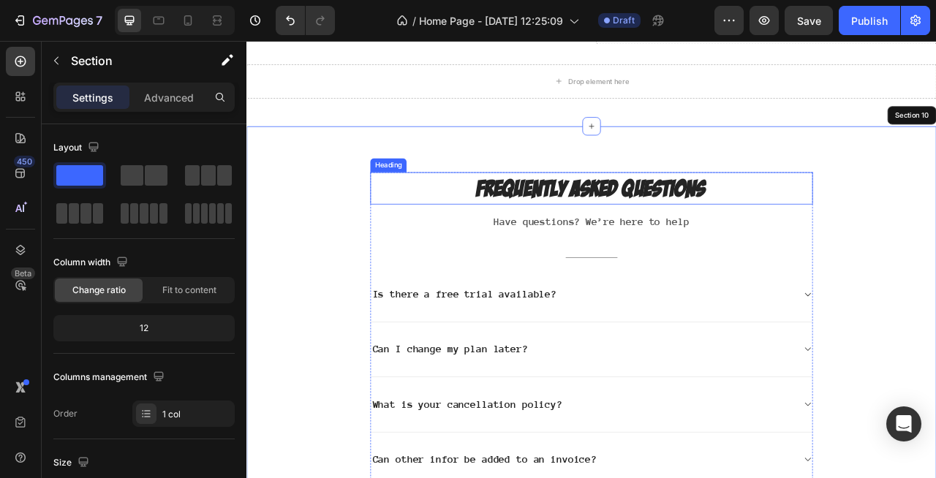
click at [688, 221] on p "Frequently asked questions" at bounding box center [685, 228] width 560 height 38
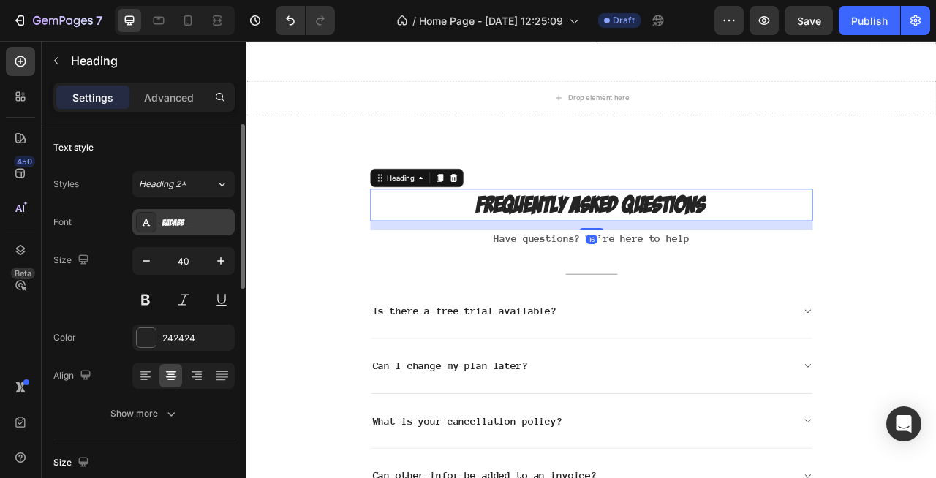
click at [182, 224] on div "BADABB__" at bounding box center [196, 222] width 69 height 13
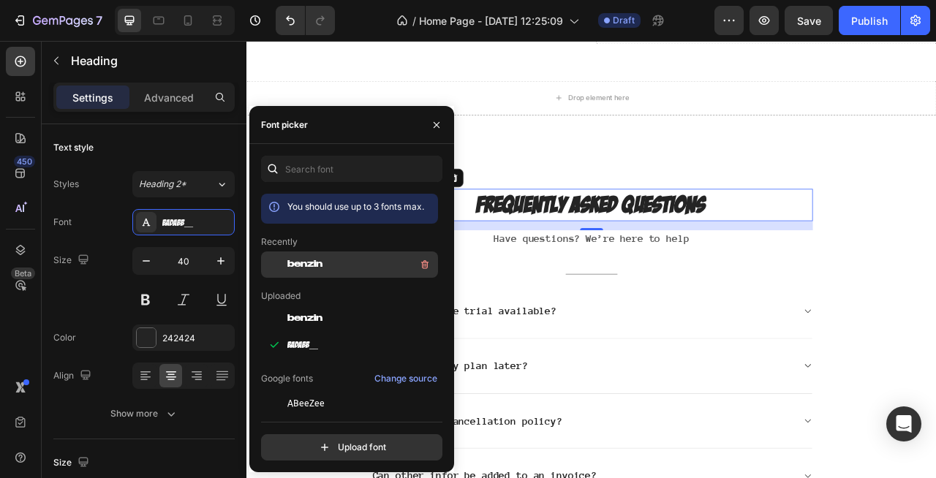
click at [301, 267] on span "benzin" at bounding box center [304, 264] width 35 height 13
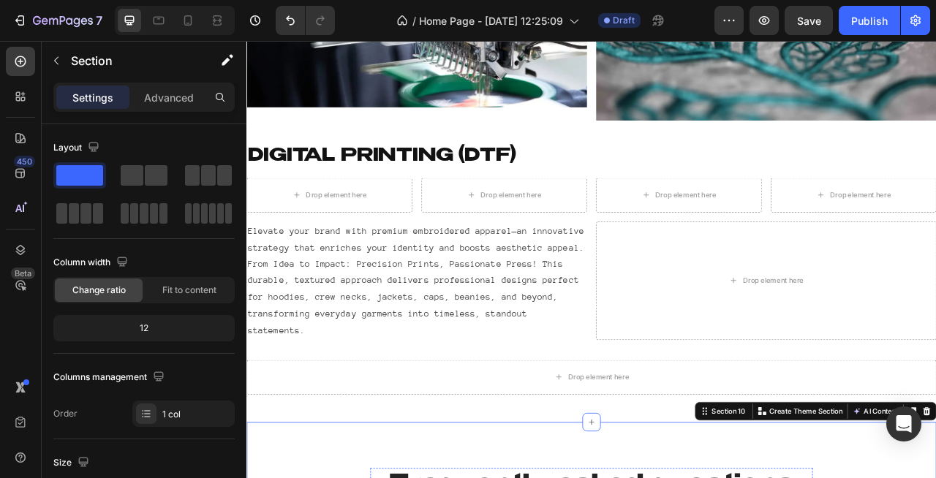
scroll to position [1949, 0]
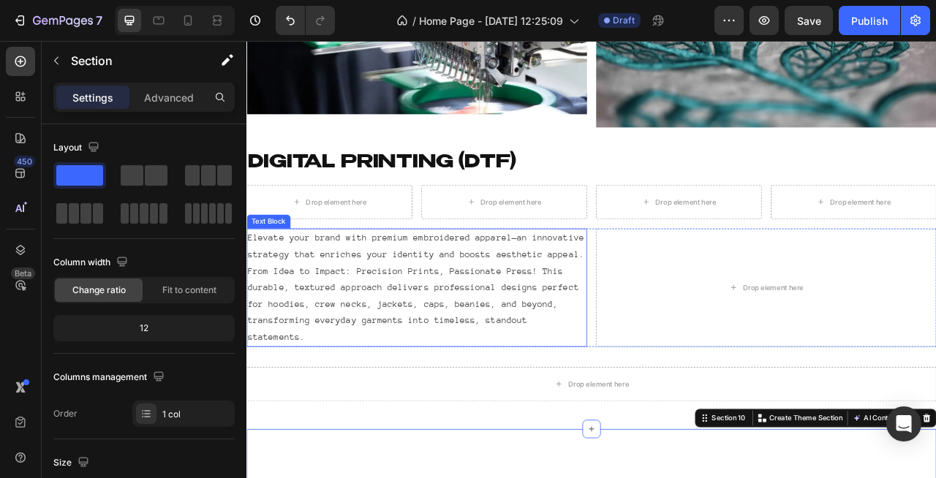
click at [482, 361] on p "Elevate your brand with premium embroidered apparel—an innovative strategy that…" at bounding box center [463, 355] width 430 height 148
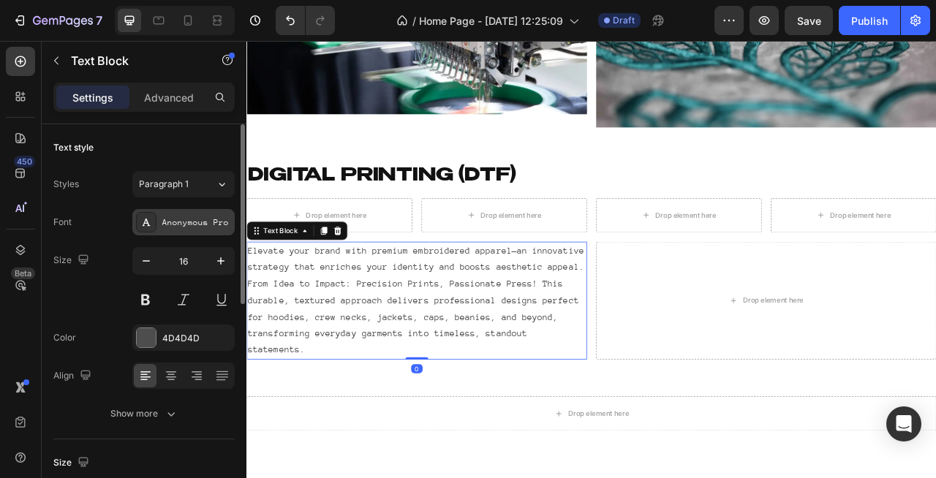
click at [177, 223] on div "Anonymous Pro" at bounding box center [196, 222] width 69 height 13
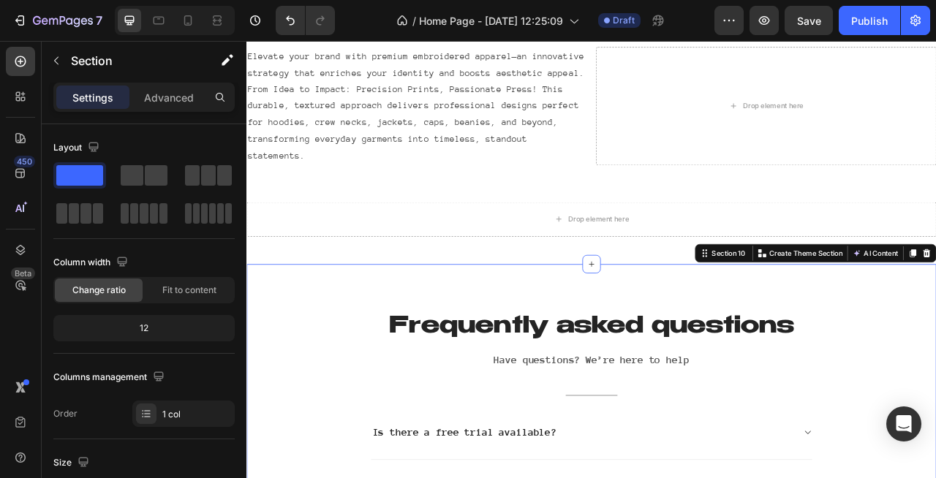
scroll to position [2189, 0]
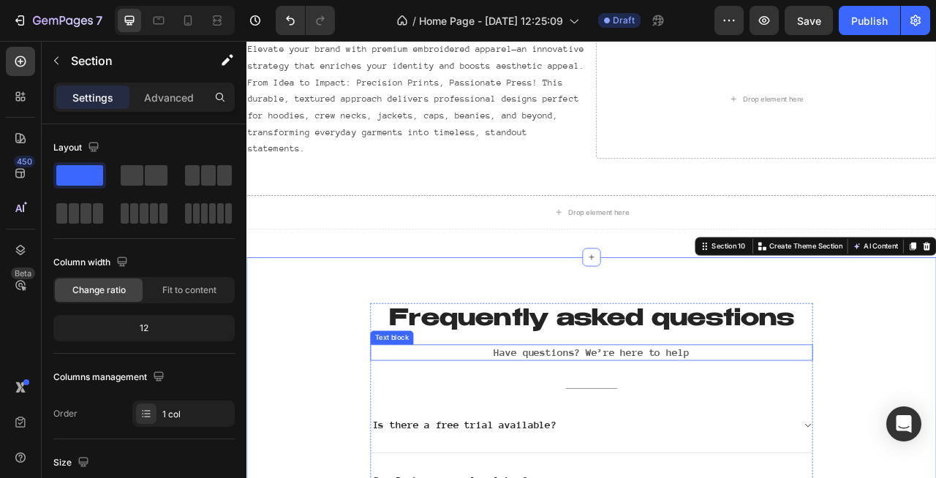
click at [687, 429] on p "Have questions? We’re here to help" at bounding box center [685, 438] width 560 height 18
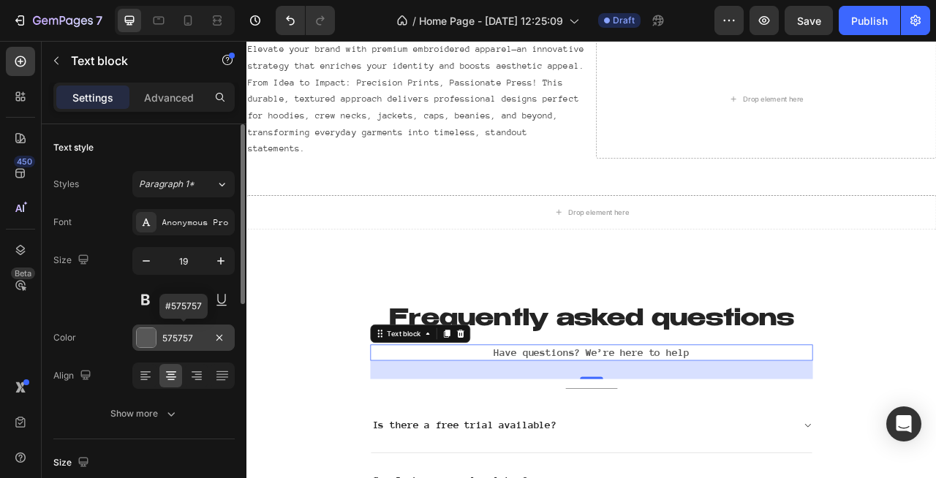
click at [151, 344] on div at bounding box center [146, 337] width 19 height 19
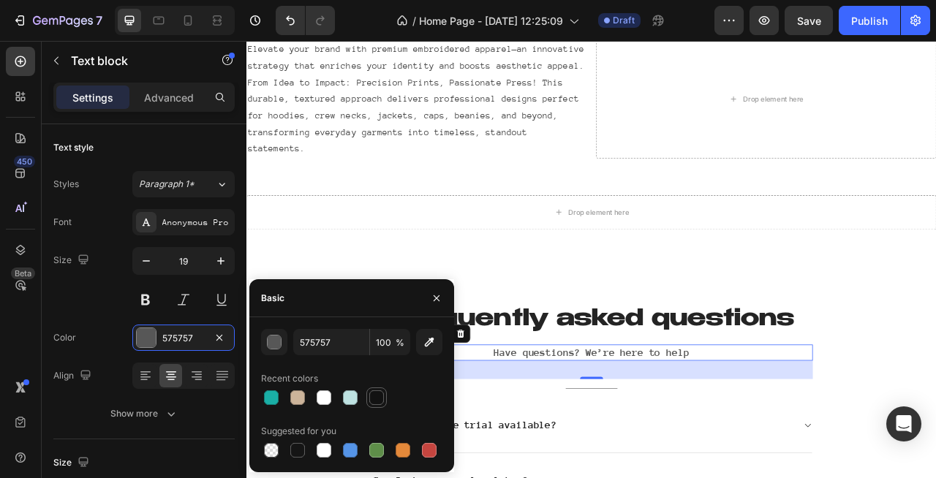
click at [377, 402] on div at bounding box center [376, 397] width 15 height 15
type input "121212"
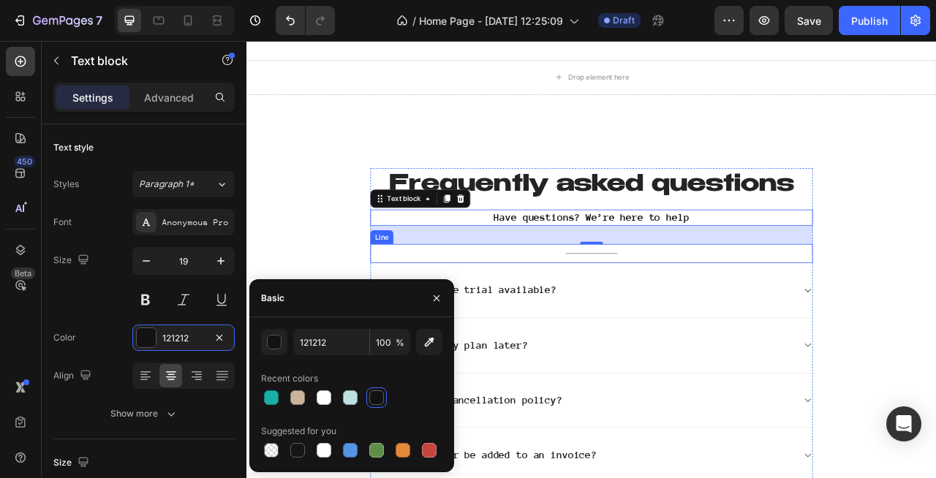
scroll to position [2367, 0]
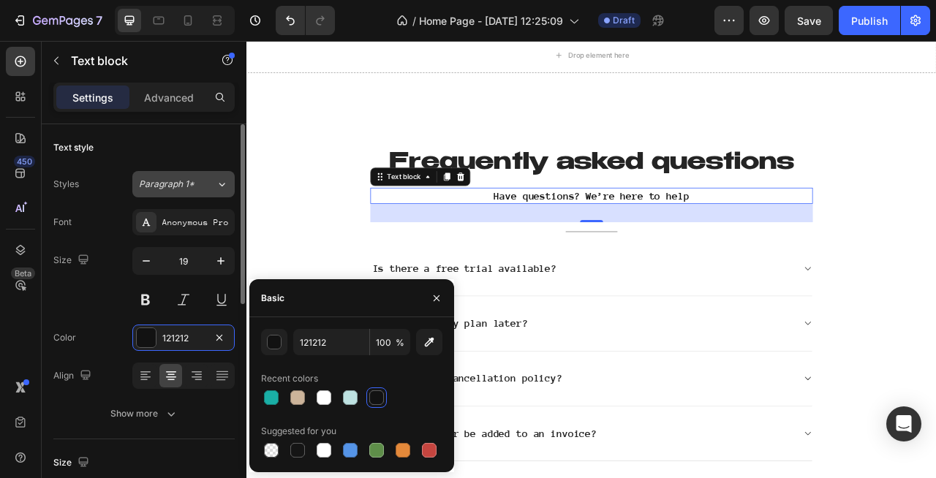
click at [186, 185] on span "Paragraph 1*" at bounding box center [167, 184] width 56 height 13
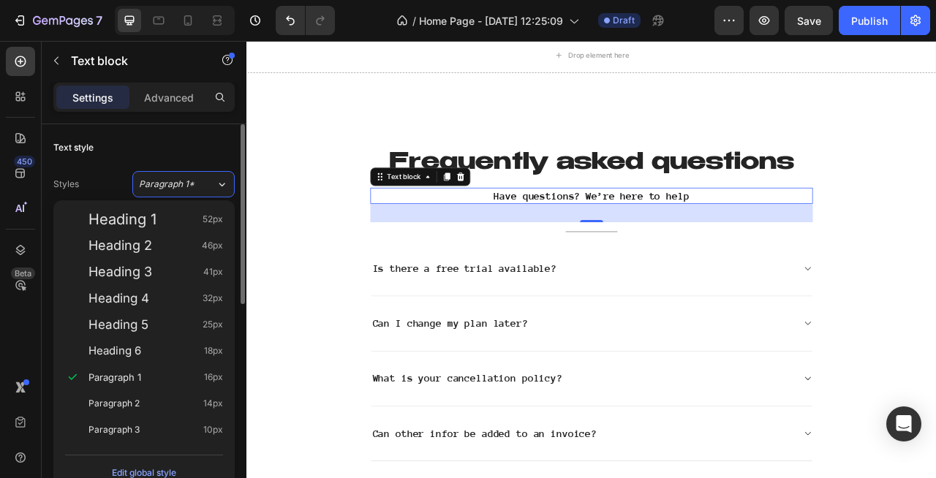
click at [167, 152] on div "Text style" at bounding box center [143, 147] width 181 height 23
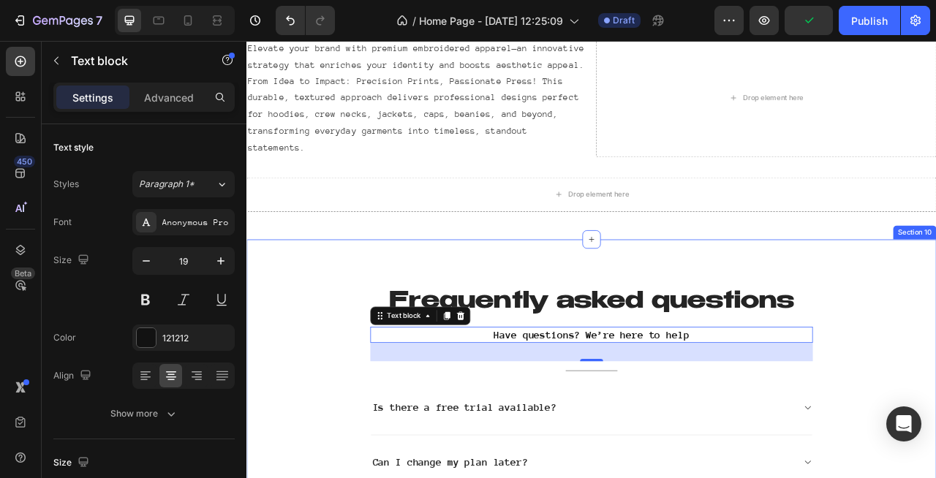
scroll to position [2191, 0]
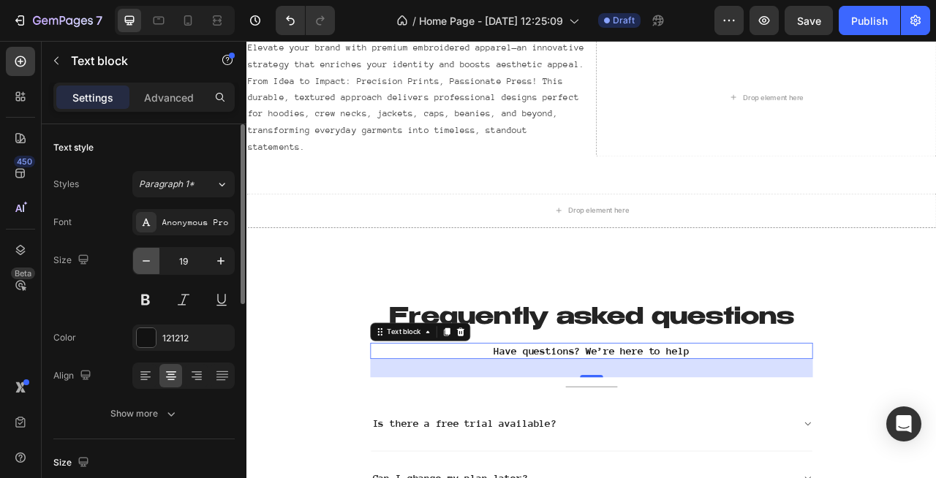
click at [149, 262] on icon "button" at bounding box center [146, 261] width 15 height 15
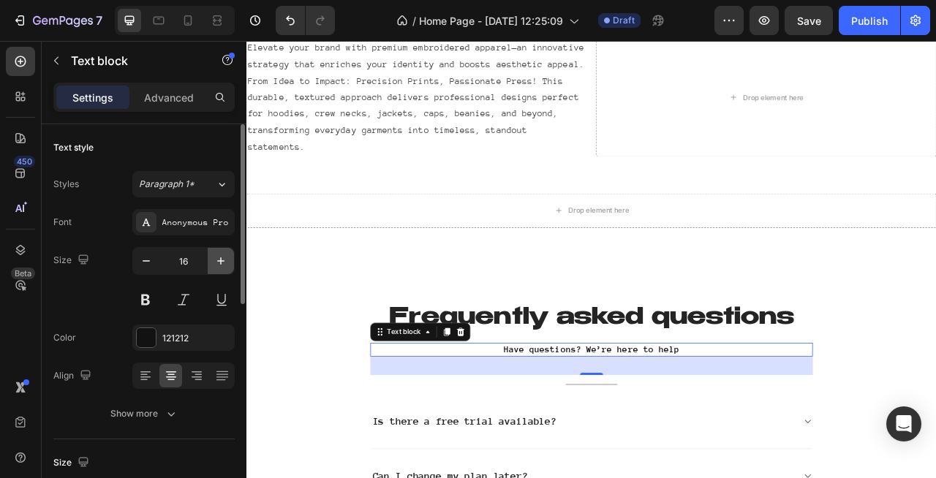
click at [217, 256] on icon "button" at bounding box center [221, 261] width 15 height 15
type input "17"
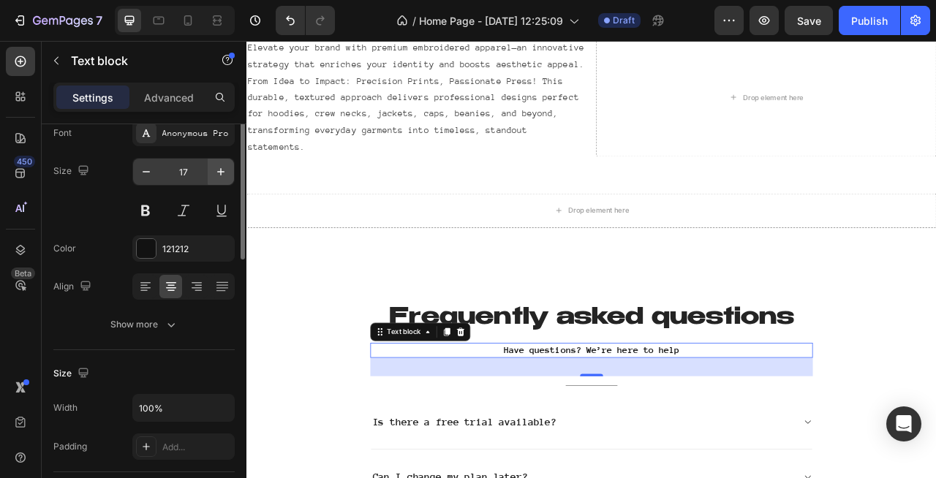
scroll to position [0, 0]
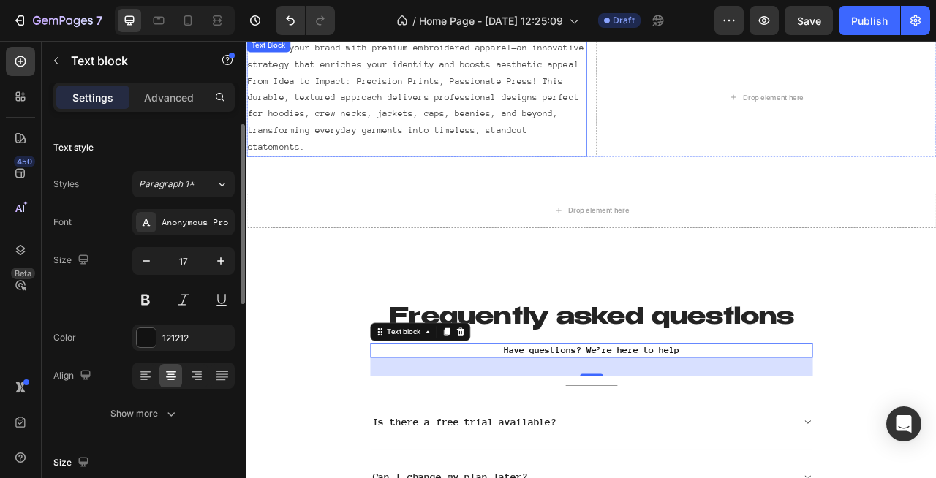
click at [428, 116] on p "Elevate your brand with premium embroidered apparel—an innovative strategy that…" at bounding box center [463, 113] width 430 height 148
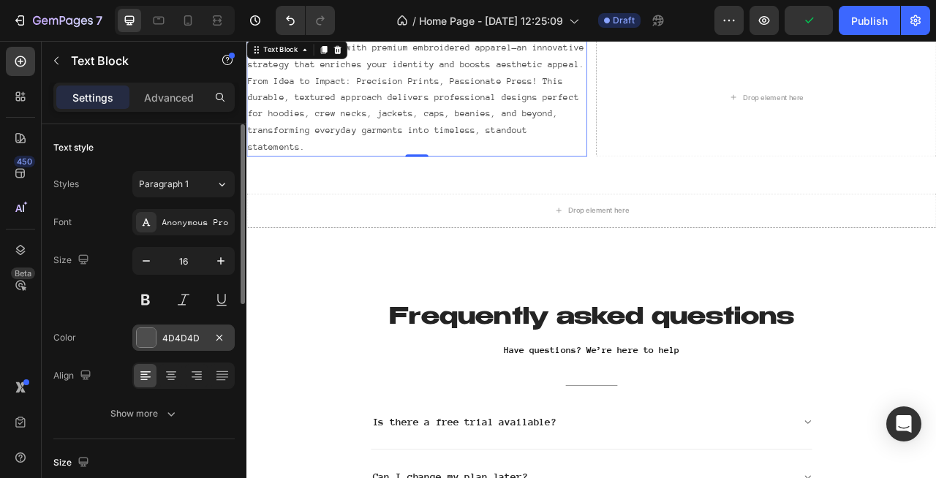
click at [194, 333] on div "4D4D4D" at bounding box center [183, 338] width 42 height 13
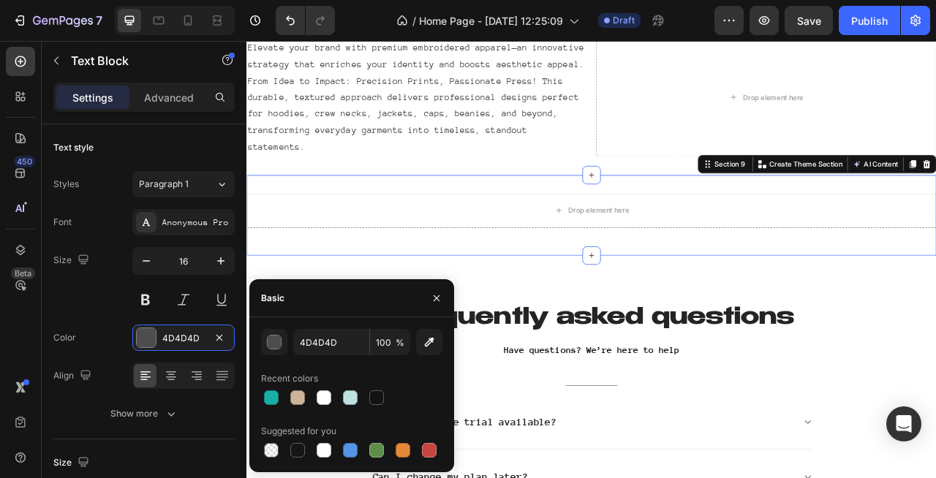
click at [422, 263] on div "Drop element here Row" at bounding box center [685, 263] width 878 height 56
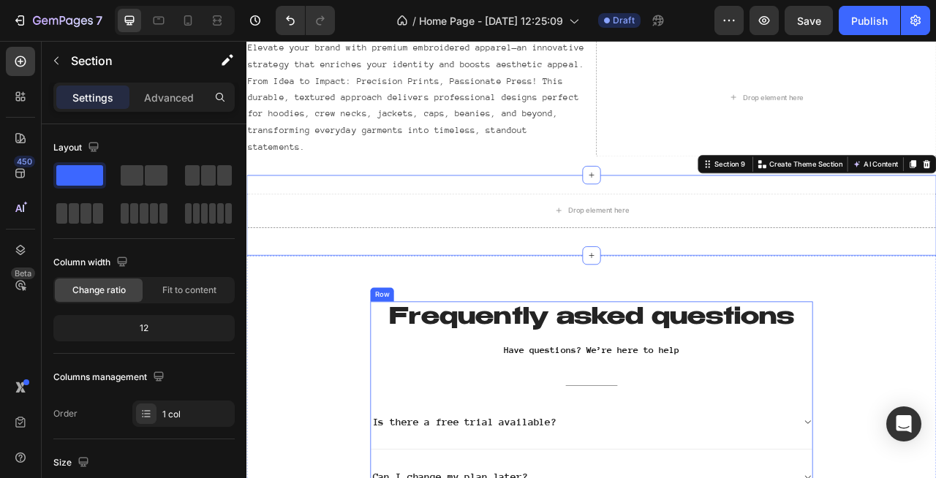
click at [592, 426] on p "Have questions? We’re here to help" at bounding box center [685, 434] width 560 height 16
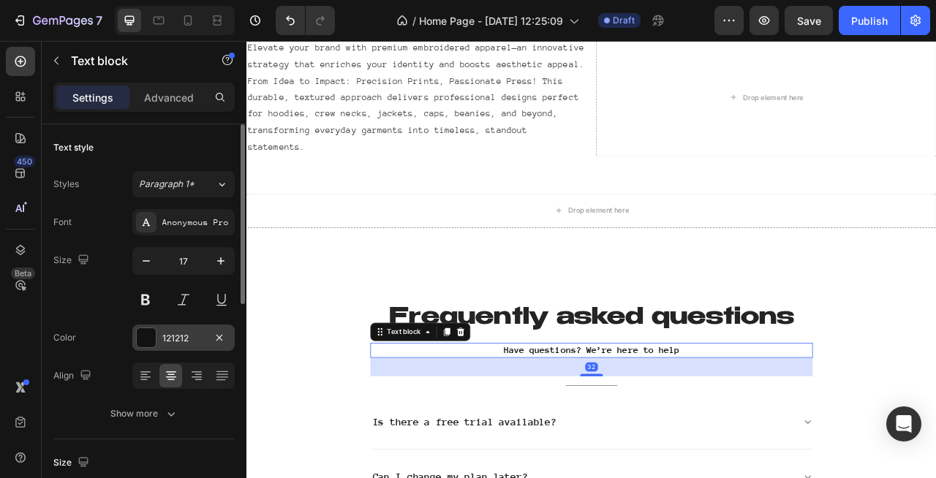
click at [201, 334] on div "121212" at bounding box center [183, 338] width 42 height 13
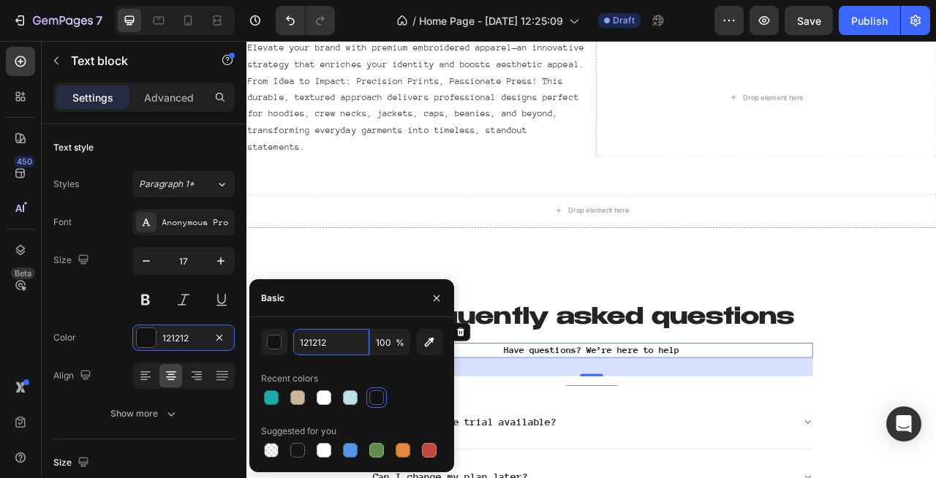
drag, startPoint x: 346, startPoint y: 342, endPoint x: 244, endPoint y: 342, distance: 102.4
click at [244, 342] on div "450 Beta Sections(4) Elements(83) Section Element Hero Section Product Detail B…" at bounding box center [123, 259] width 246 height 437
paste input "4D4D4D"
type input "4D4D4D121212"
paste input "4D4D4D"
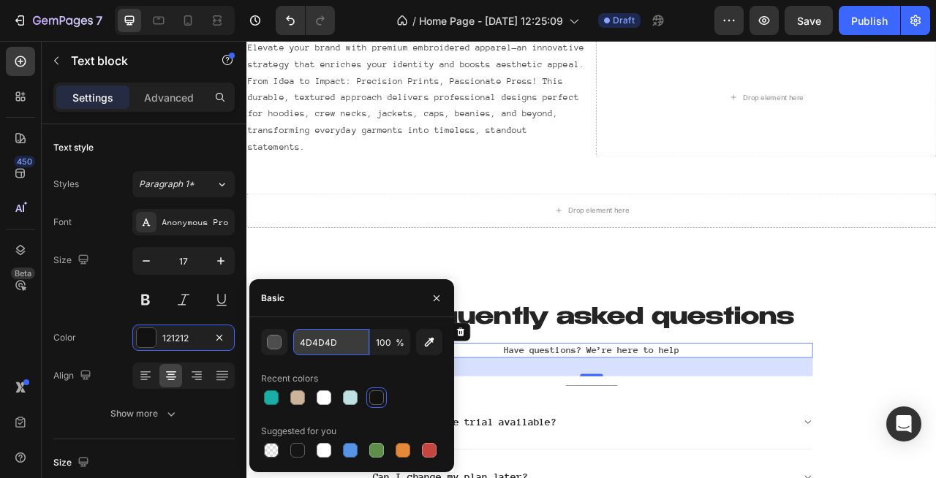
type input "4D4D4D"
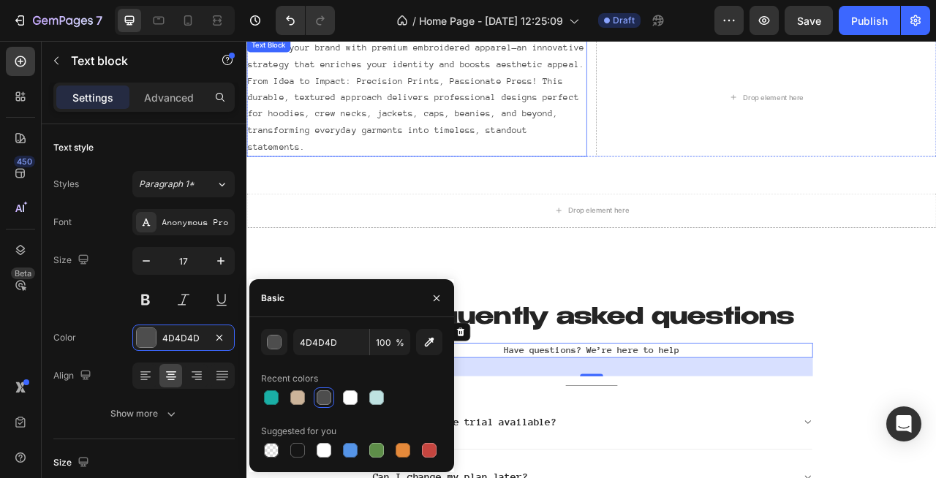
click at [368, 102] on p "Elevate your brand with premium embroidered apparel—an innovative strategy that…" at bounding box center [463, 113] width 430 height 148
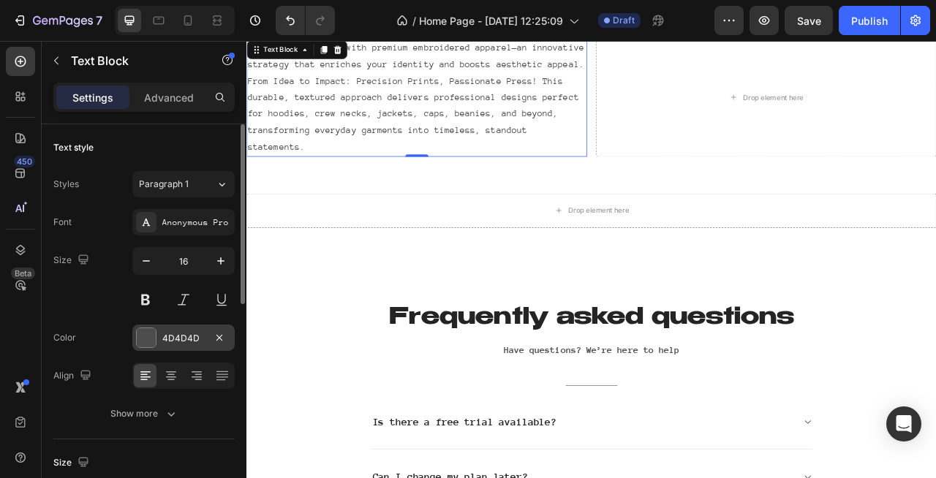
click at [184, 336] on div "4D4D4D" at bounding box center [183, 338] width 42 height 13
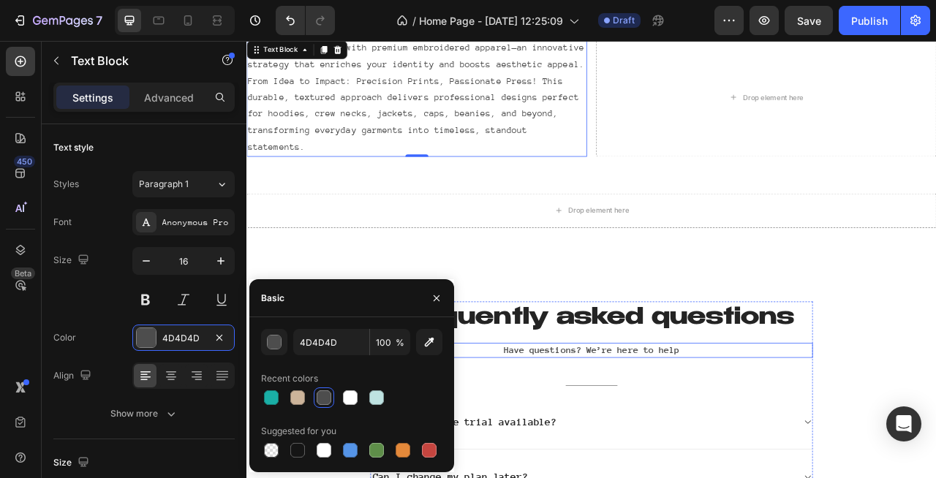
click at [657, 426] on p "Have questions? We’re here to help" at bounding box center [685, 434] width 560 height 16
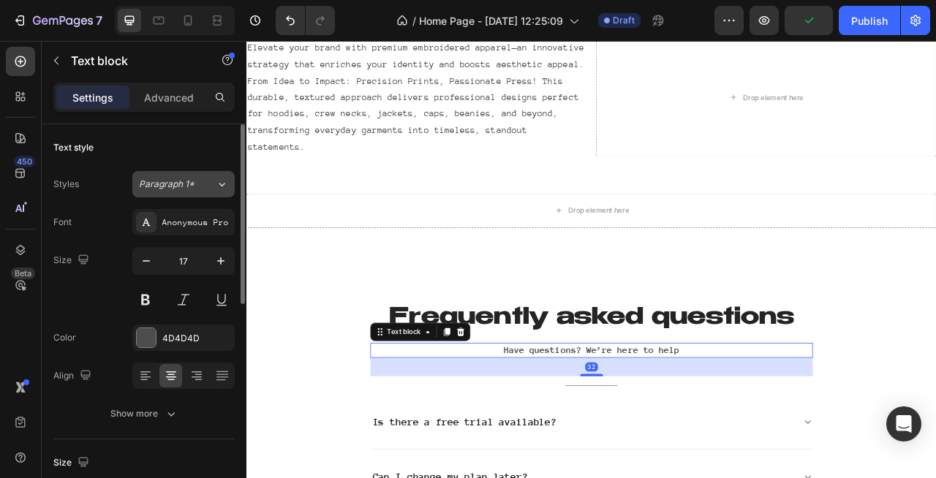
click at [186, 182] on span "Paragraph 1*" at bounding box center [167, 184] width 56 height 13
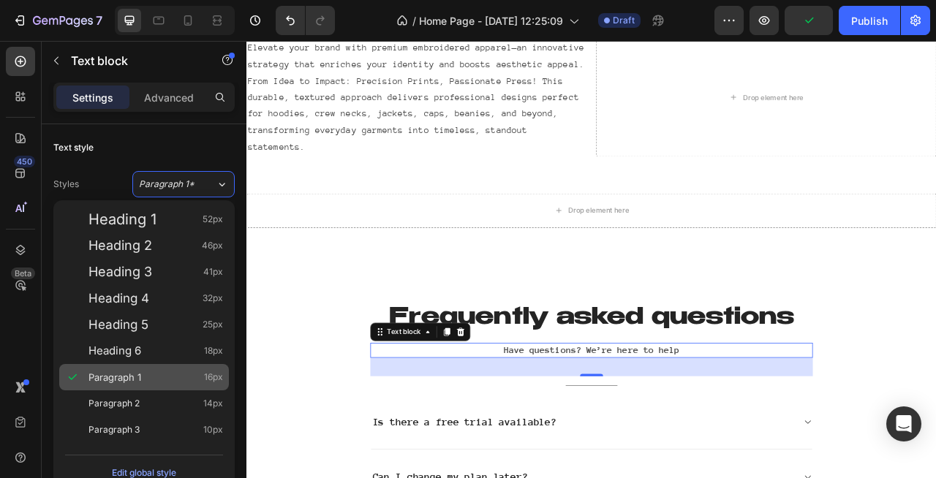
click at [143, 373] on div "Paragraph 1 16px" at bounding box center [155, 377] width 135 height 15
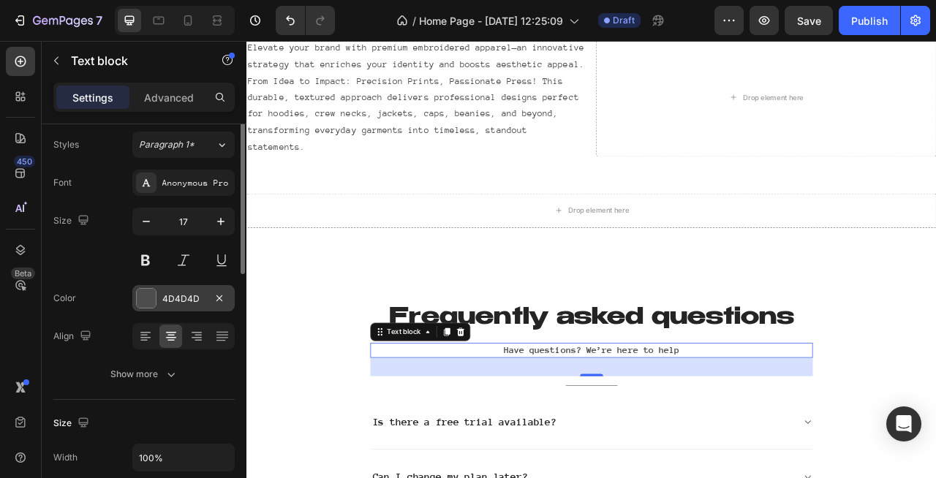
scroll to position [97, 0]
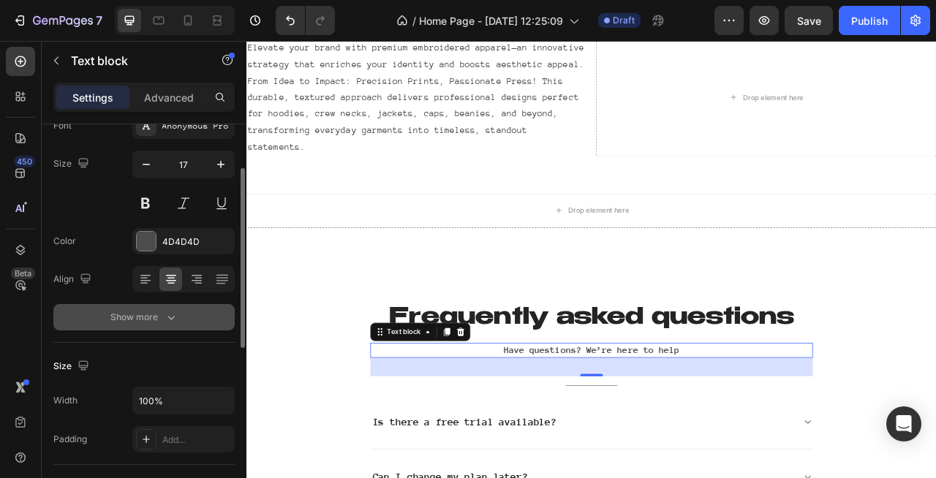
click at [162, 326] on button "Show more" at bounding box center [143, 317] width 181 height 26
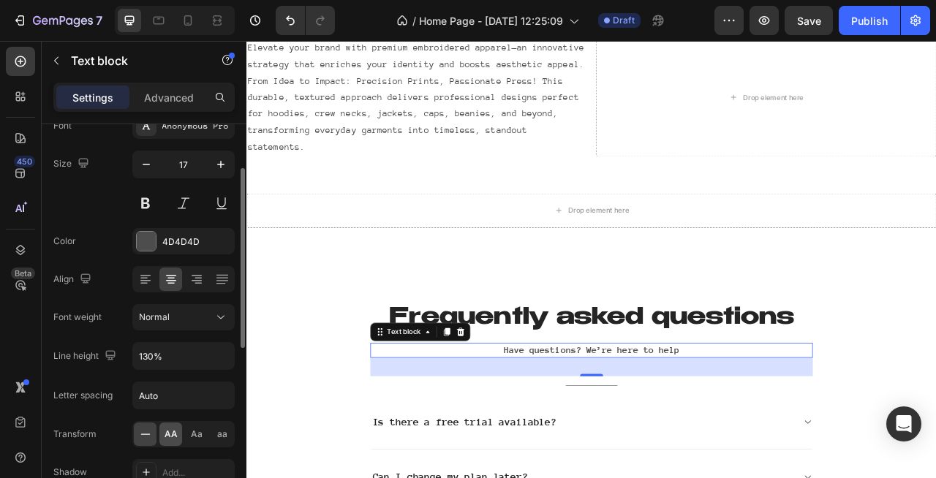
click at [164, 438] on div "AA" at bounding box center [170, 434] width 23 height 23
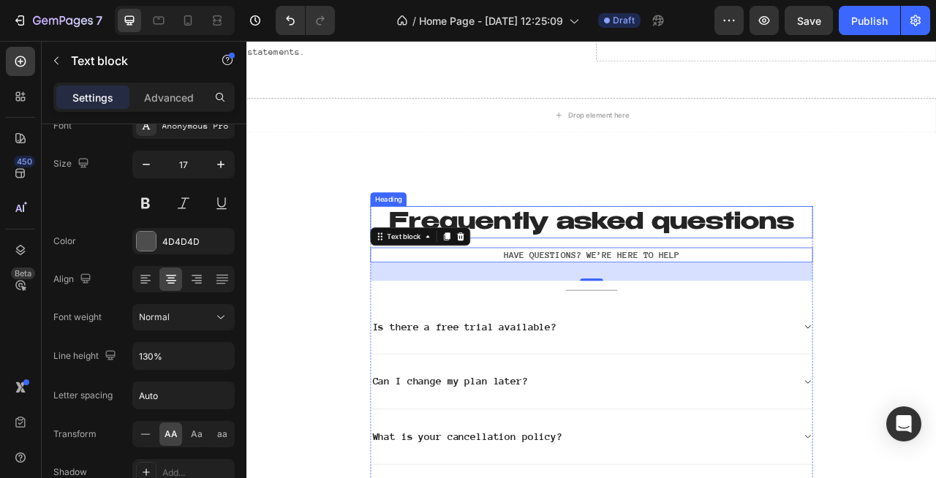
scroll to position [2315, 0]
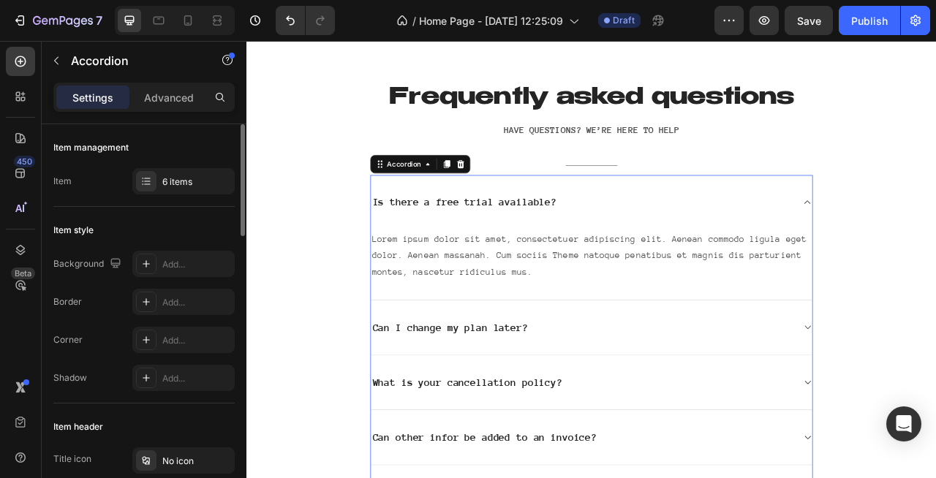
scroll to position [2458, 0]
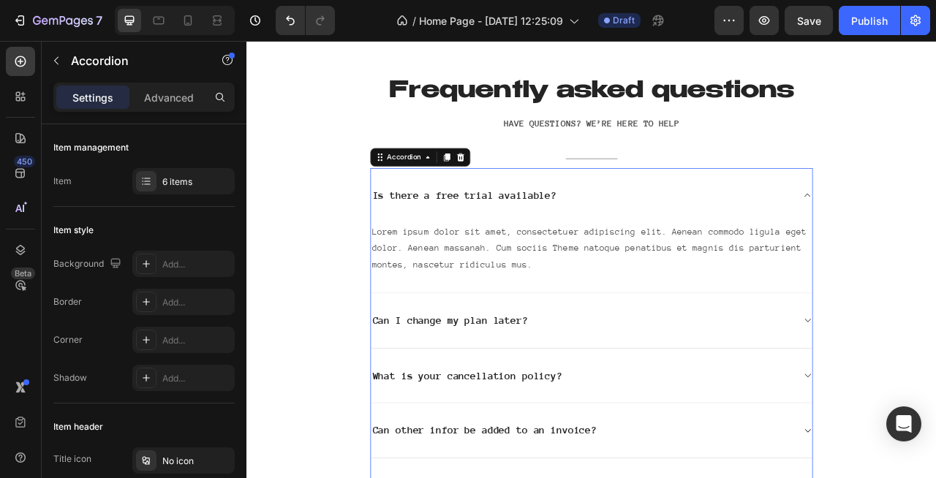
click at [782, 395] on div "Can I change my plan later?" at bounding box center [673, 396] width 538 height 23
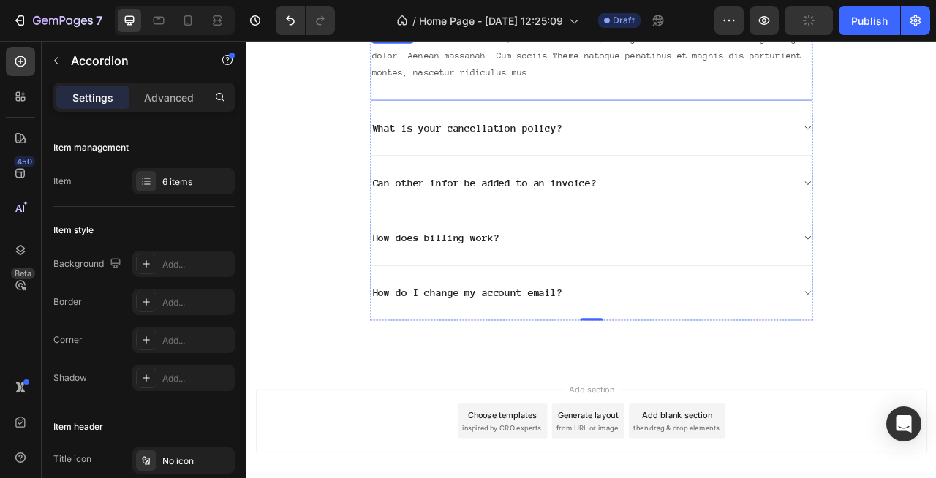
scroll to position [2806, 0]
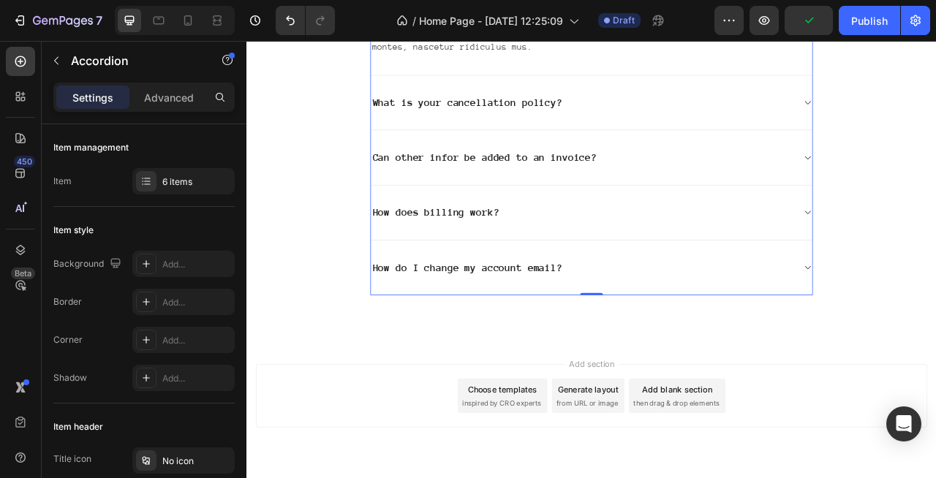
click at [572, 478] on div "Choose templates" at bounding box center [572, 484] width 88 height 15
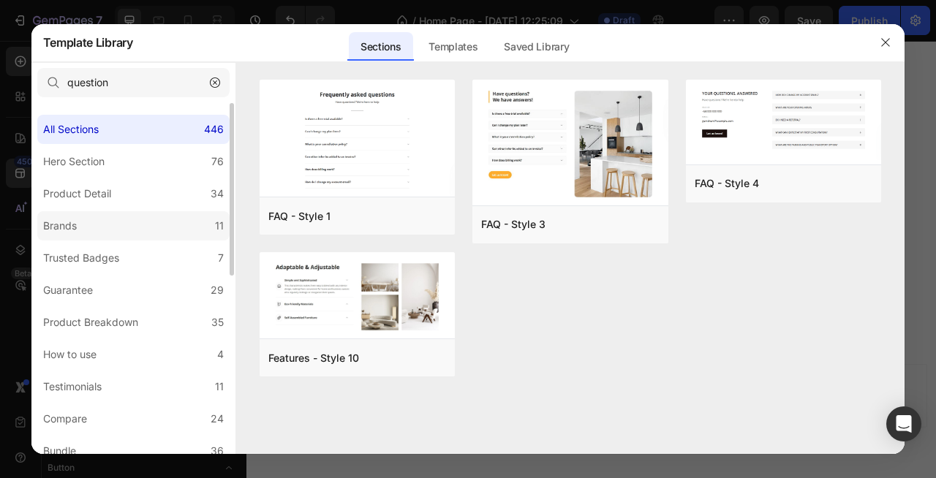
click at [116, 228] on label "Brands 11" at bounding box center [133, 225] width 192 height 29
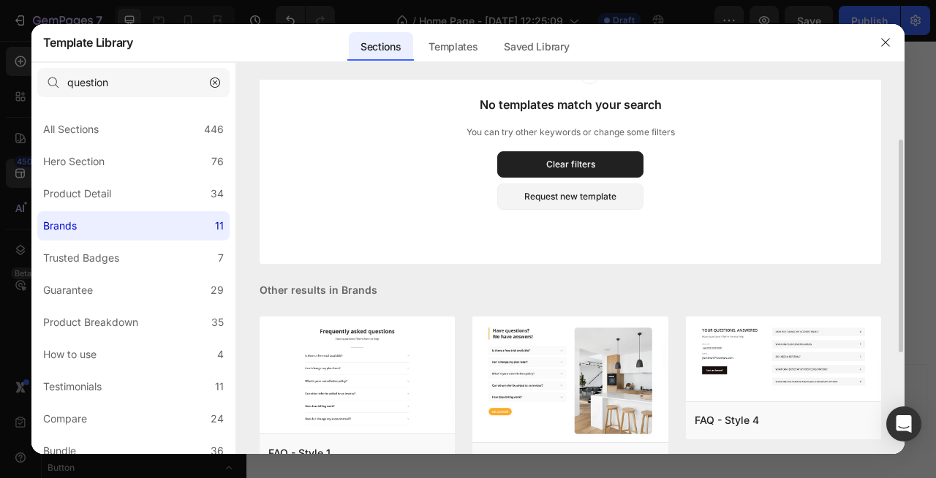
scroll to position [110, 0]
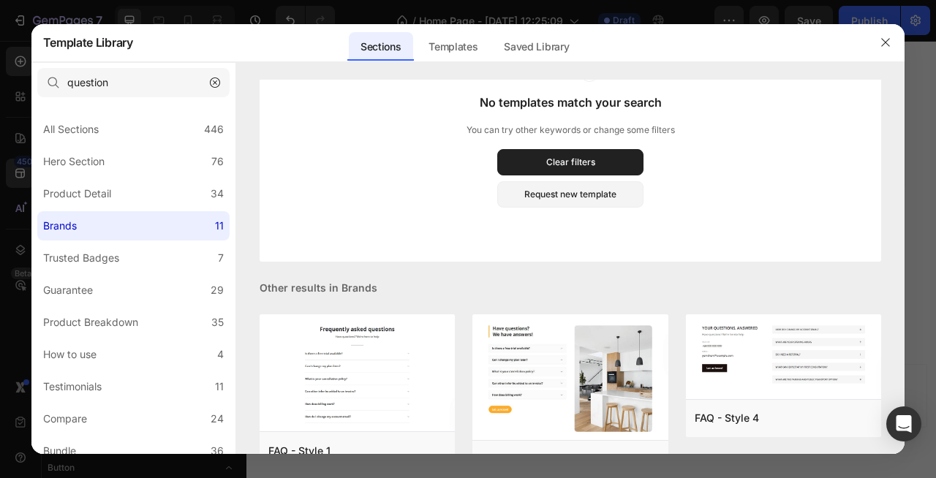
click at [400, 53] on div "Sections" at bounding box center [381, 46] width 64 height 29
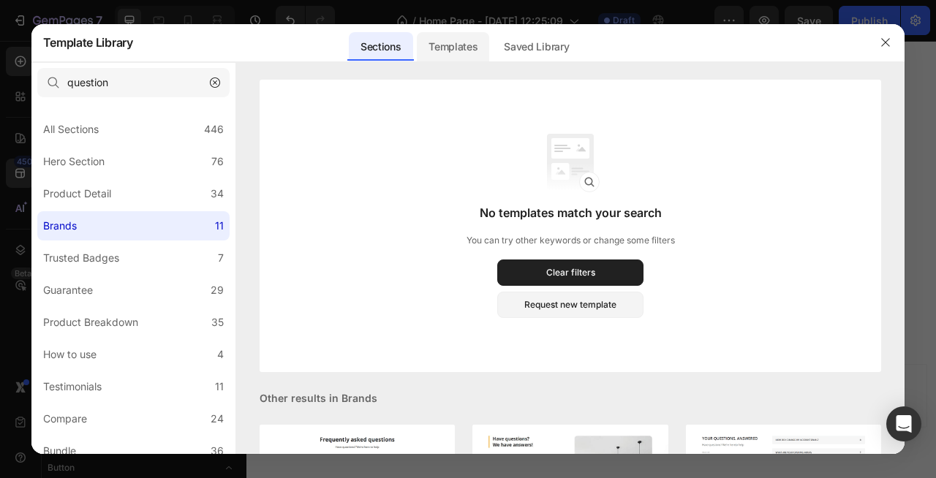
click at [439, 38] on div "Templates" at bounding box center [453, 46] width 72 height 29
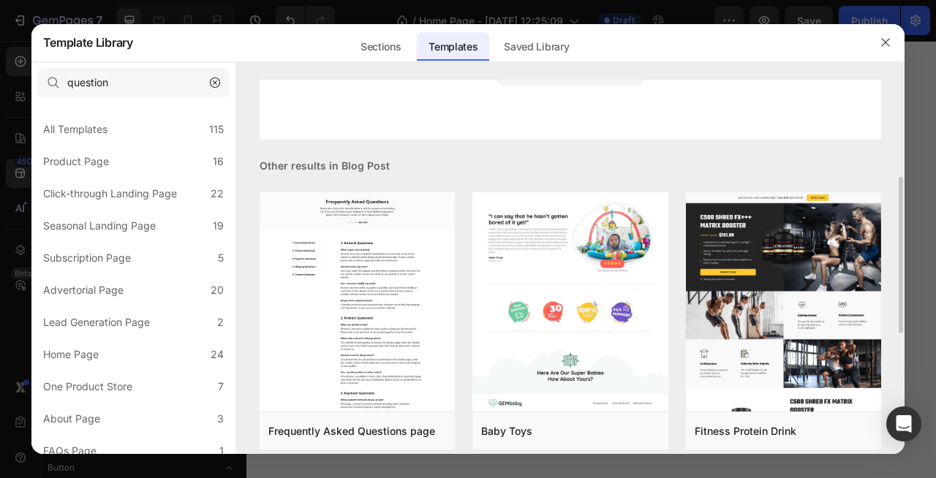
scroll to position [277, 0]
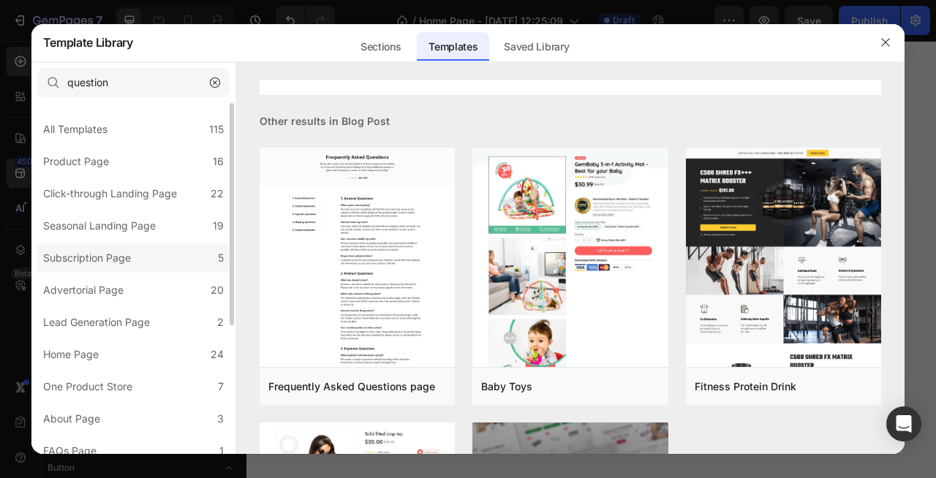
click at [121, 244] on label "Subscription Page 5" at bounding box center [133, 258] width 192 height 29
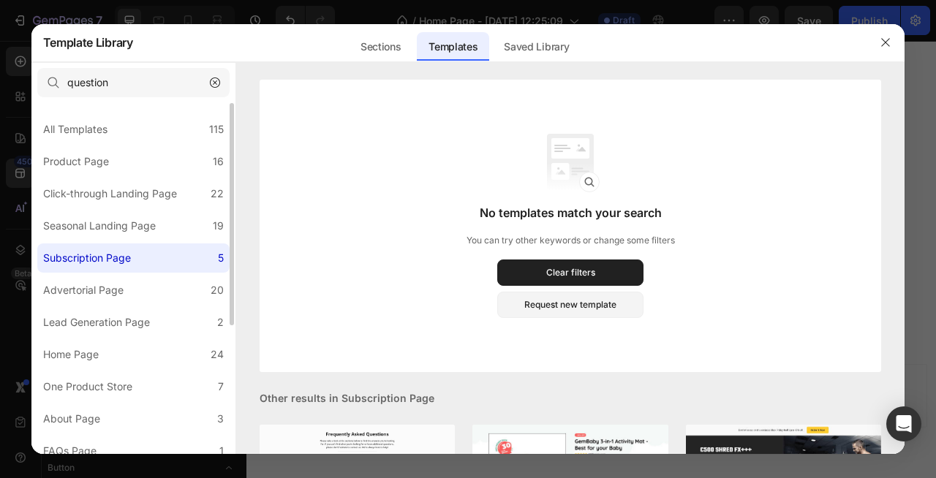
click at [111, 208] on div "All Templates 115 Product Page 16 Click-through Landing Page 22 Seasonal Landin…" at bounding box center [133, 381] width 204 height 556
click at [113, 219] on div "Seasonal Landing Page" at bounding box center [99, 226] width 113 height 18
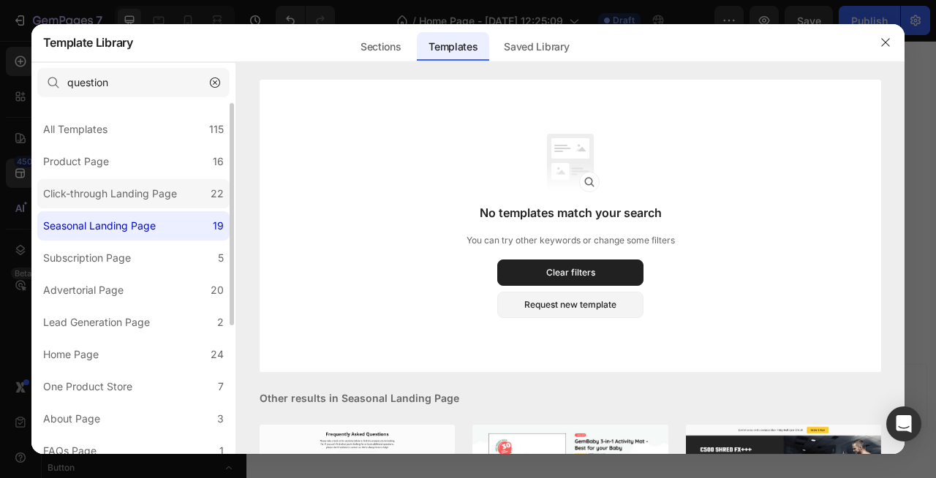
click at [118, 195] on div "Click-through Landing Page" at bounding box center [110, 194] width 134 height 18
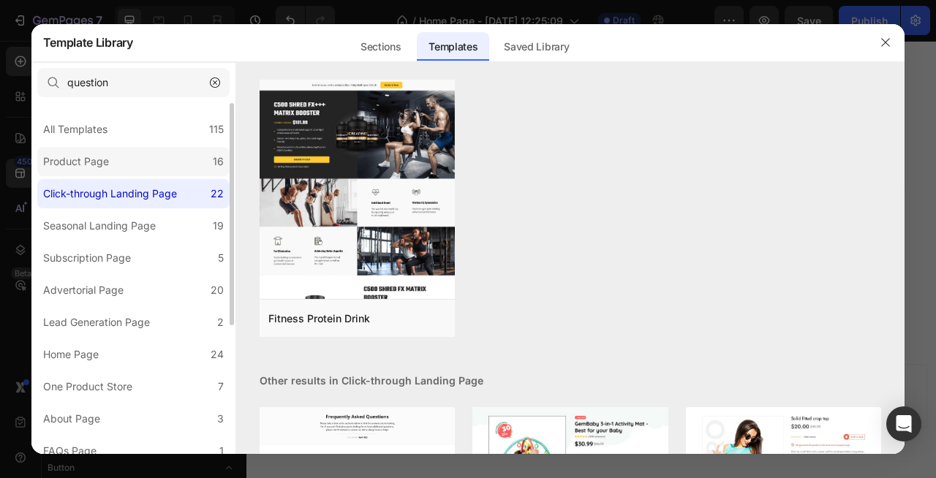
click at [112, 173] on label "Product Page 16" at bounding box center [133, 161] width 192 height 29
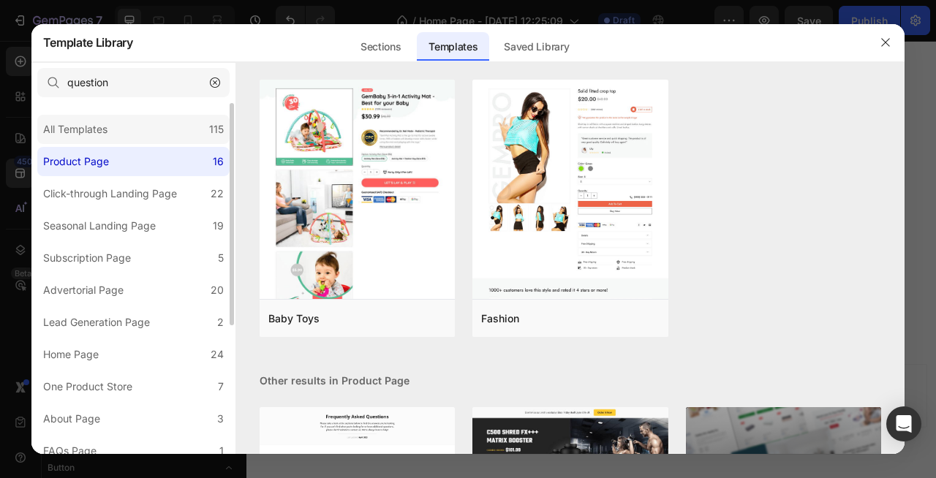
click at [105, 131] on div "All Templates" at bounding box center [75, 130] width 64 height 18
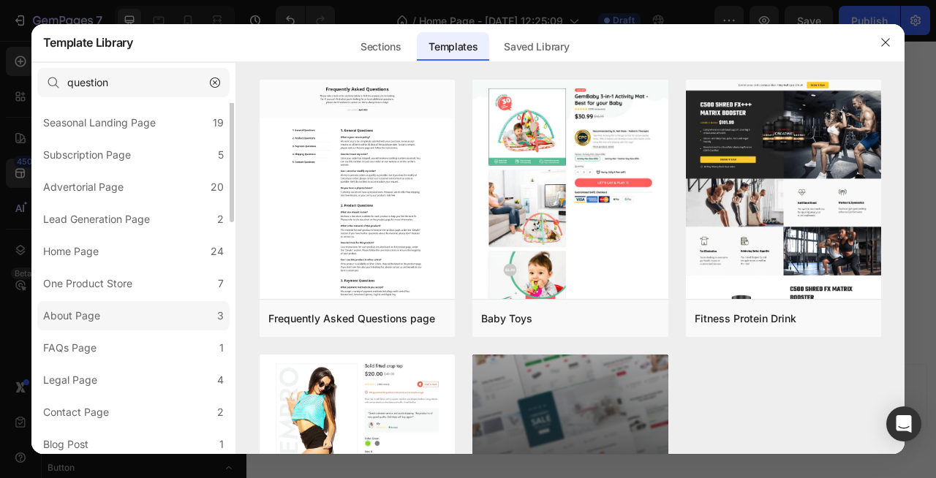
scroll to position [201, 0]
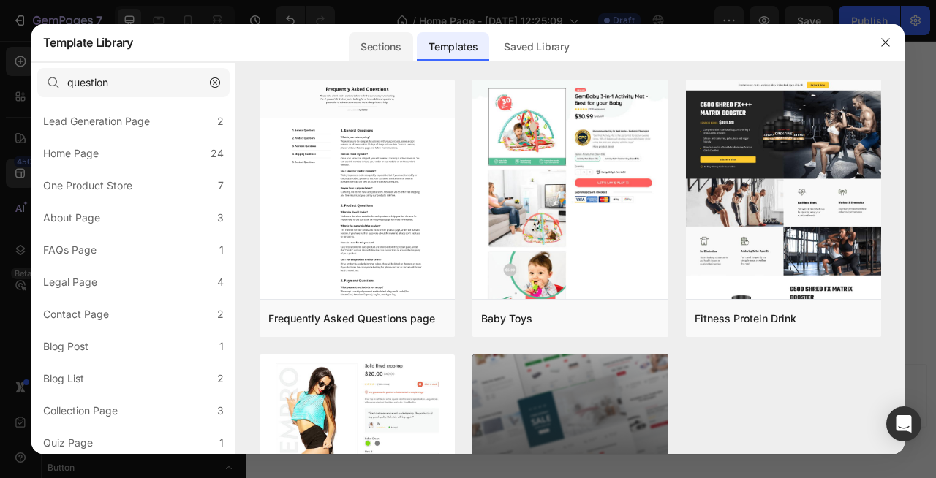
click at [382, 41] on div "Sections" at bounding box center [381, 46] width 64 height 29
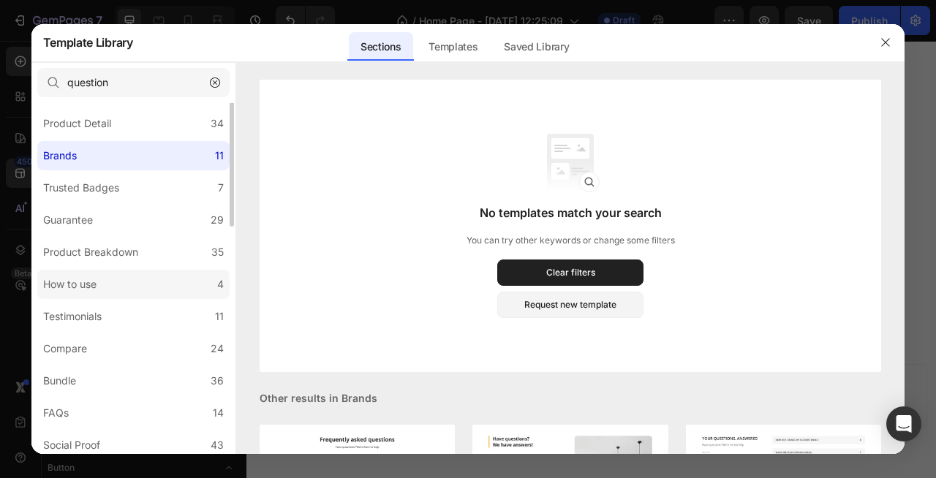
scroll to position [0, 0]
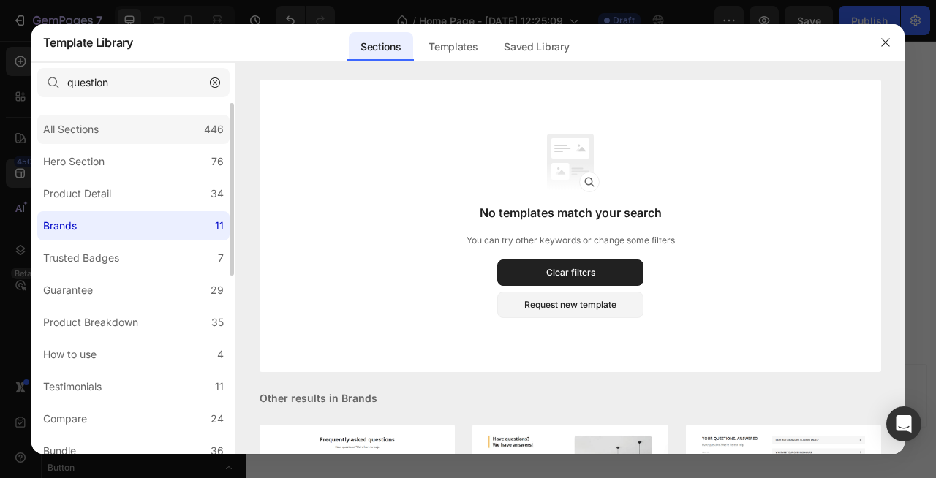
click at [105, 121] on div "All Sections 446" at bounding box center [133, 129] width 192 height 29
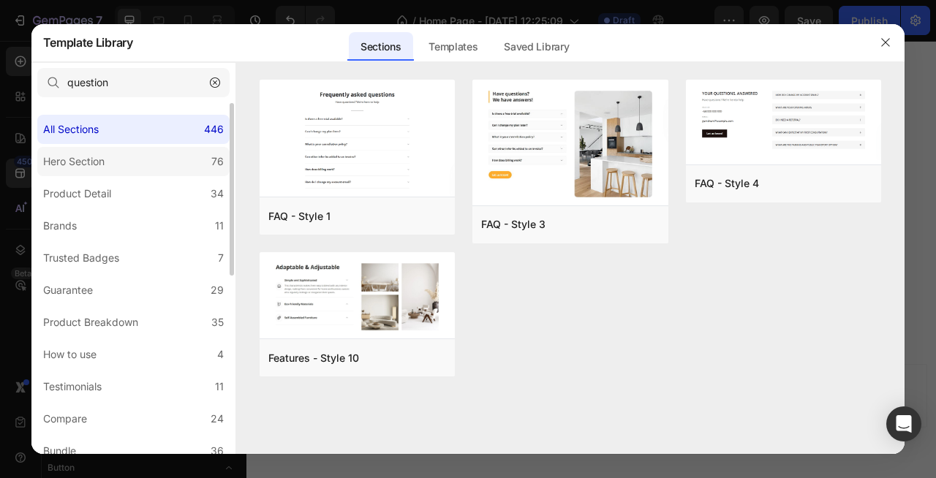
click at [159, 169] on label "Hero Section 76" at bounding box center [133, 161] width 192 height 29
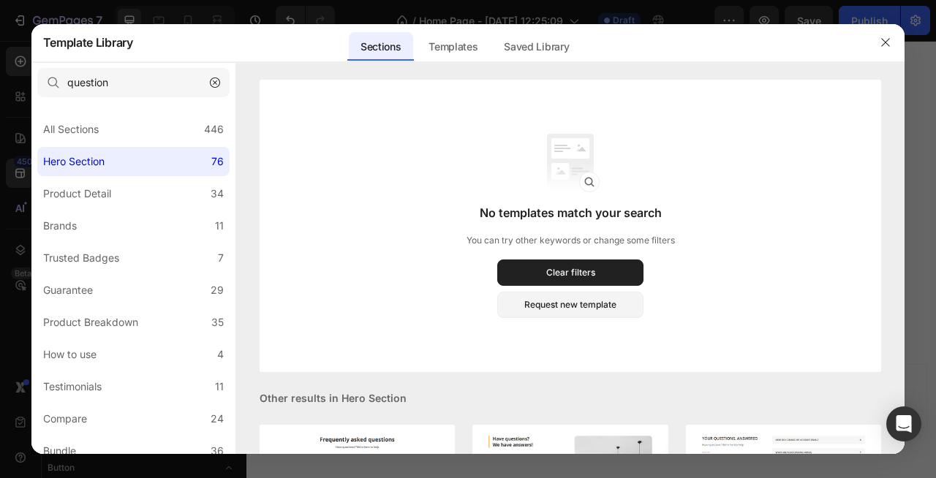
click at [214, 83] on icon "button" at bounding box center [215, 82] width 4 height 4
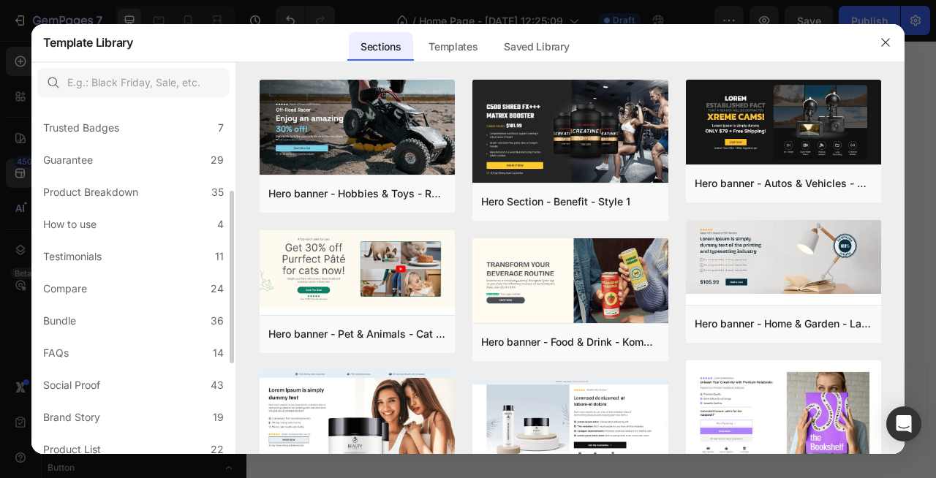
scroll to position [154, 0]
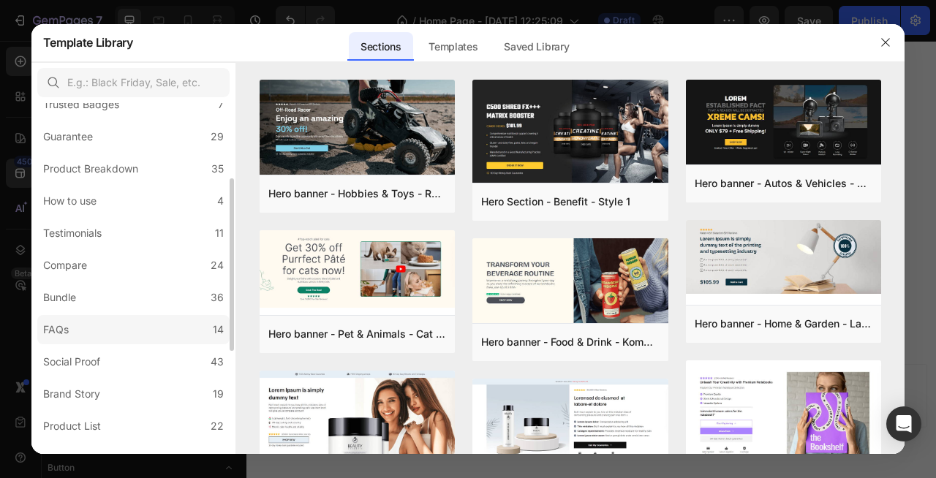
click at [94, 323] on label "FAQs 14" at bounding box center [133, 329] width 192 height 29
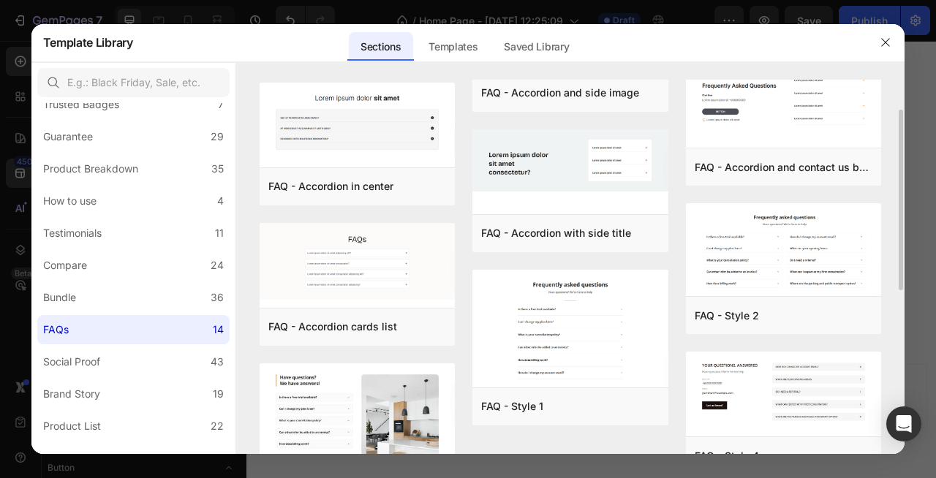
scroll to position [230, 0]
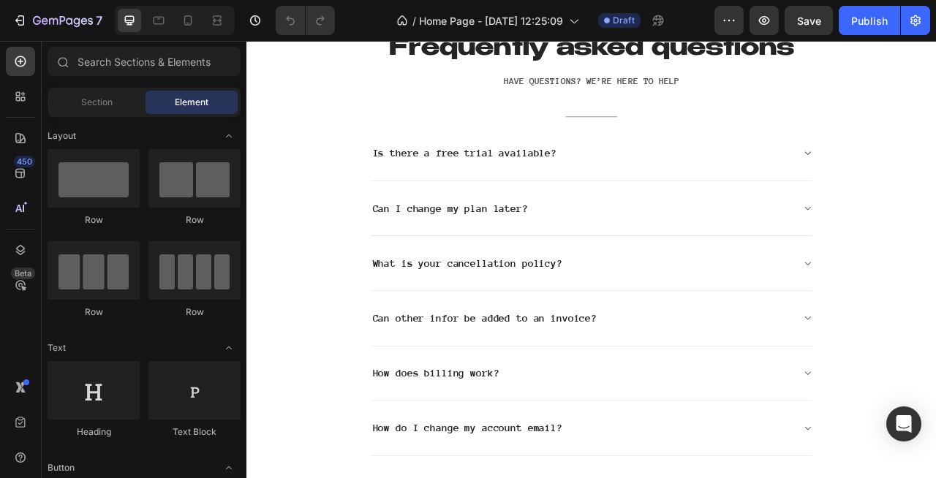
scroll to position [2380, 0]
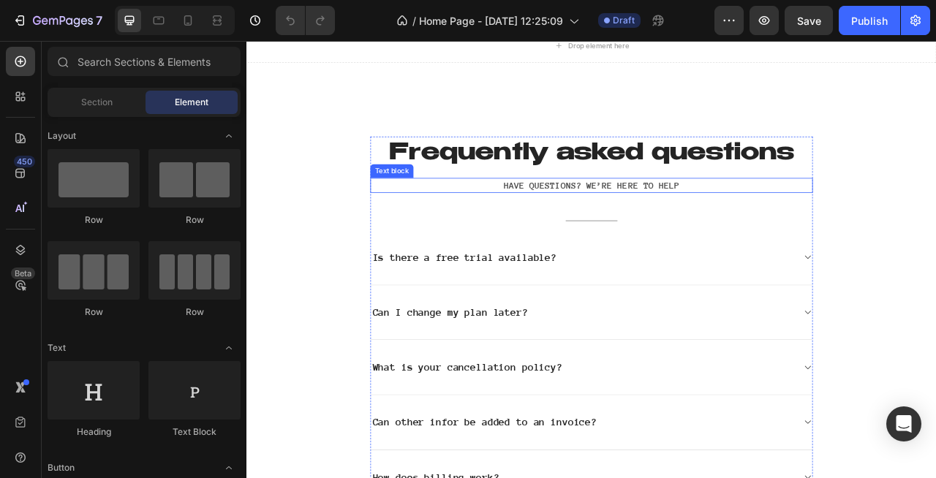
click at [521, 238] on div "Frequently asked questions Heading Have questions? We’re here to help Text bloc…" at bounding box center [685, 431] width 563 height 539
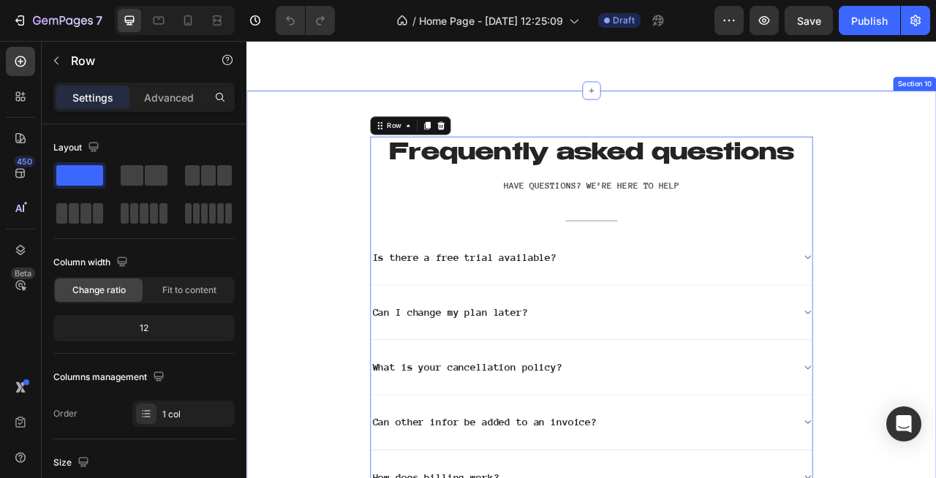
scroll to position [2752, 0]
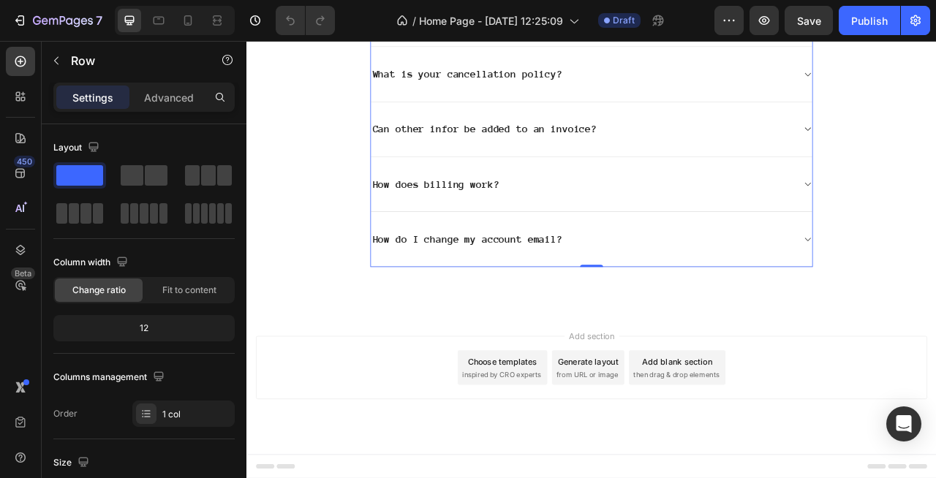
click at [604, 458] on div "Choose templates inspired by CRO experts" at bounding box center [572, 456] width 114 height 44
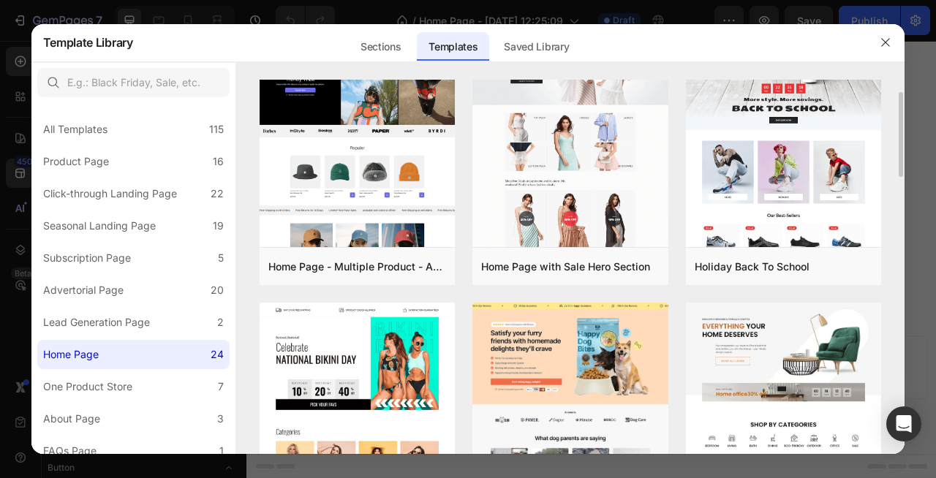
scroll to position [64, 0]
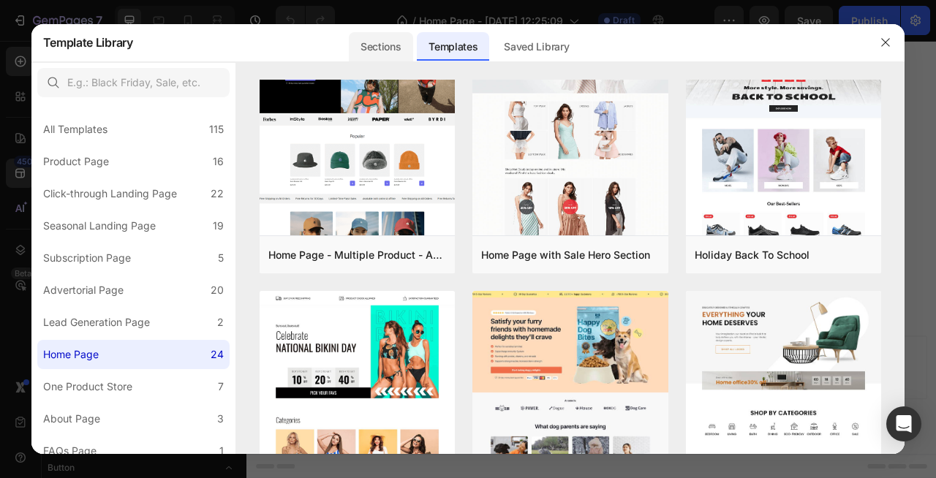
click at [396, 45] on div "Sections" at bounding box center [381, 46] width 64 height 29
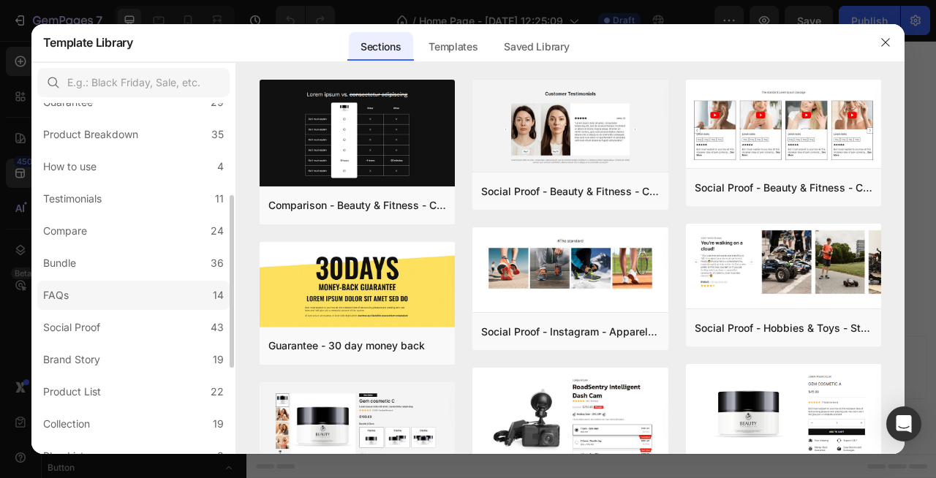
scroll to position [191, 0]
click at [93, 288] on label "FAQs 14" at bounding box center [133, 292] width 192 height 29
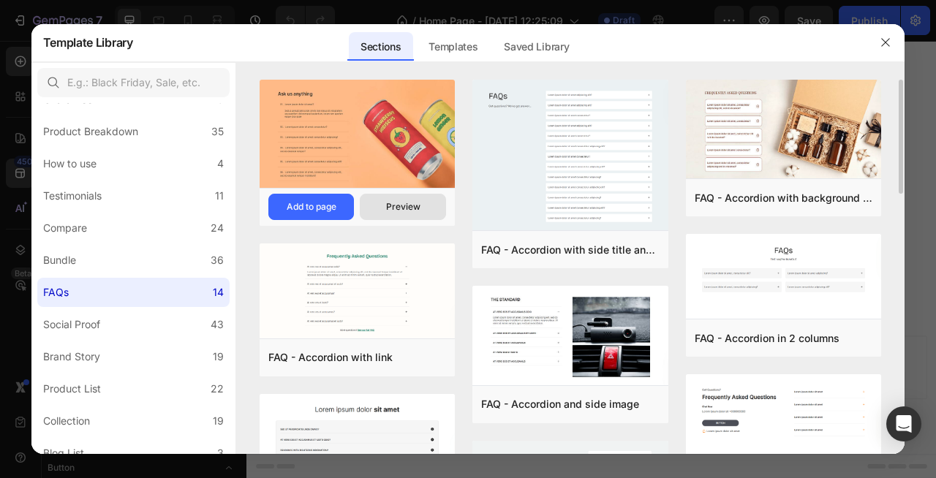
click at [396, 205] on div "Preview" at bounding box center [403, 206] width 34 height 13
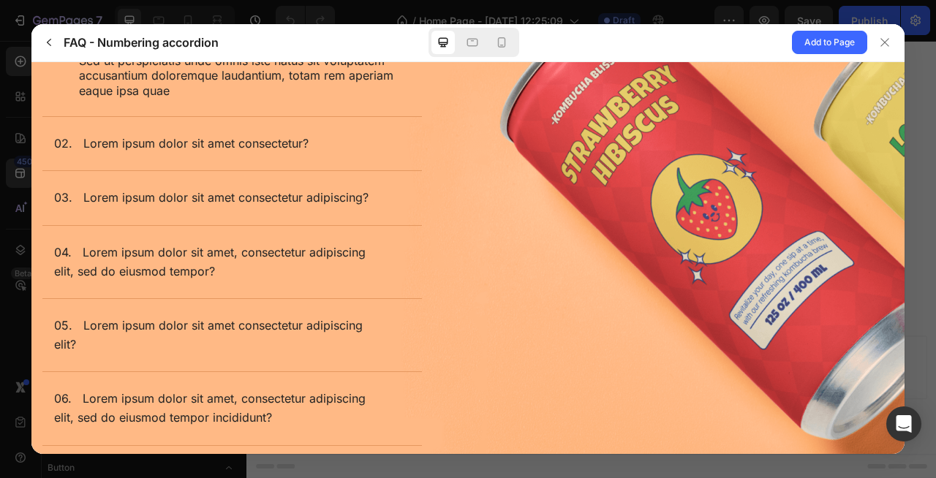
scroll to position [189, 0]
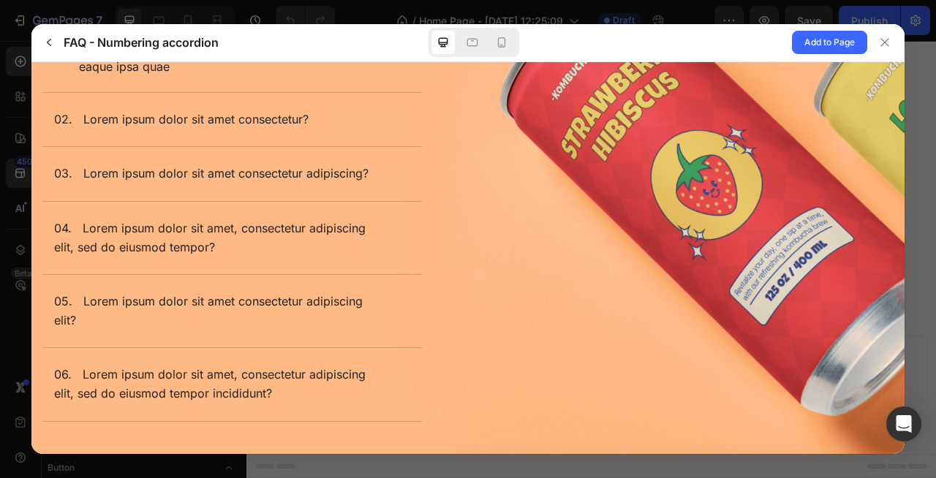
click at [191, 178] on p "03. Lorem ipsum dolor sit amet consectetur adipiscing?" at bounding box center [210, 172] width 314 height 15
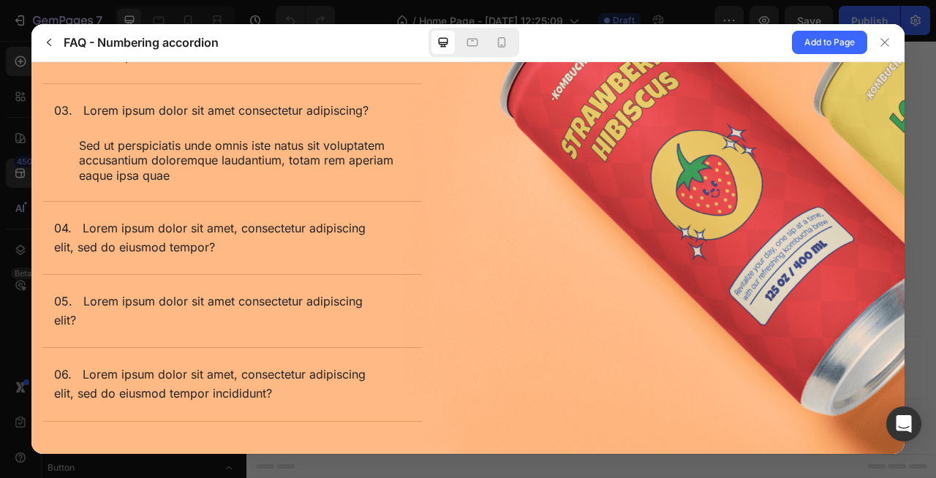
click at [192, 249] on p "04. Lorem ipsum dolor sit amet, consectetur adipiscing elit, sed do eiusmod tem…" at bounding box center [209, 237] width 312 height 34
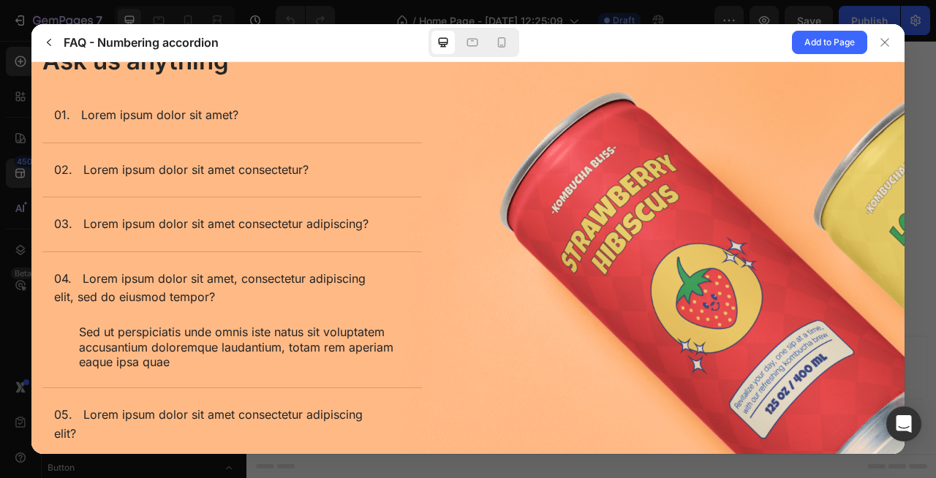
scroll to position [0, 0]
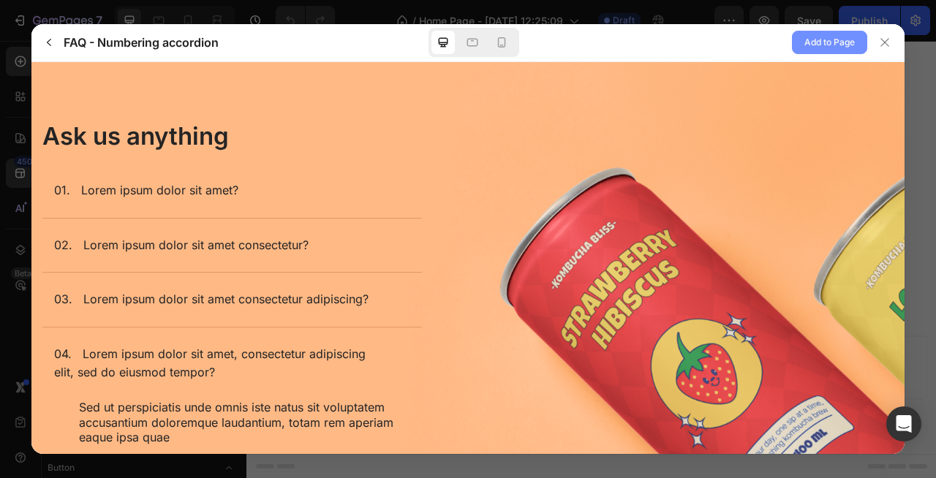
click at [835, 46] on span "Add to Page" at bounding box center [829, 43] width 50 height 18
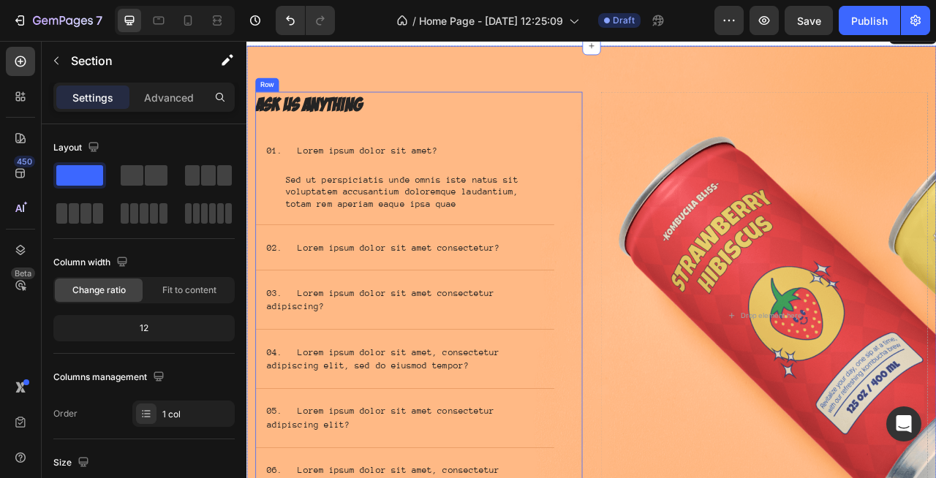
scroll to position [3098, 0]
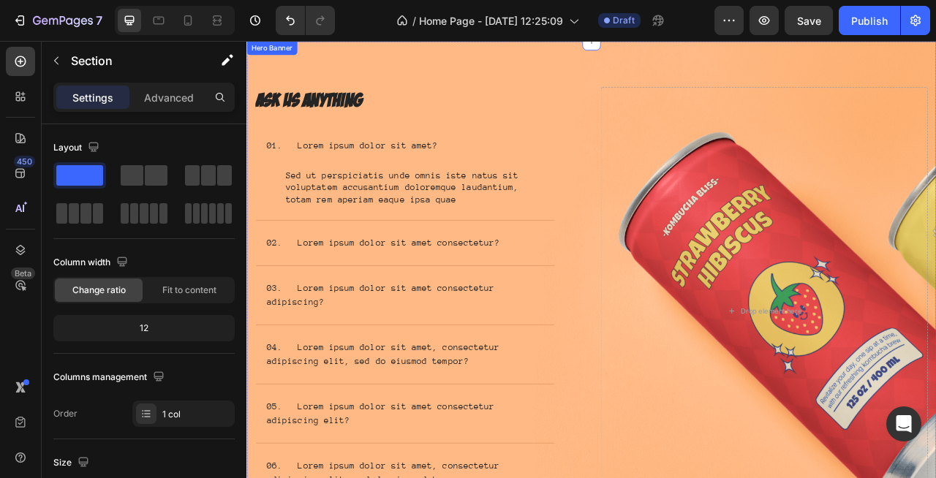
click at [731, 56] on div "Image Ask us anything Heading 01. Lorem ipsum dolor sit amet? Sed ut perspiciat…" at bounding box center [685, 369] width 878 height 657
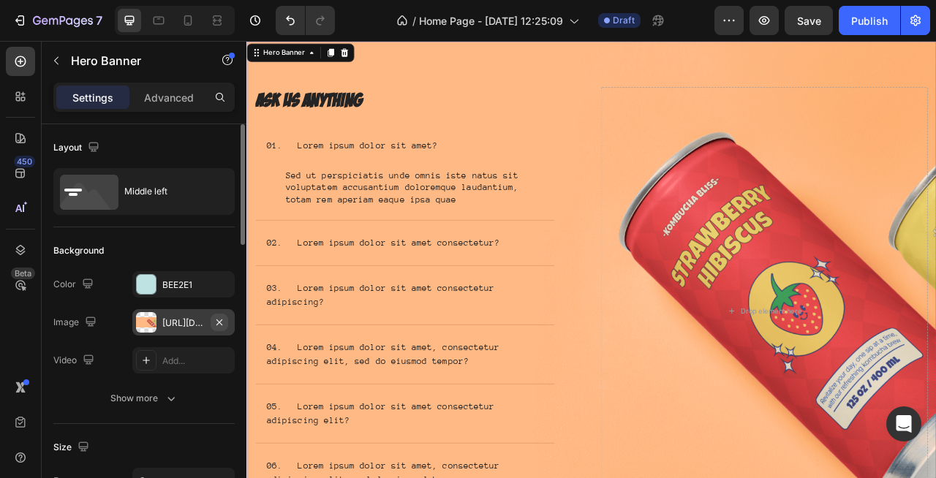
click at [224, 322] on icon "button" at bounding box center [220, 323] width 12 height 12
type input "Auto"
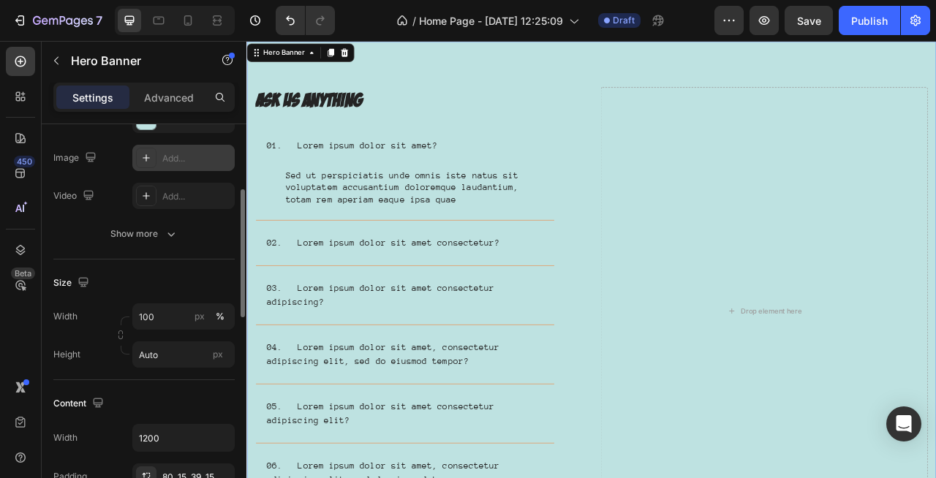
scroll to position [181, 0]
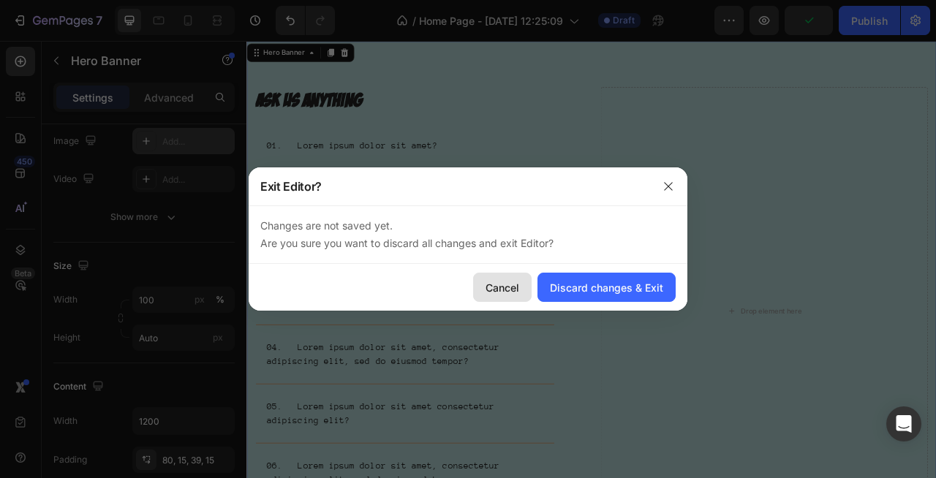
click at [517, 283] on div "Cancel" at bounding box center [503, 287] width 34 height 15
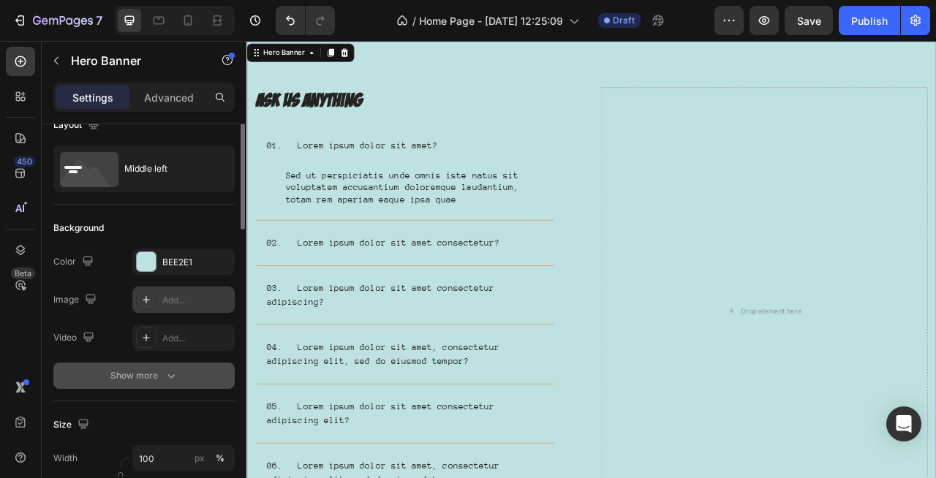
scroll to position [0, 0]
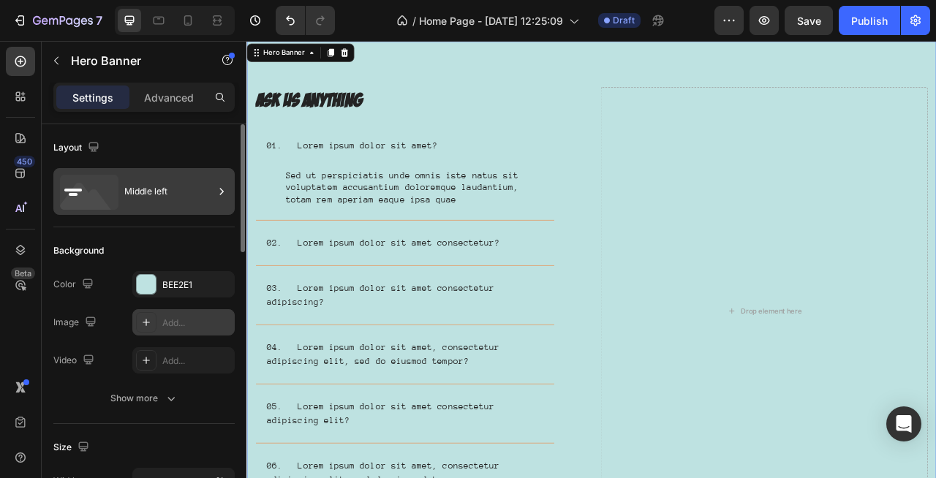
click at [186, 205] on div "Middle left" at bounding box center [168, 192] width 89 height 34
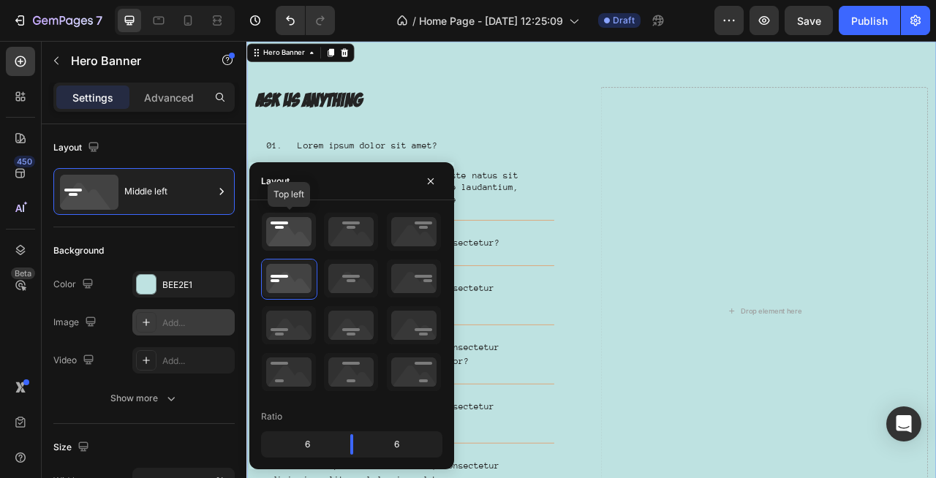
click at [283, 229] on icon at bounding box center [289, 232] width 54 height 38
click at [301, 268] on icon at bounding box center [289, 279] width 54 height 38
click at [222, 160] on div "Layout Middle left" at bounding box center [143, 175] width 181 height 103
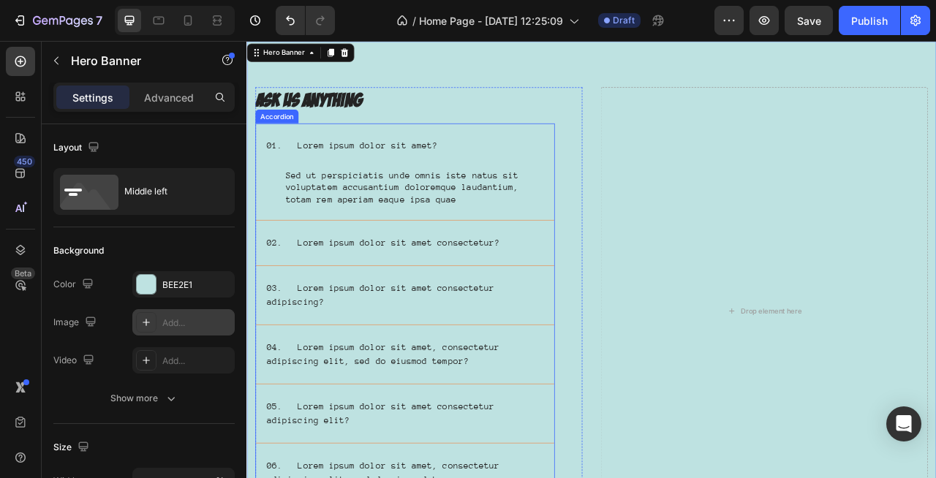
click at [399, 272] on div "02. Lorem ipsum dolor sit amet consectetur?" at bounding box center [448, 297] width 380 height 57
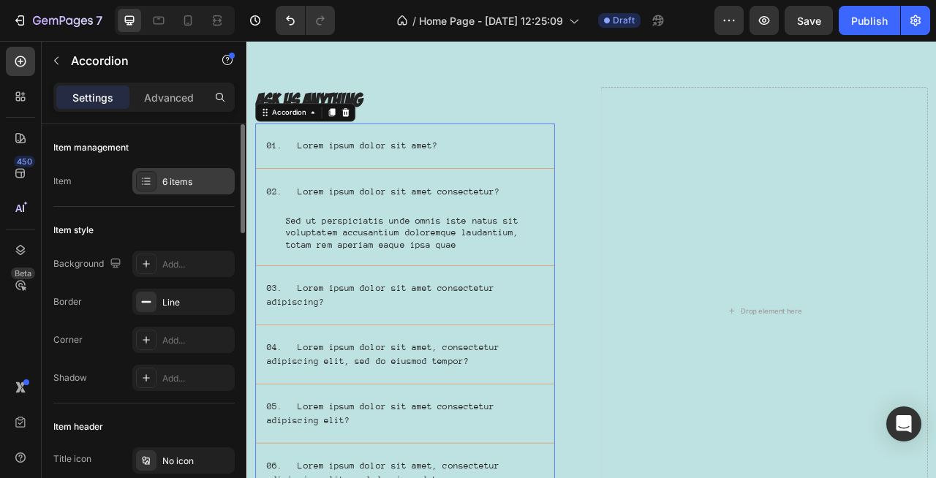
click at [154, 189] on div at bounding box center [146, 181] width 20 height 20
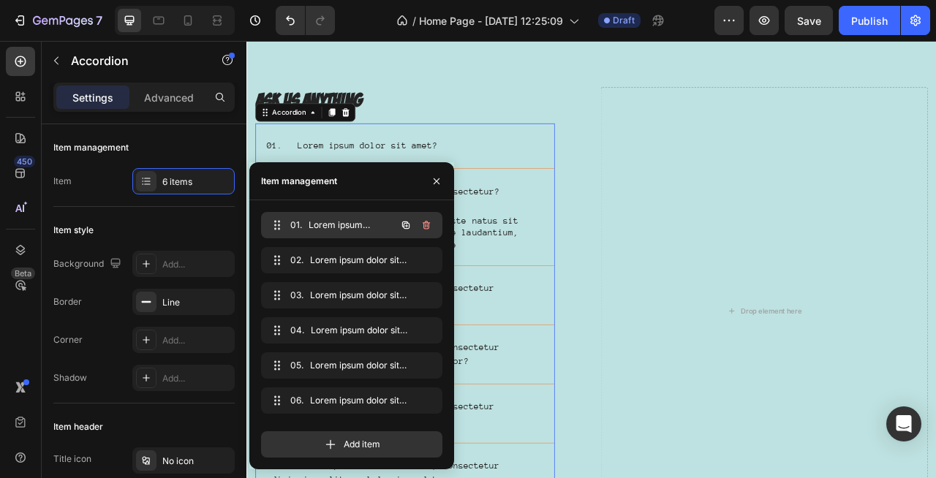
click at [347, 229] on span "01. Lorem ipsum dolor sit amet?" at bounding box center [331, 225] width 83 height 13
click at [436, 184] on icon "button" at bounding box center [437, 182] width 12 height 12
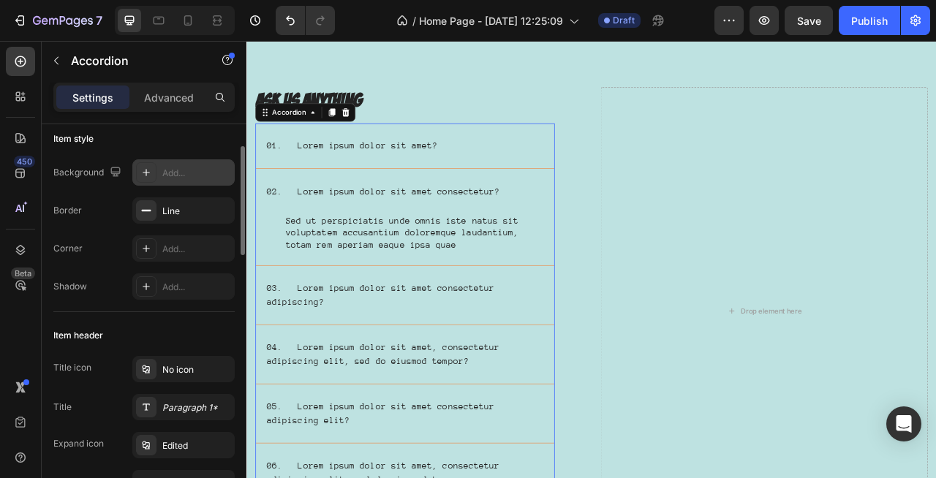
scroll to position [90, 0]
click at [162, 218] on div "Line" at bounding box center [183, 212] width 42 height 13
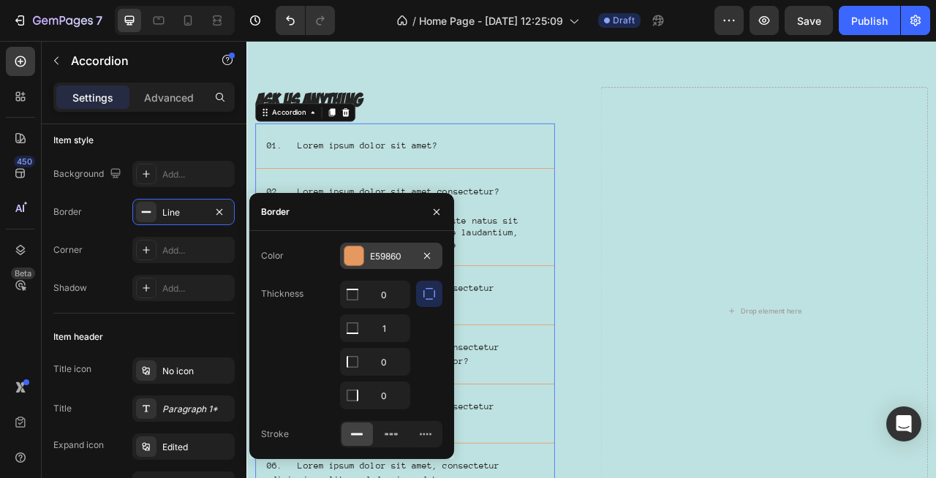
click at [357, 262] on div at bounding box center [353, 255] width 19 height 19
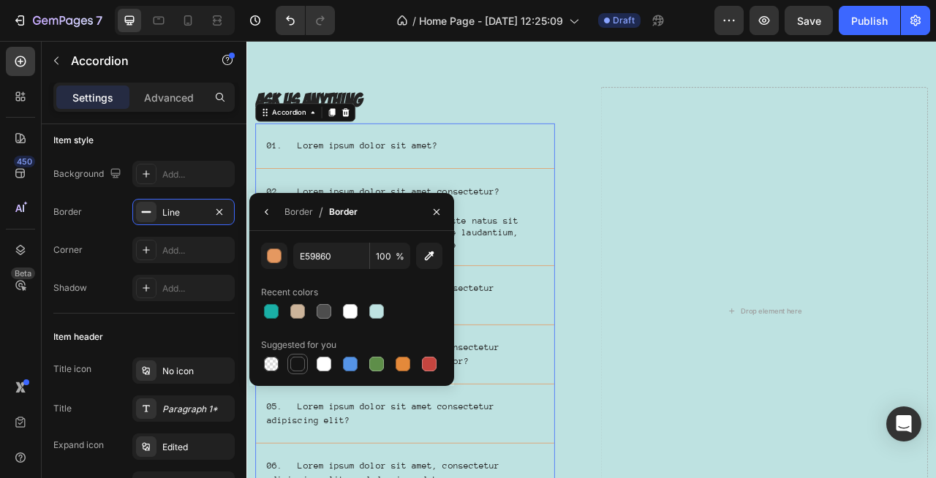
click at [303, 360] on div at bounding box center [297, 364] width 15 height 15
type input "151515"
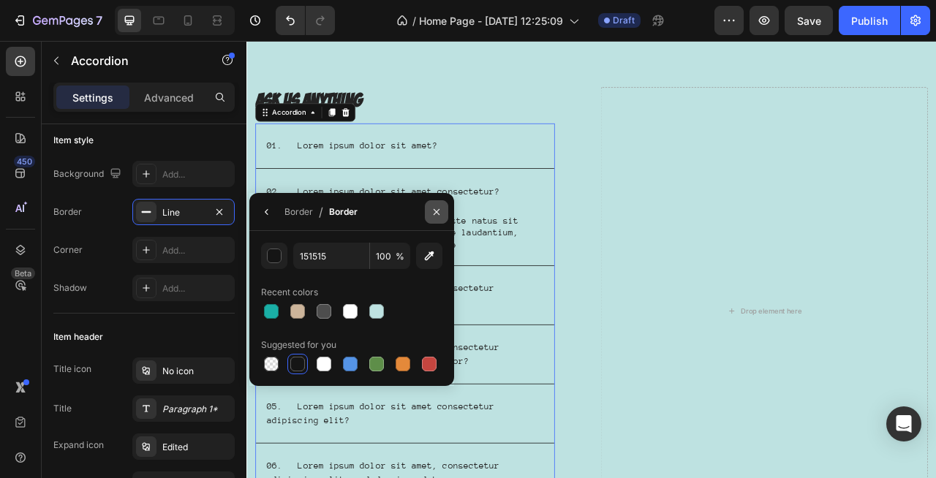
click at [434, 211] on icon "button" at bounding box center [437, 212] width 12 height 12
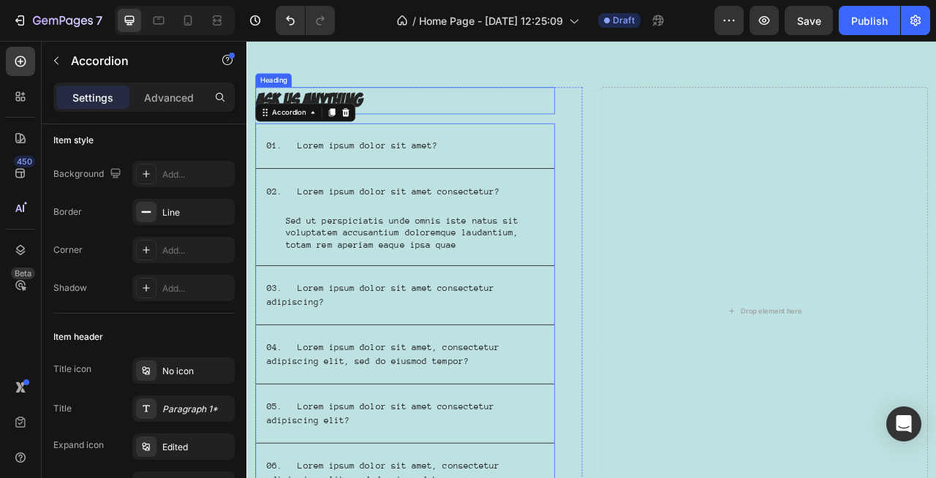
click at [524, 114] on h2 "Ask us anything" at bounding box center [447, 116] width 381 height 34
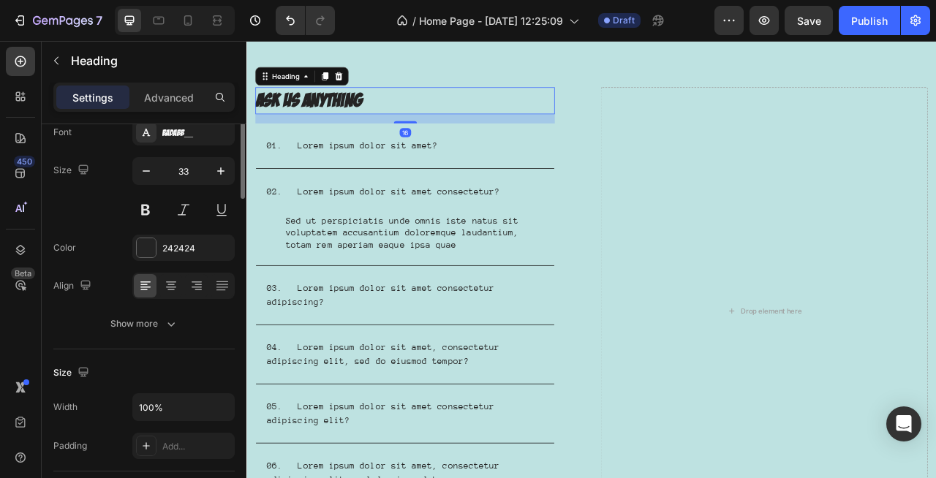
scroll to position [0, 0]
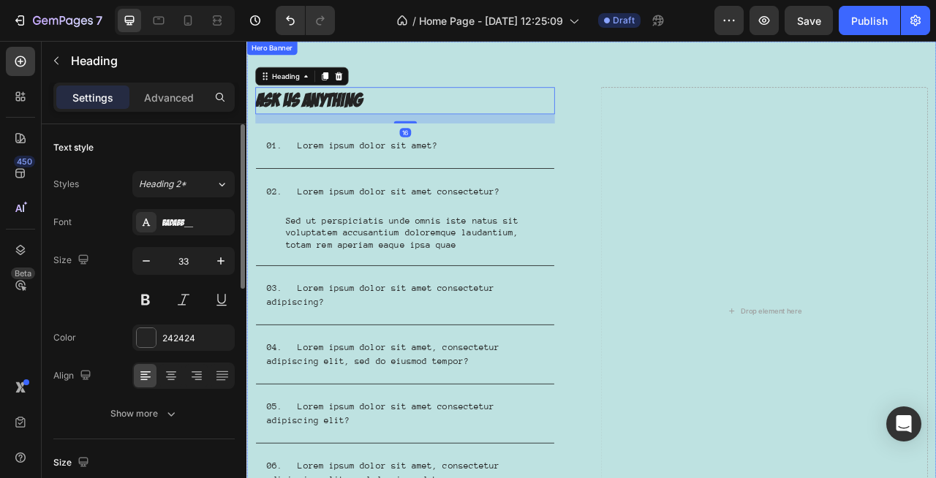
click at [518, 79] on div "Image Ask us anything Heading 16 01. Lorem ipsum dolor sit amet? 02. Lorem ipsu…" at bounding box center [685, 369] width 878 height 657
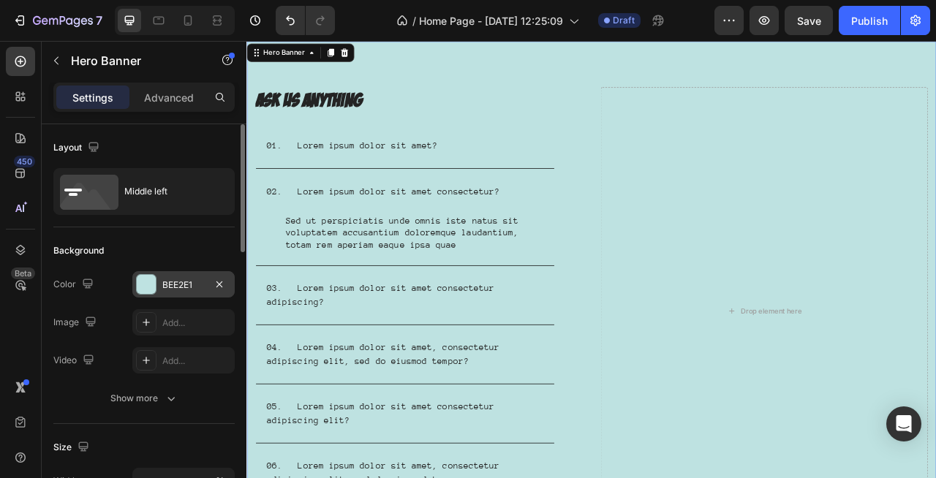
click at [142, 288] on div at bounding box center [146, 284] width 19 height 19
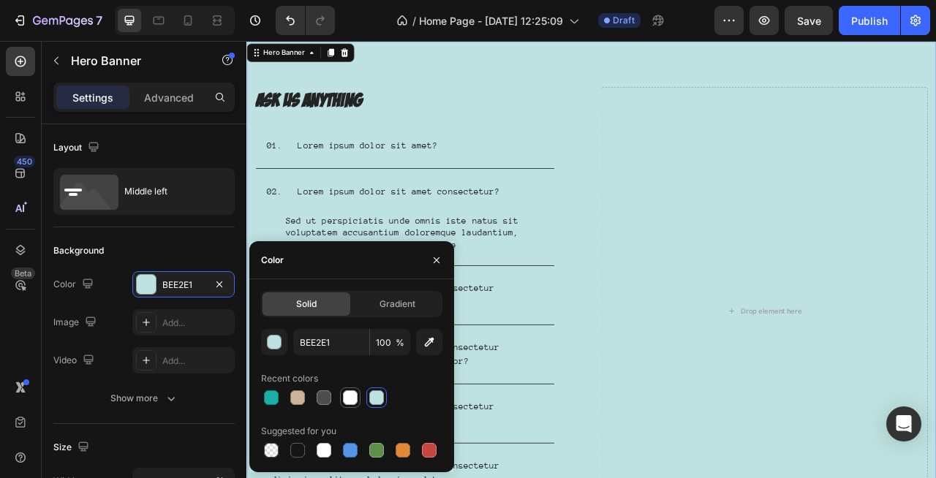
click at [351, 399] on div at bounding box center [350, 397] width 15 height 15
type input "FFFFFF"
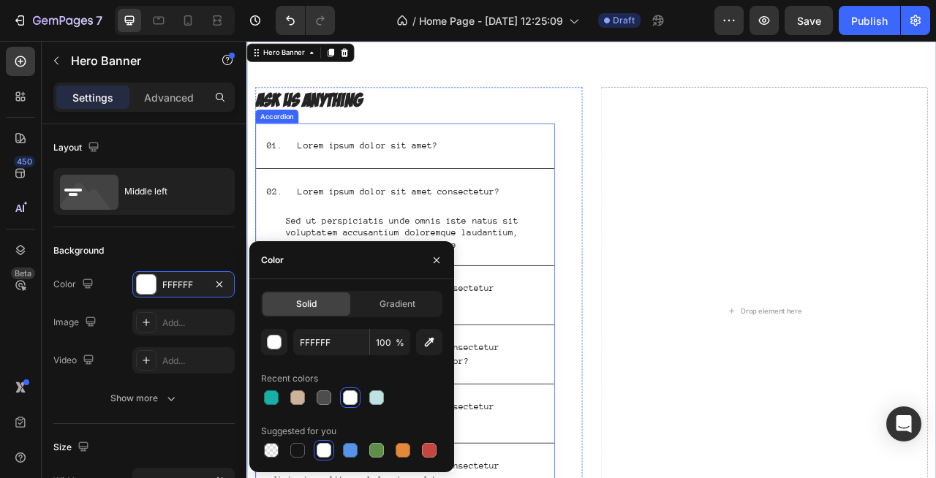
click at [616, 158] on div "01. Lorem ipsum dolor sit amet?" at bounding box center [448, 174] width 380 height 57
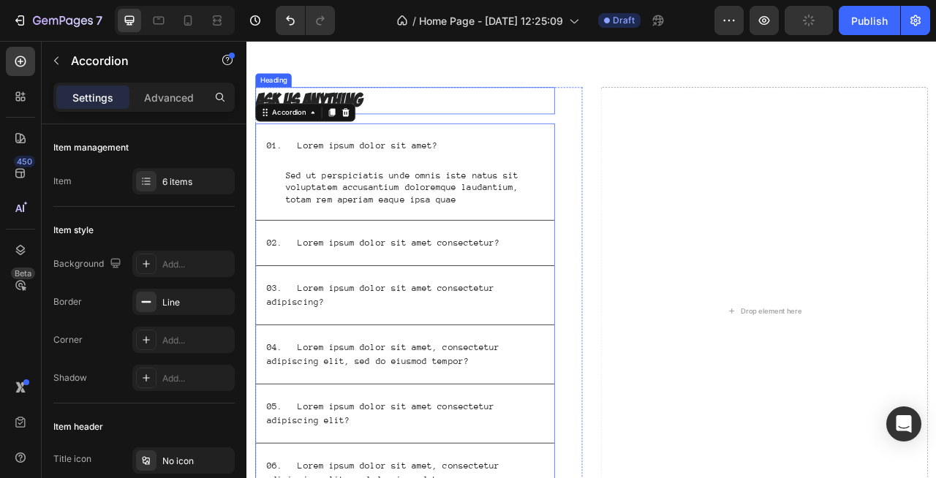
click at [372, 113] on h2 "Ask us anything" at bounding box center [447, 116] width 381 height 34
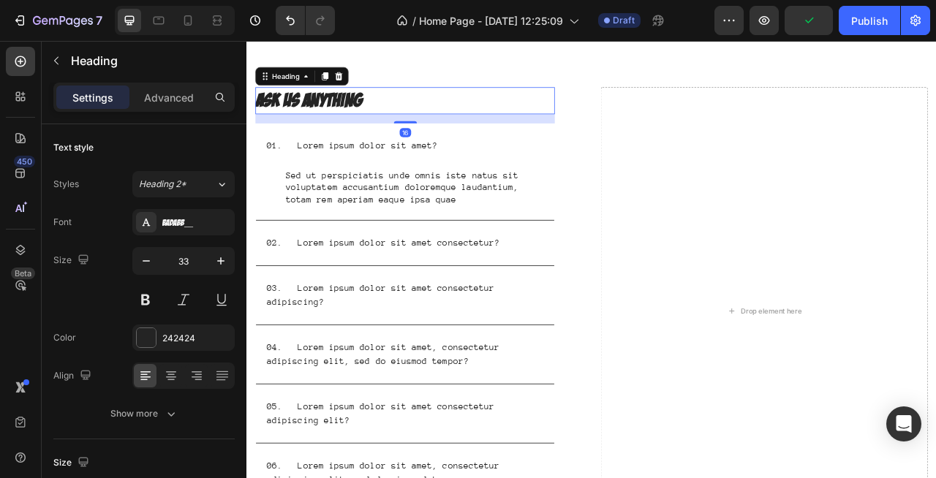
click at [361, 116] on h2 "Ask us anything" at bounding box center [447, 116] width 381 height 34
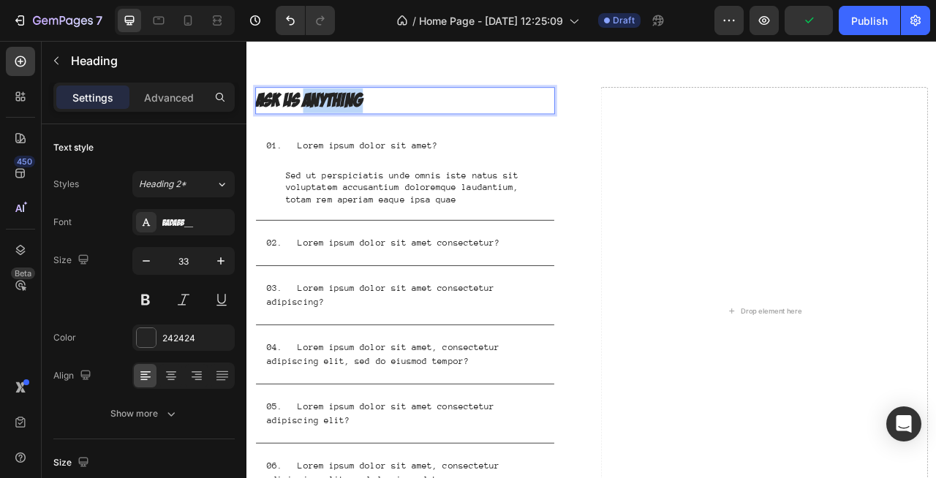
click at [361, 116] on p "Ask us anything" at bounding box center [448, 116] width 378 height 31
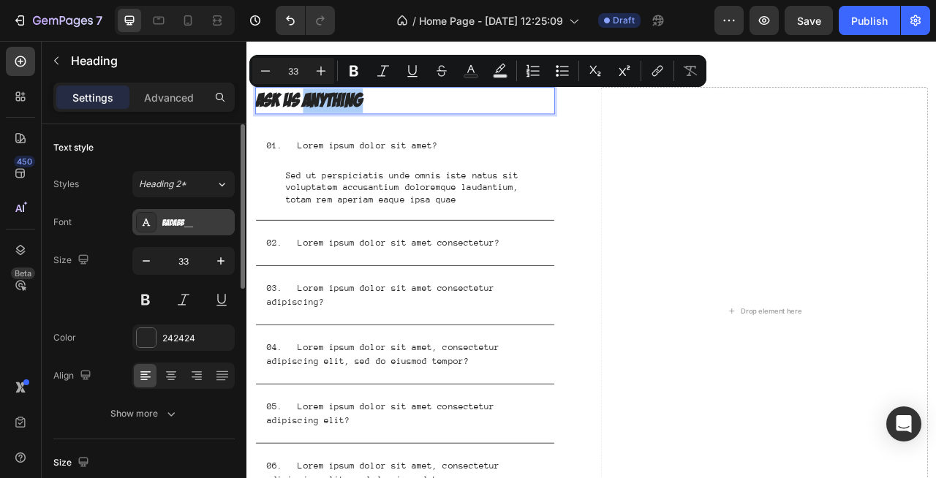
click at [184, 220] on div "BADABB__" at bounding box center [196, 222] width 69 height 13
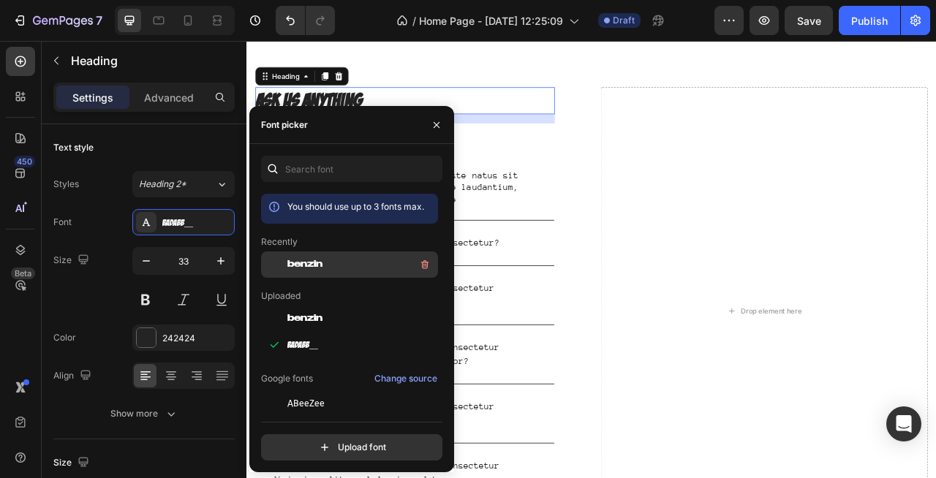
click at [293, 271] on div "benzin" at bounding box center [361, 265] width 148 height 18
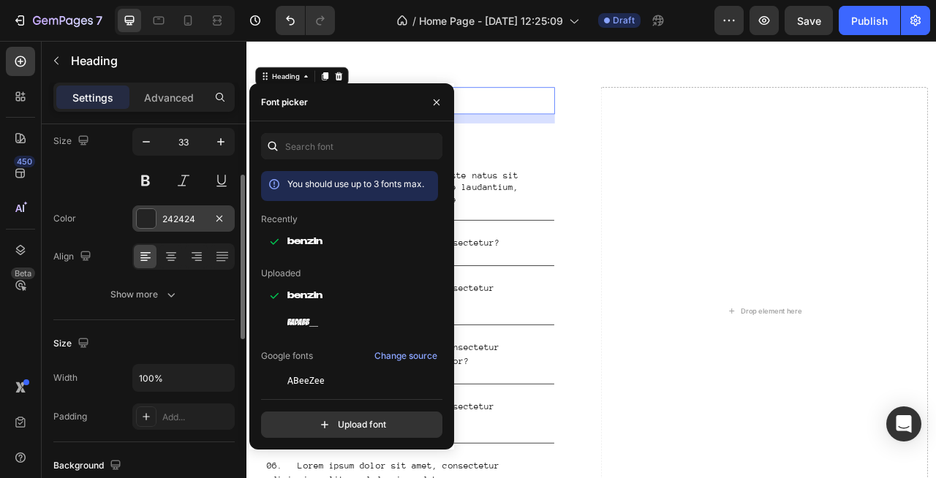
scroll to position [120, 0]
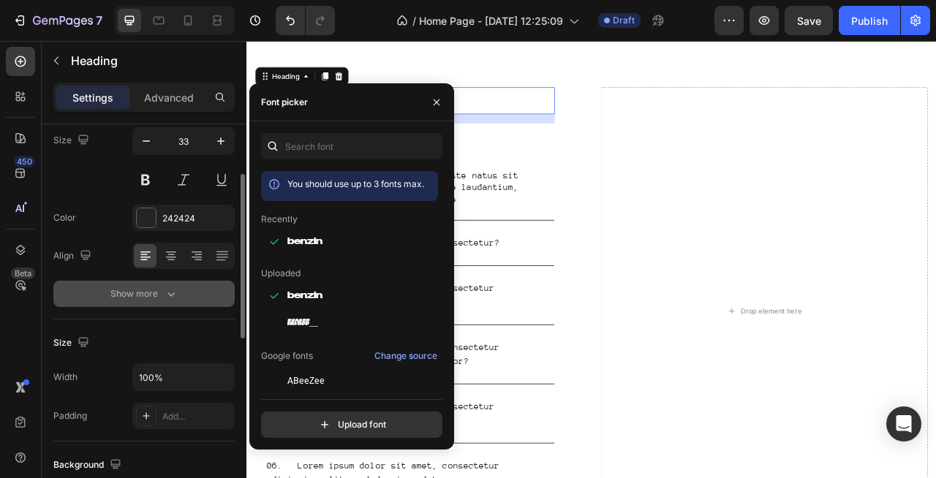
click at [137, 303] on button "Show more" at bounding box center [143, 294] width 181 height 26
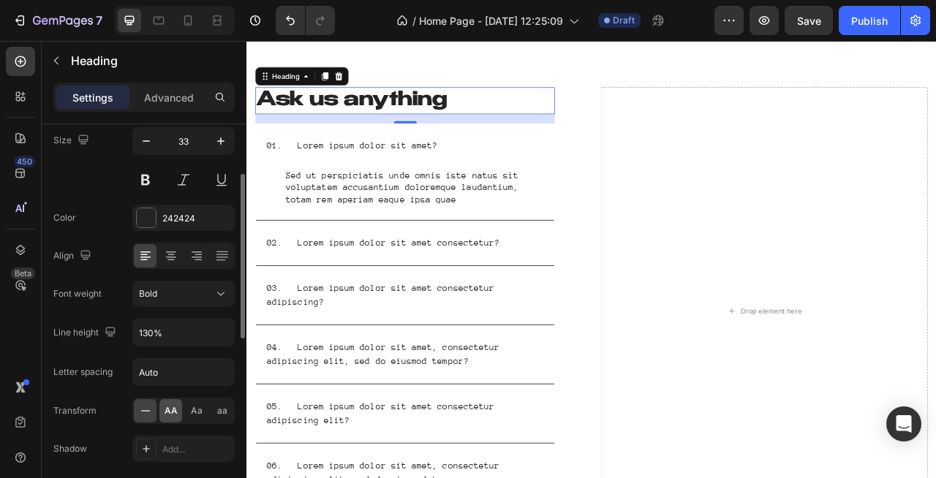
click at [168, 405] on span "AA" at bounding box center [171, 410] width 13 height 13
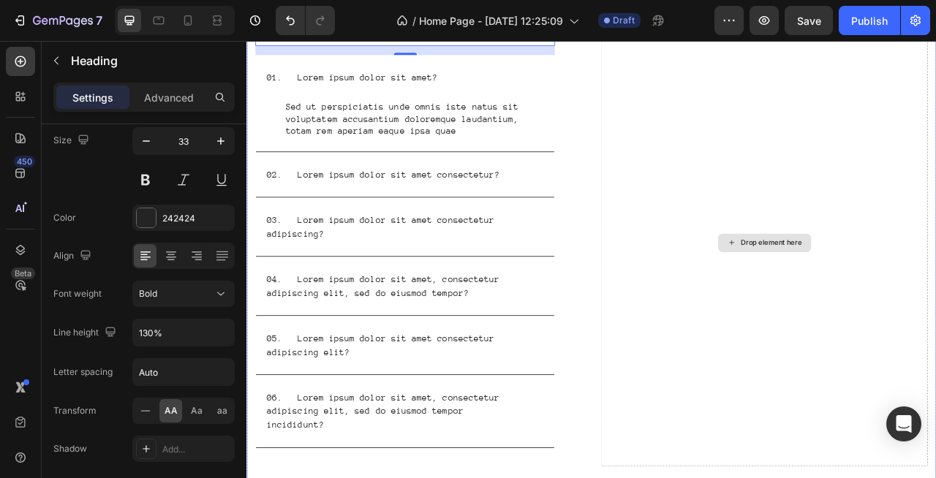
scroll to position [3186, 0]
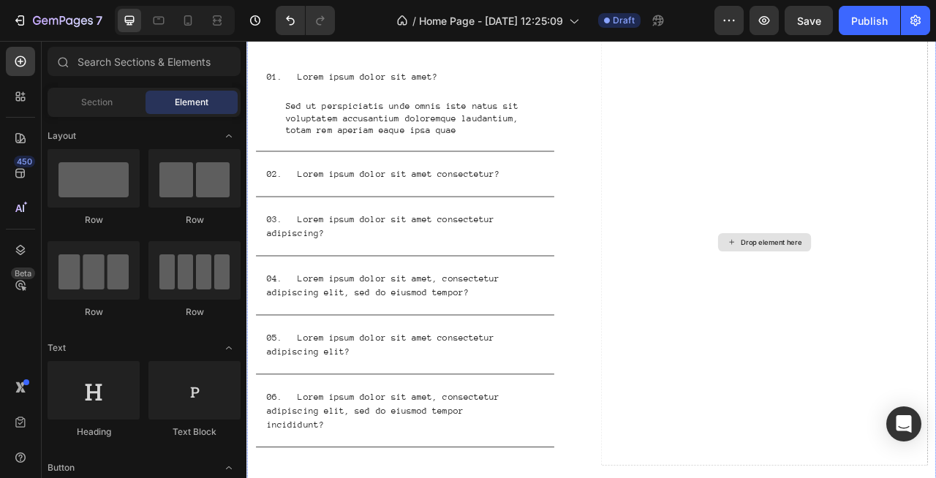
click at [887, 291] on div "Drop element here" at bounding box center [914, 297] width 78 height 12
click at [106, 317] on div "Row" at bounding box center [94, 312] width 92 height 13
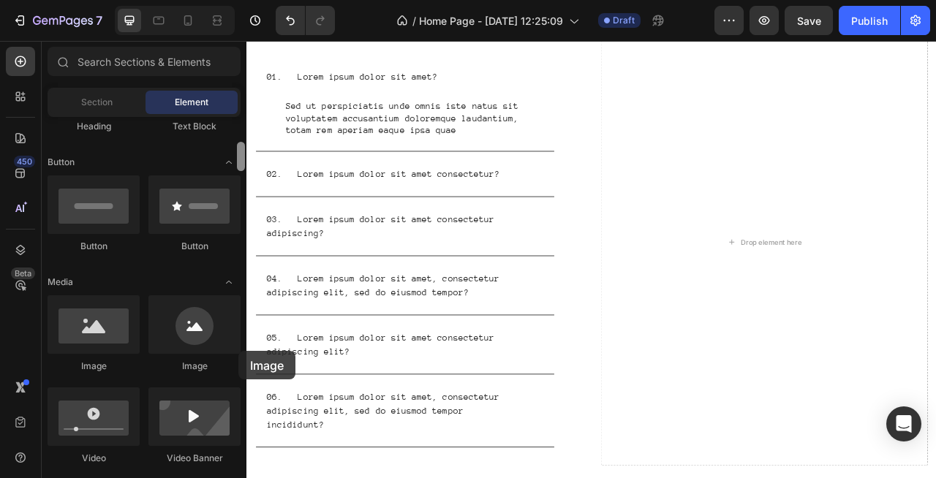
scroll to position [3195, 0]
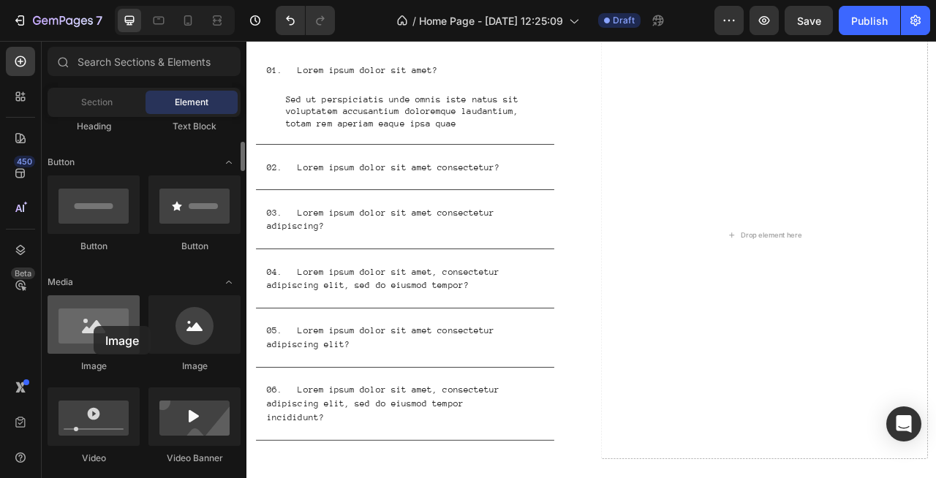
click at [93, 325] on div at bounding box center [94, 324] width 92 height 59
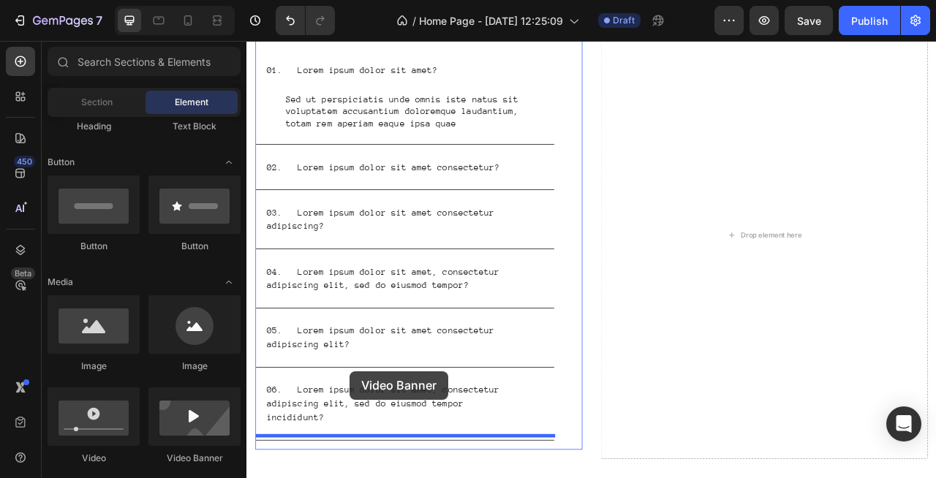
scroll to position [3287, 0]
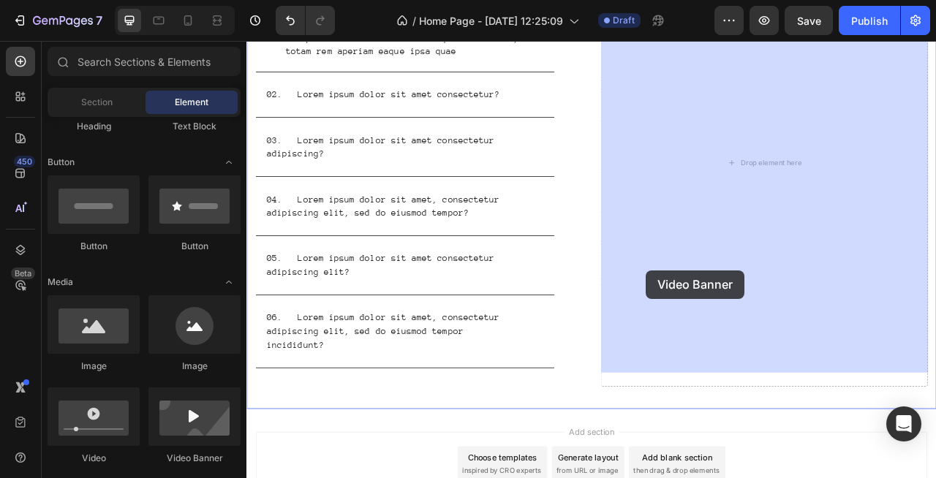
drag, startPoint x: 449, startPoint y: 449, endPoint x: 755, endPoint y: 333, distance: 327.0
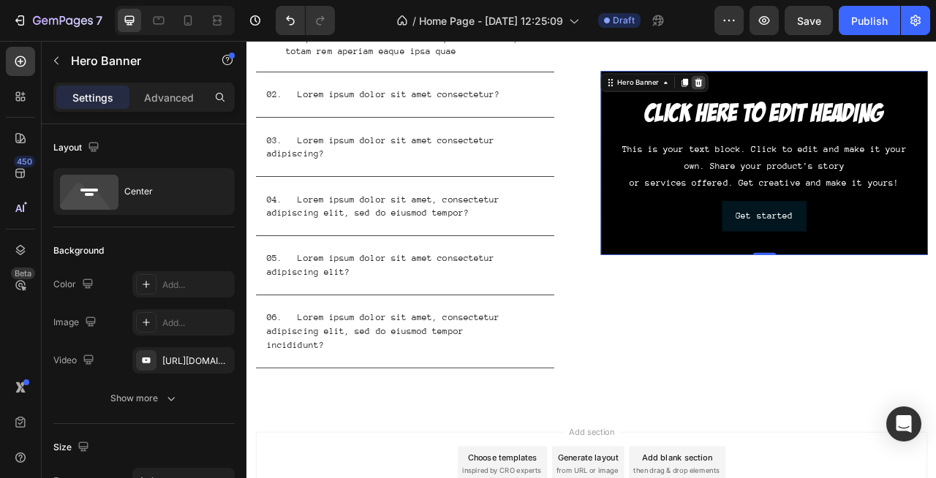
click at [822, 88] on icon at bounding box center [821, 94] width 12 height 12
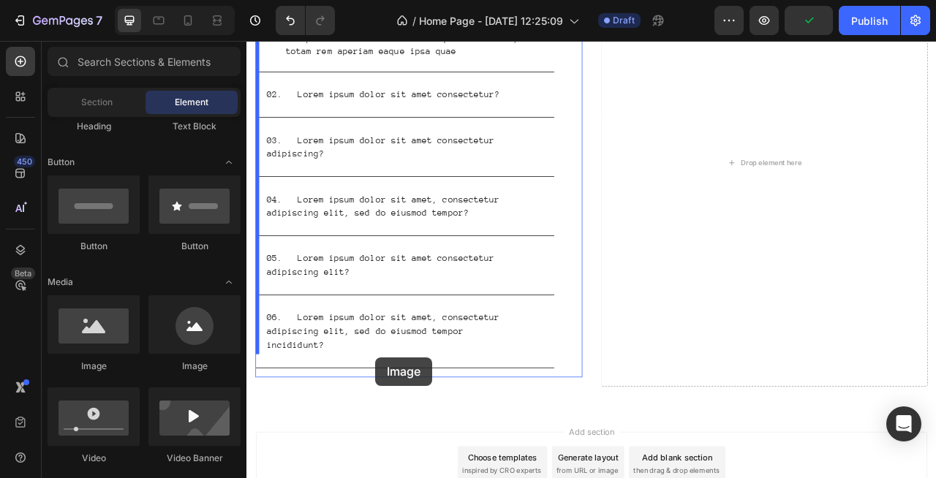
scroll to position [3392, 0]
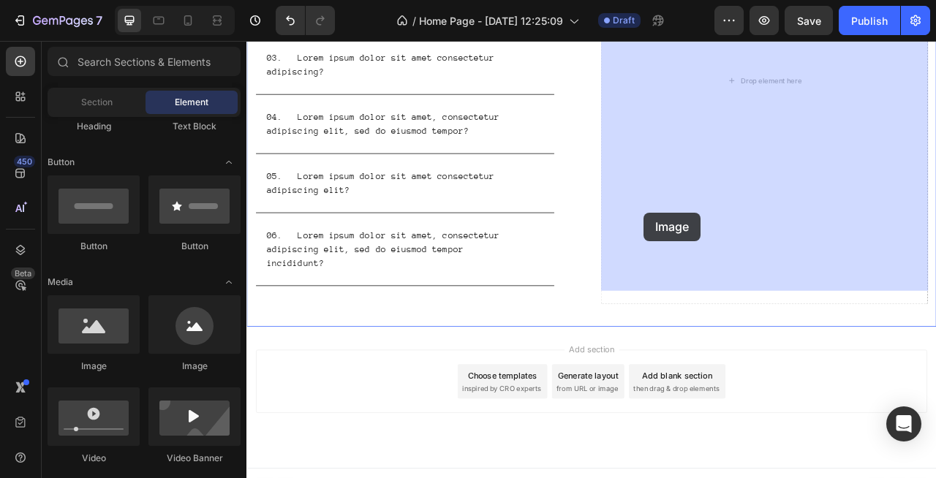
drag, startPoint x: 330, startPoint y: 380, endPoint x: 780, endPoint y: 244, distance: 469.6
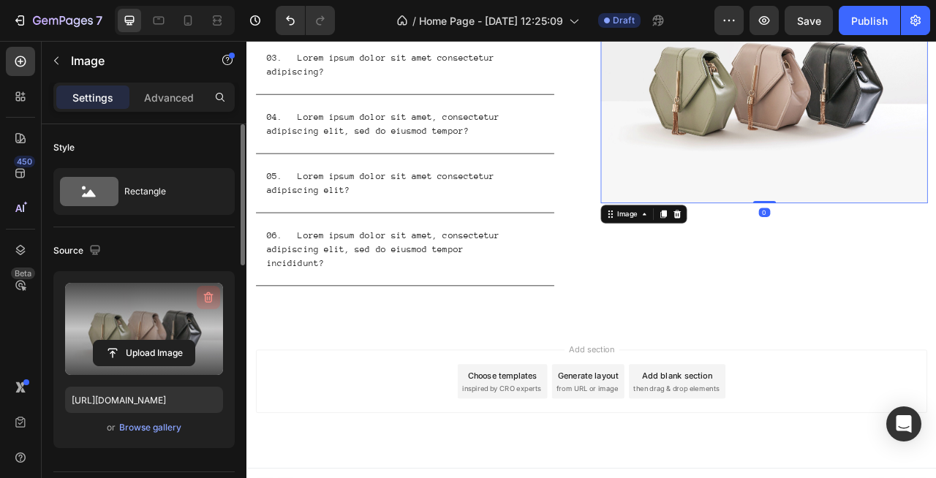
click at [211, 298] on icon "button" at bounding box center [209, 298] width 10 height 11
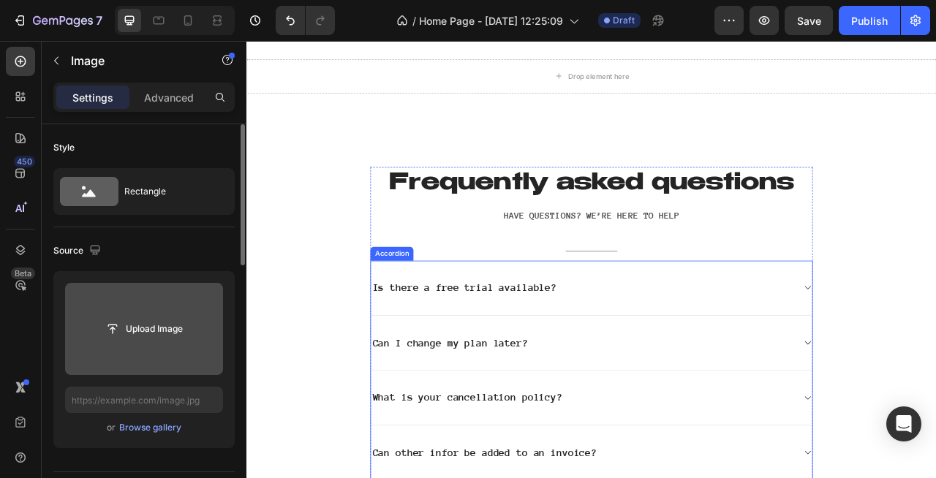
scroll to position [2305, 0]
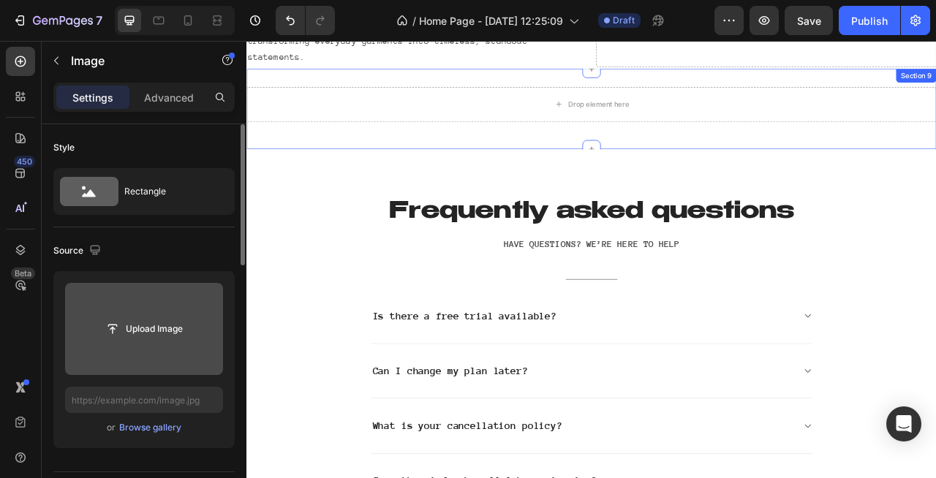
click at [741, 166] on div "Drop element here Row Section 9" at bounding box center [685, 127] width 878 height 102
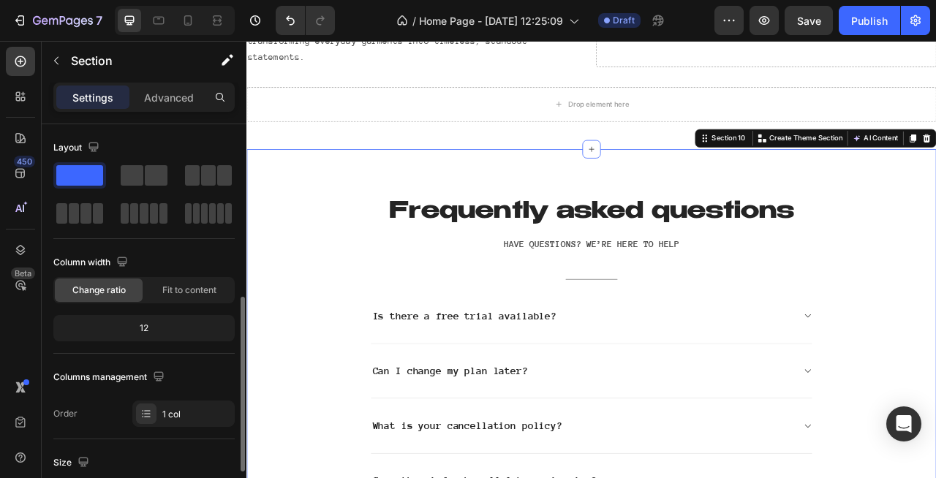
scroll to position [120, 0]
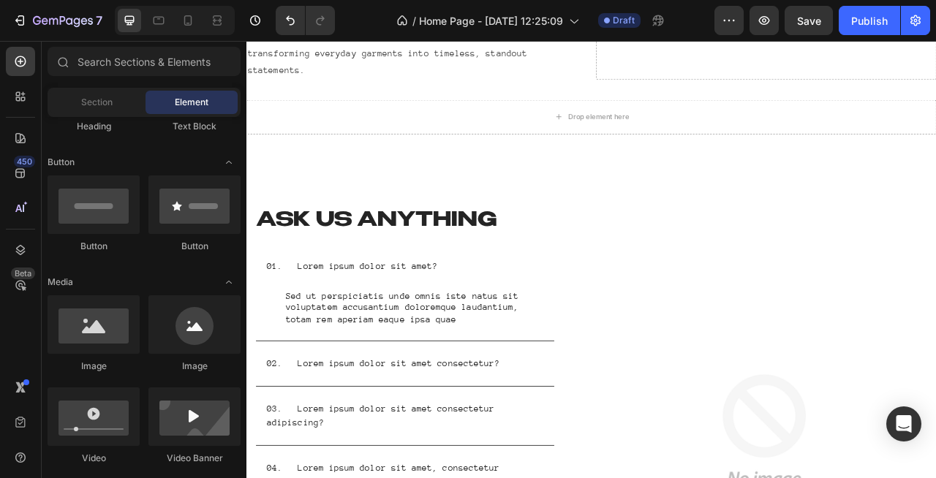
scroll to position [2337, 0]
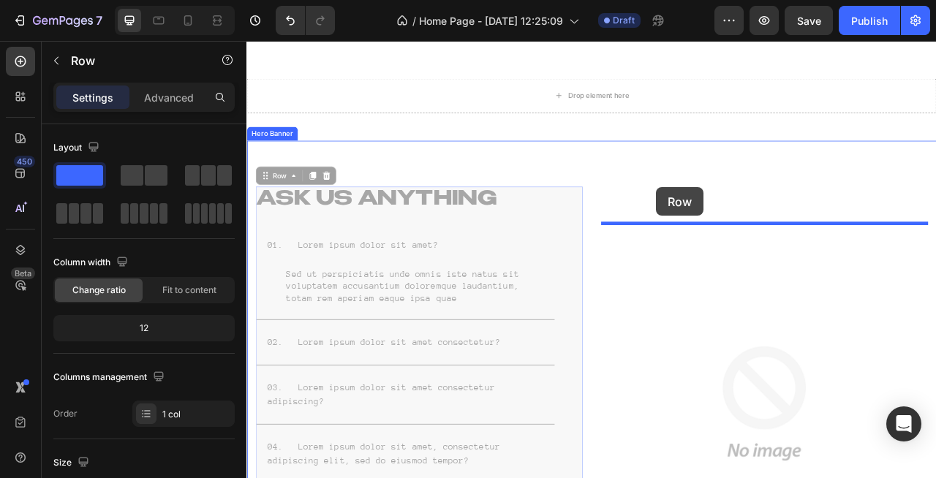
drag, startPoint x: 587, startPoint y: 242, endPoint x: 767, endPoint y: 228, distance: 180.4
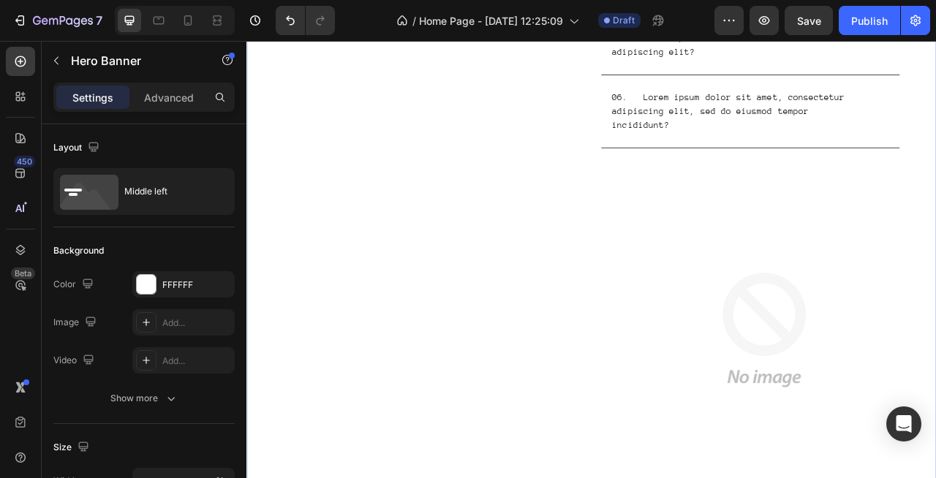
scroll to position [2912, 0]
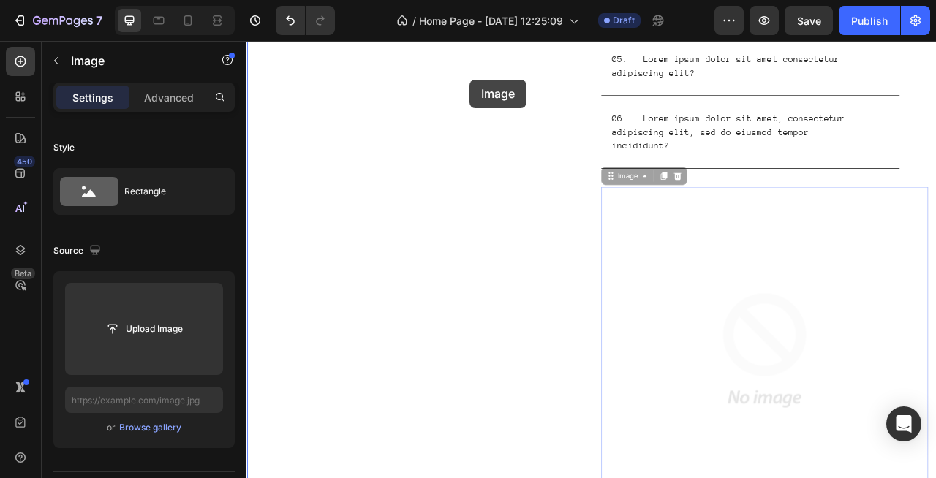
drag, startPoint x: 850, startPoint y: 378, endPoint x: 530, endPoint y: 91, distance: 430.3
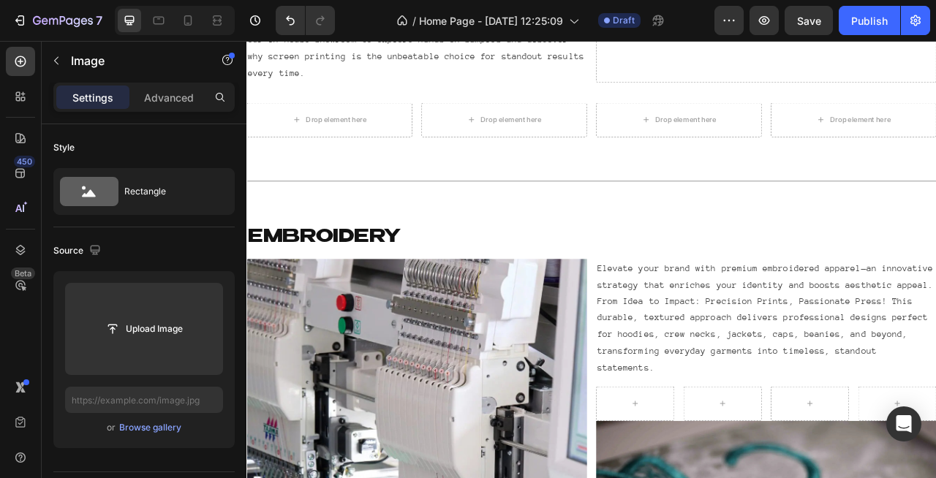
scroll to position [1335, 0]
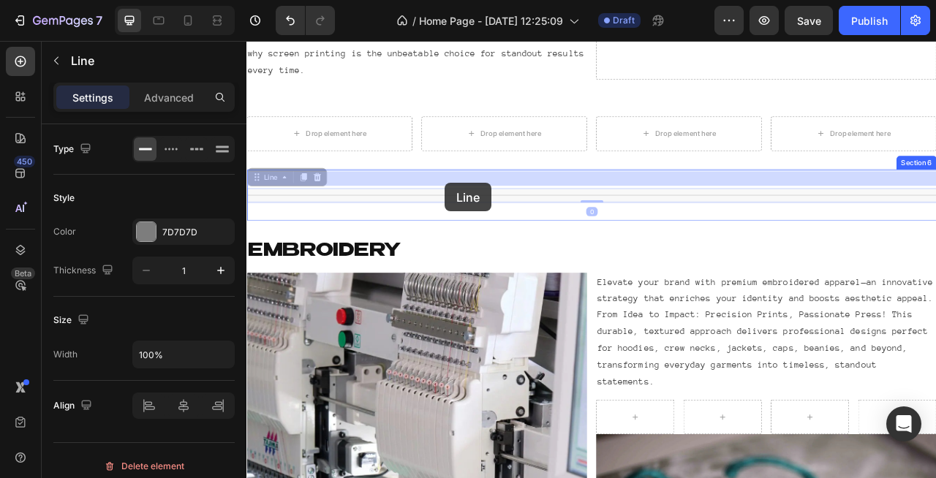
drag, startPoint x: 487, startPoint y: 214, endPoint x: 499, endPoint y: 222, distance: 13.8
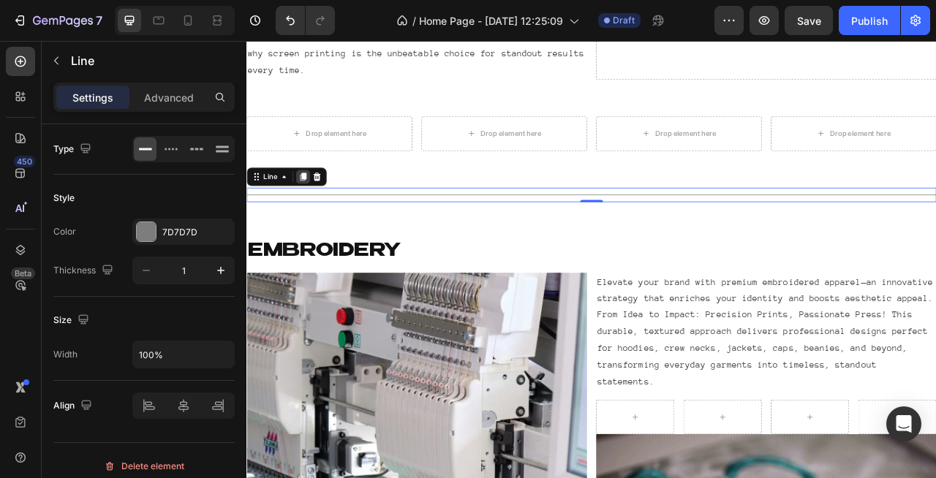
click at [319, 208] on icon at bounding box center [318, 213] width 8 height 10
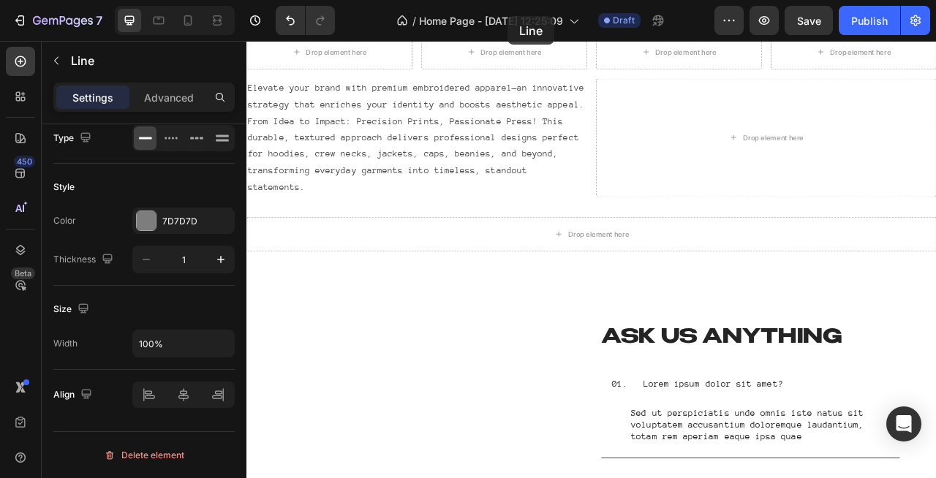
scroll to position [1798, 0]
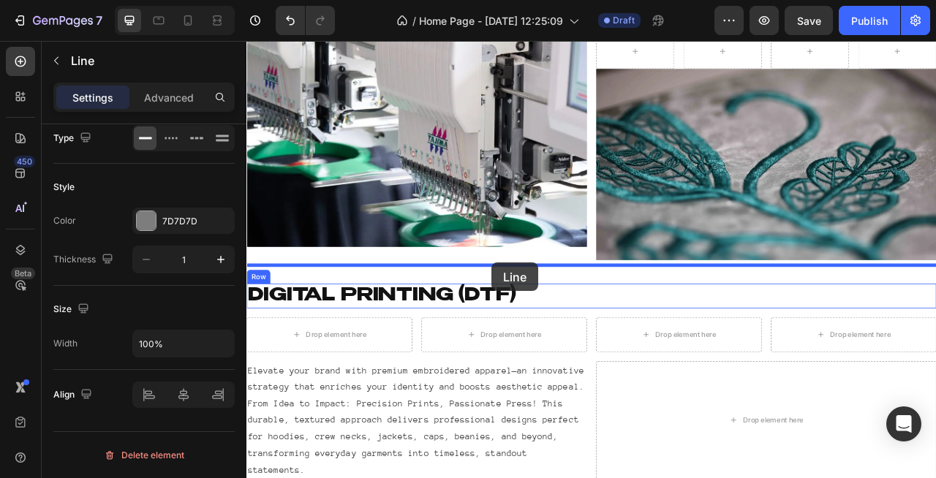
drag, startPoint x: 459, startPoint y: 233, endPoint x: 558, endPoint y: 325, distance: 136.1
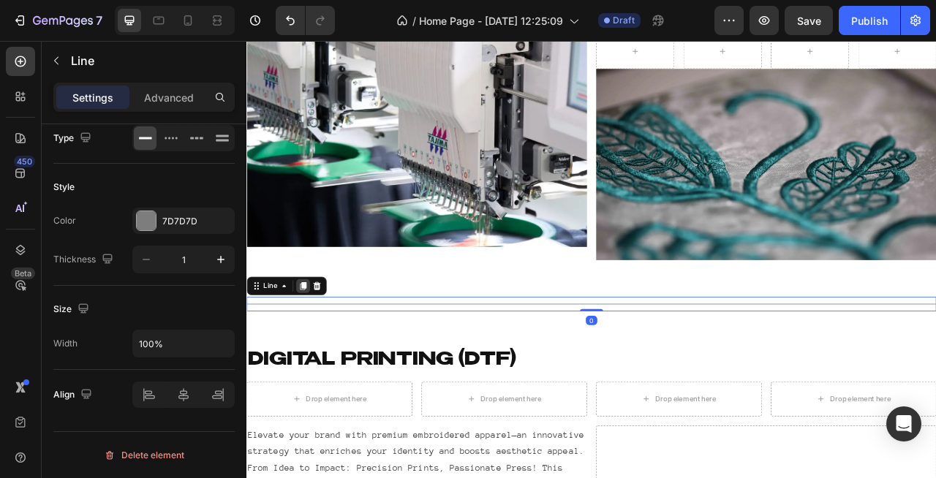
click at [313, 347] on icon at bounding box center [318, 353] width 12 height 12
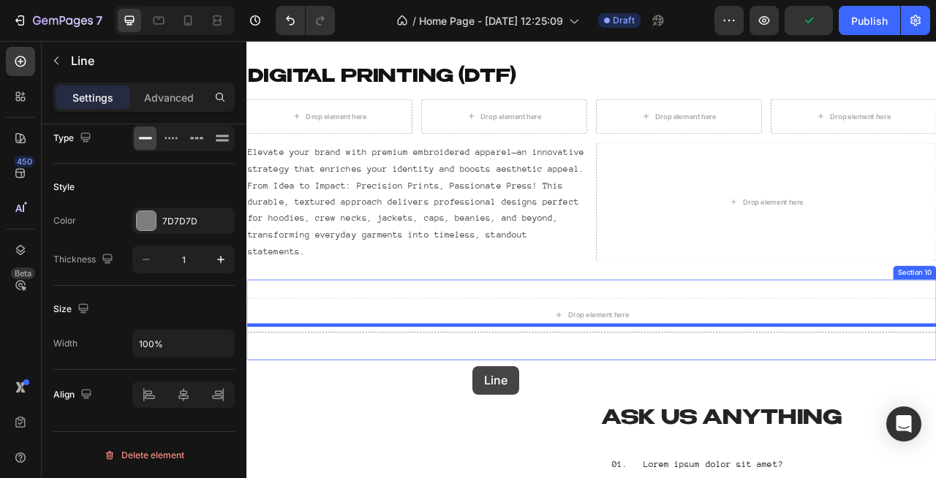
scroll to position [2212, 0]
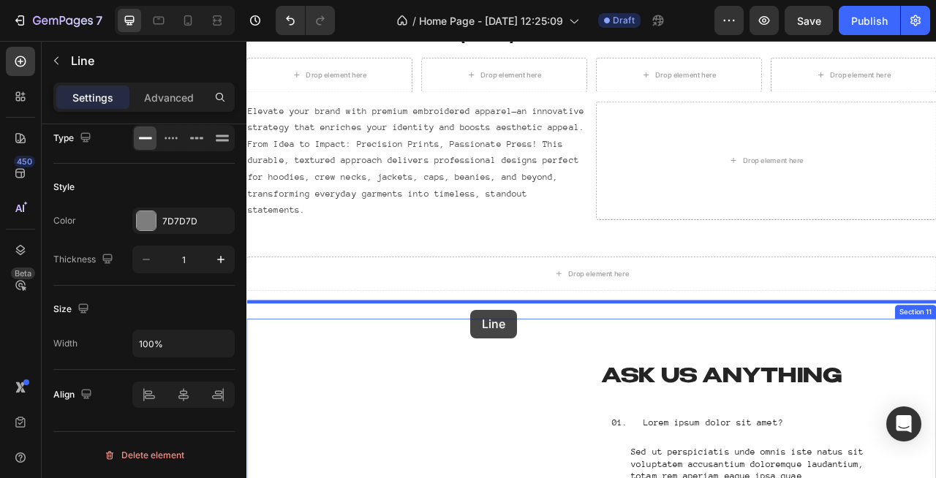
drag, startPoint x: 470, startPoint y: 373, endPoint x: 531, endPoint y: 383, distance: 61.6
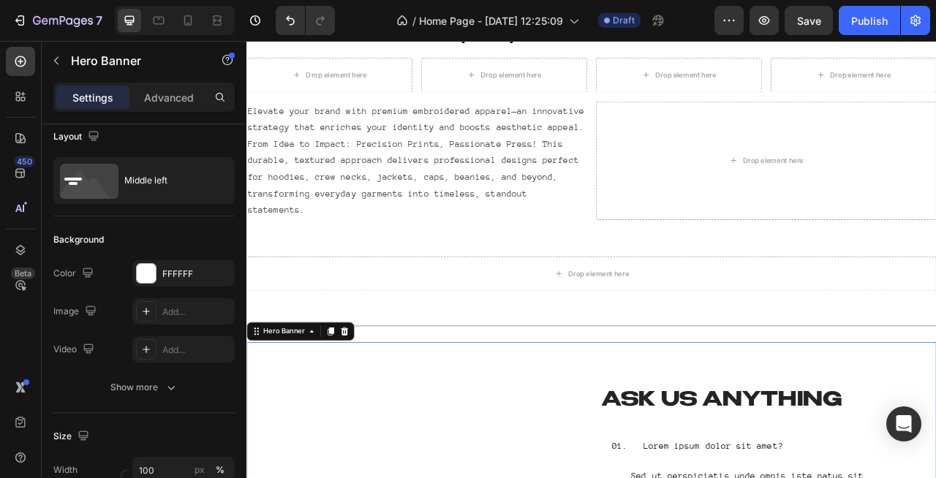
scroll to position [0, 0]
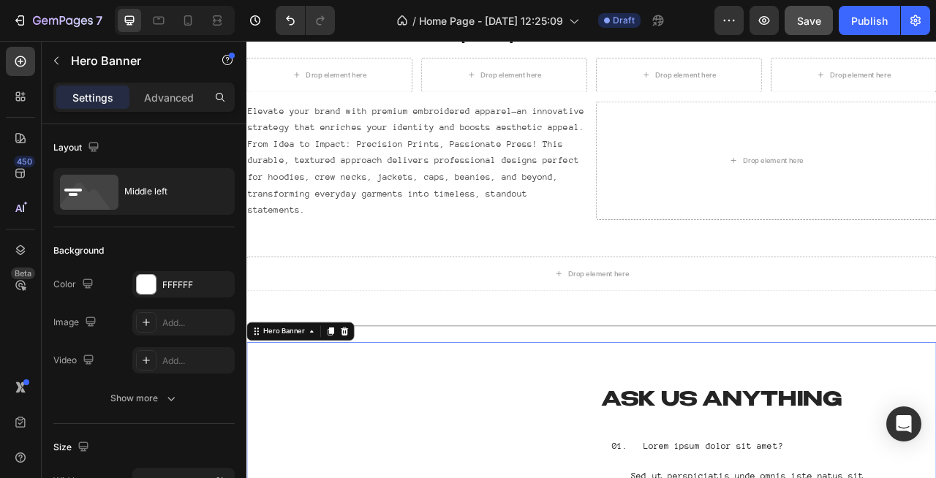
click at [815, 34] on button "Save" at bounding box center [809, 20] width 48 height 29
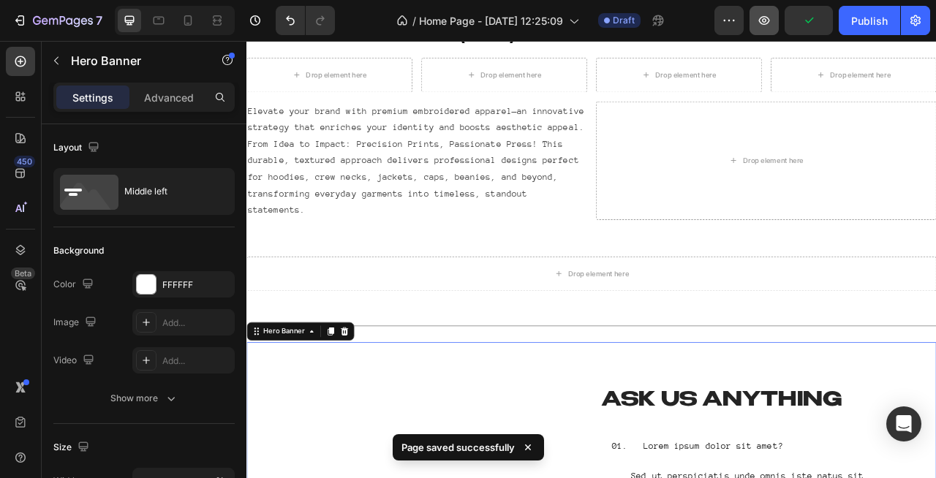
click at [769, 24] on icon "button" at bounding box center [764, 20] width 15 height 15
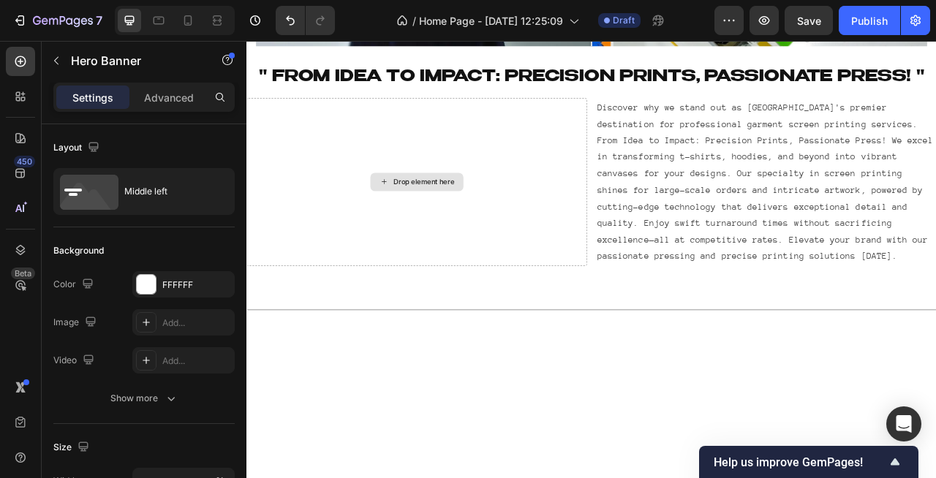
scroll to position [744, 0]
